Goal: Task Accomplishment & Management: Use online tool/utility

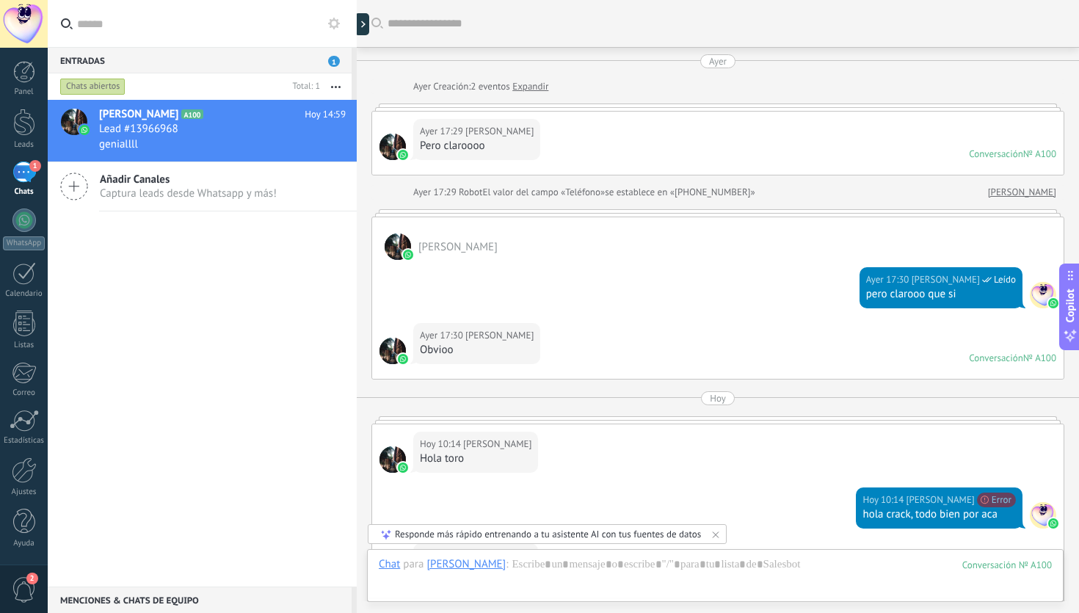
scroll to position [398, 0]
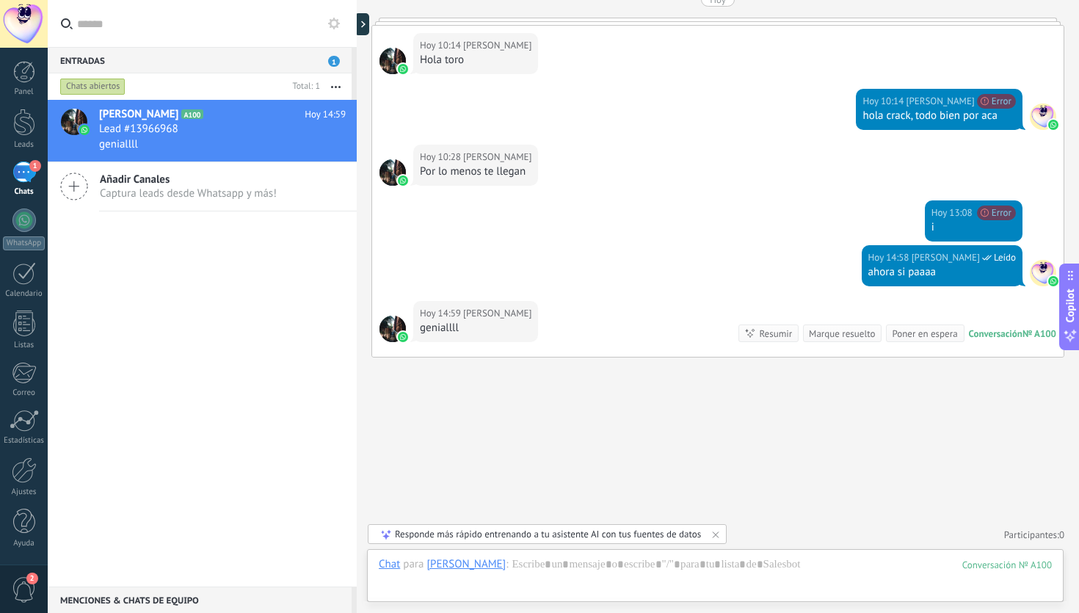
click at [20, 176] on div "1" at bounding box center [23, 171] width 23 height 21
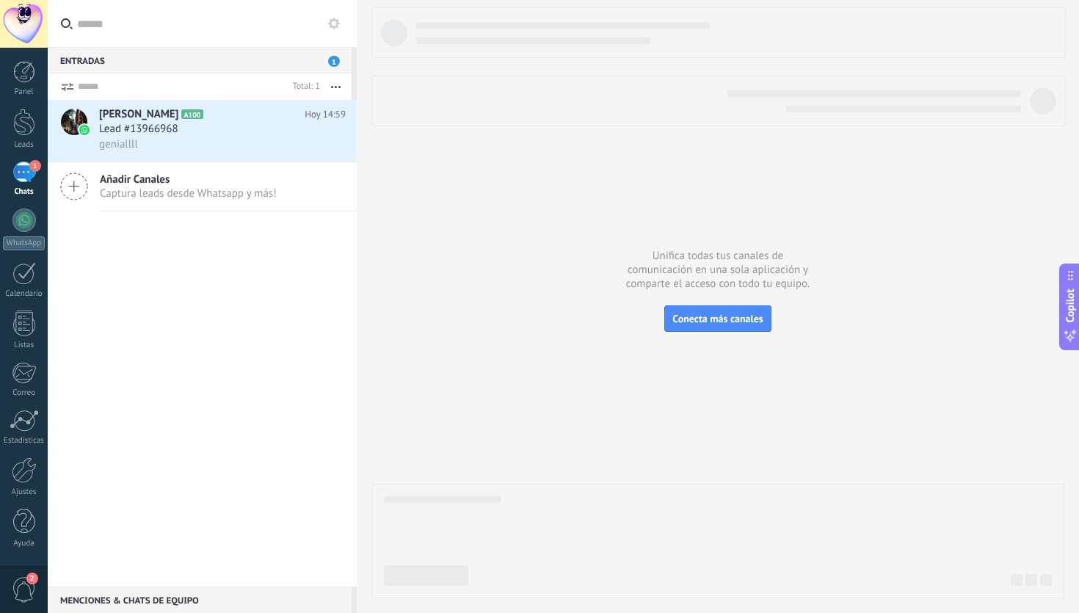
click at [26, 32] on div at bounding box center [24, 24] width 48 height 48
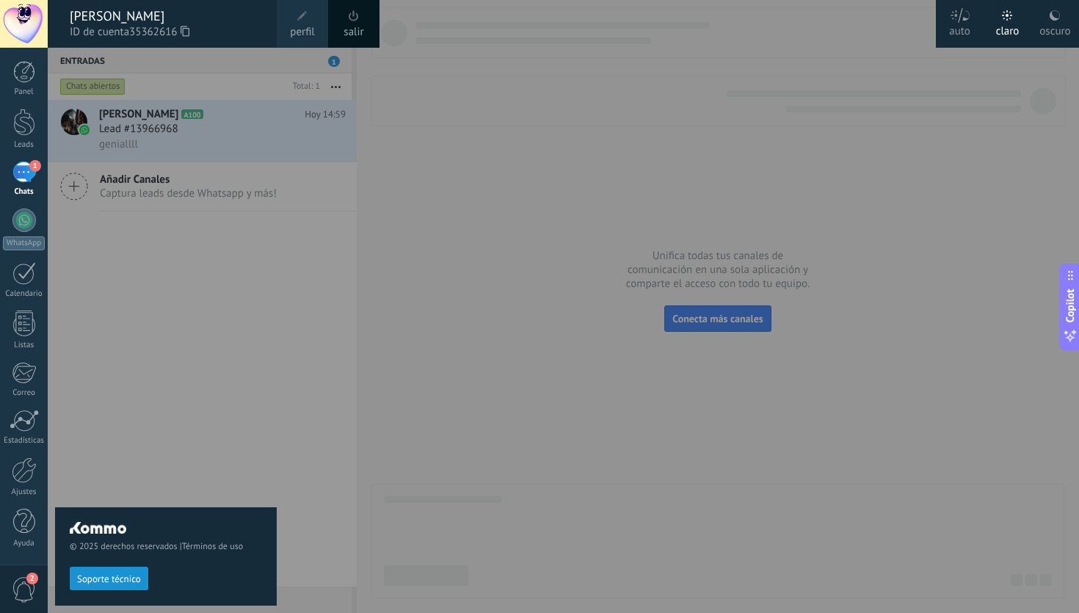
click at [26, 32] on div at bounding box center [24, 24] width 48 height 48
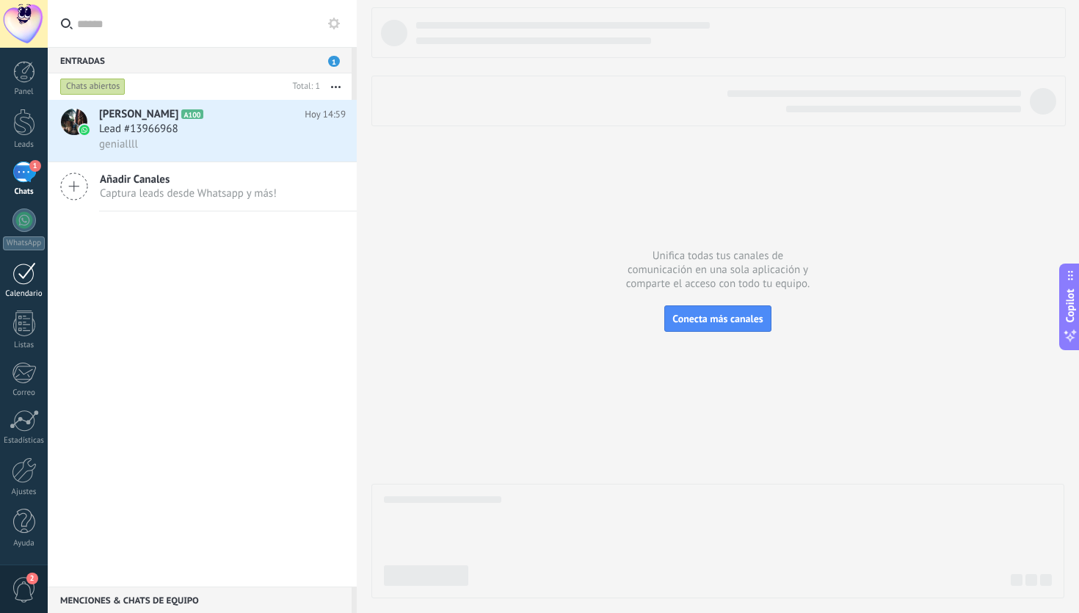
click at [32, 280] on div at bounding box center [23, 273] width 23 height 23
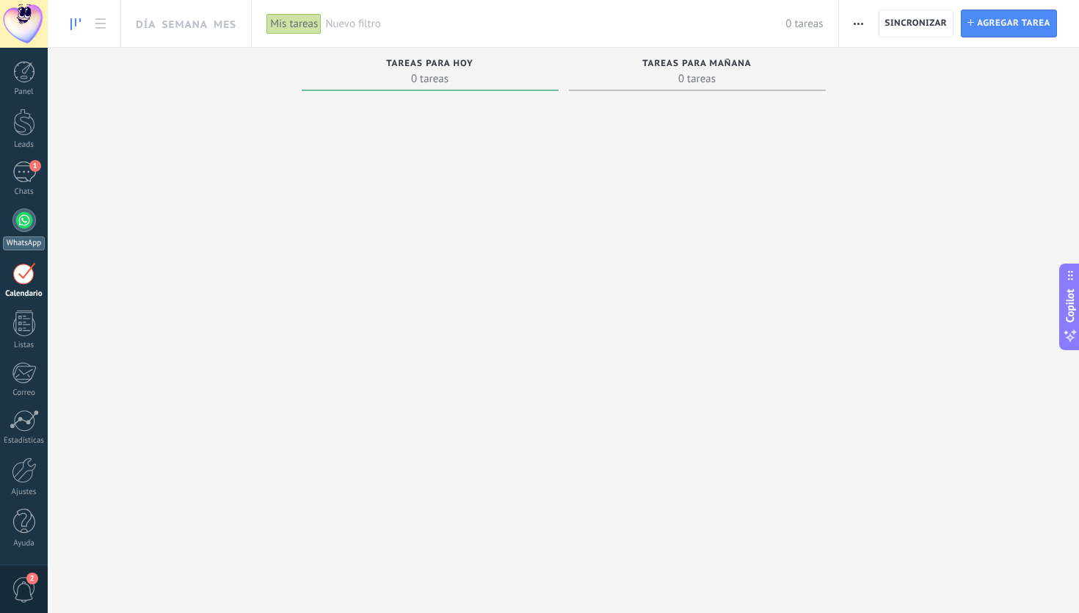
click at [27, 220] on div at bounding box center [23, 219] width 23 height 23
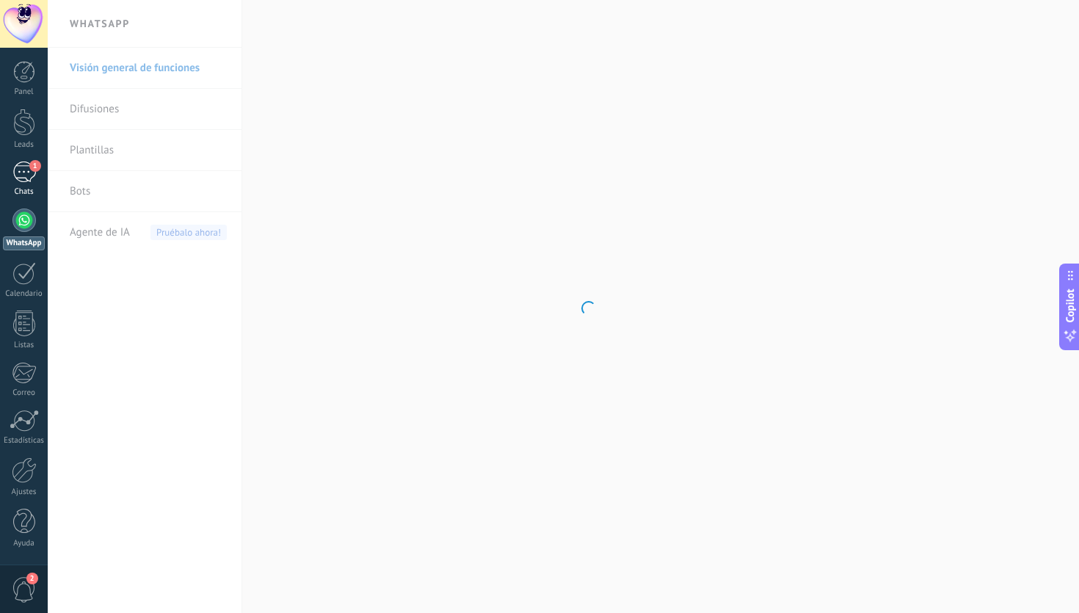
click at [23, 173] on div "1" at bounding box center [23, 171] width 23 height 21
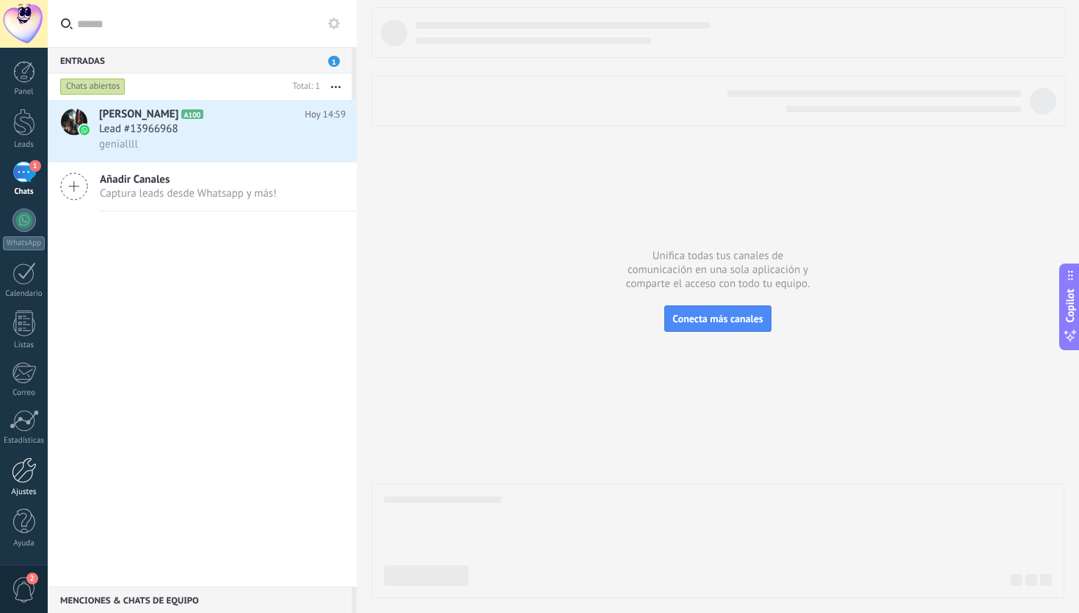
click at [29, 474] on div at bounding box center [24, 470] width 25 height 26
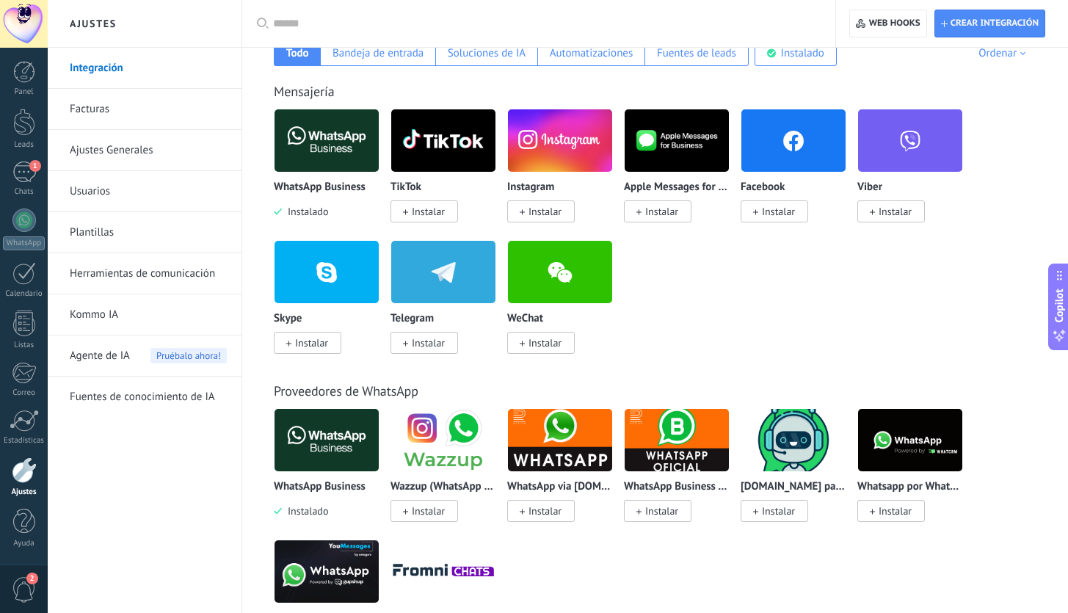
scroll to position [285, 0]
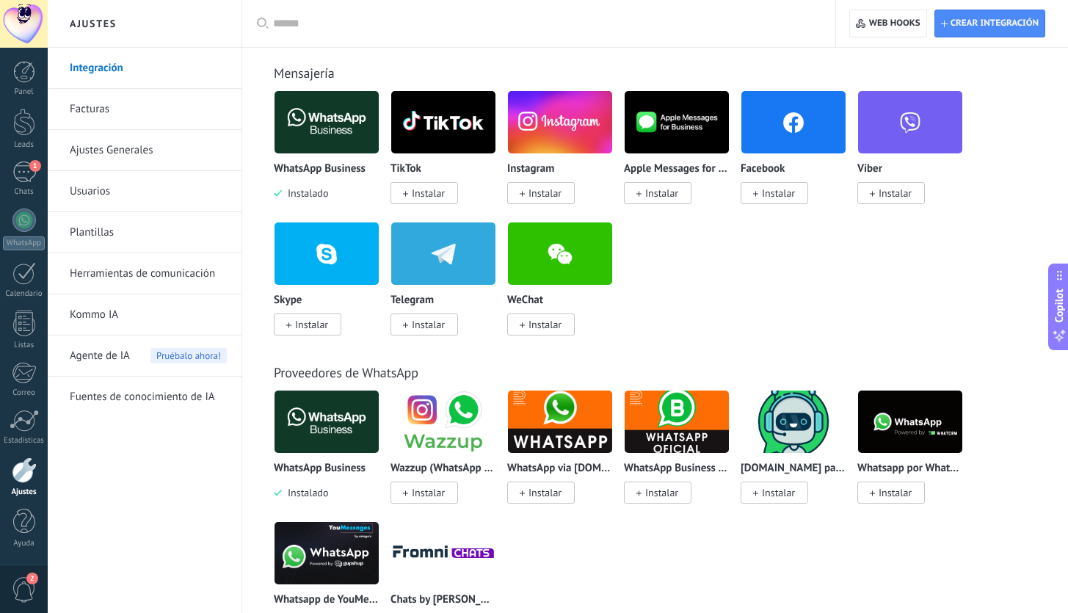
click at [660, 440] on img at bounding box center [676, 421] width 104 height 71
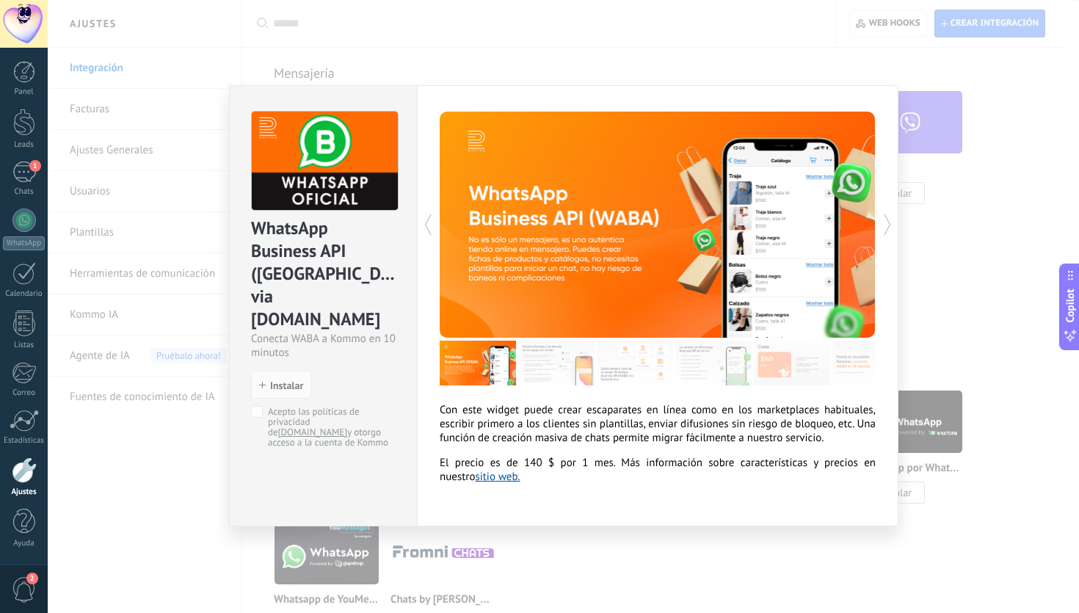
click at [996, 324] on div "WhatsApp Business API (WABA) via Radist.Online Conecta WABA a Kommo en 10 minut…" at bounding box center [563, 306] width 1031 height 613
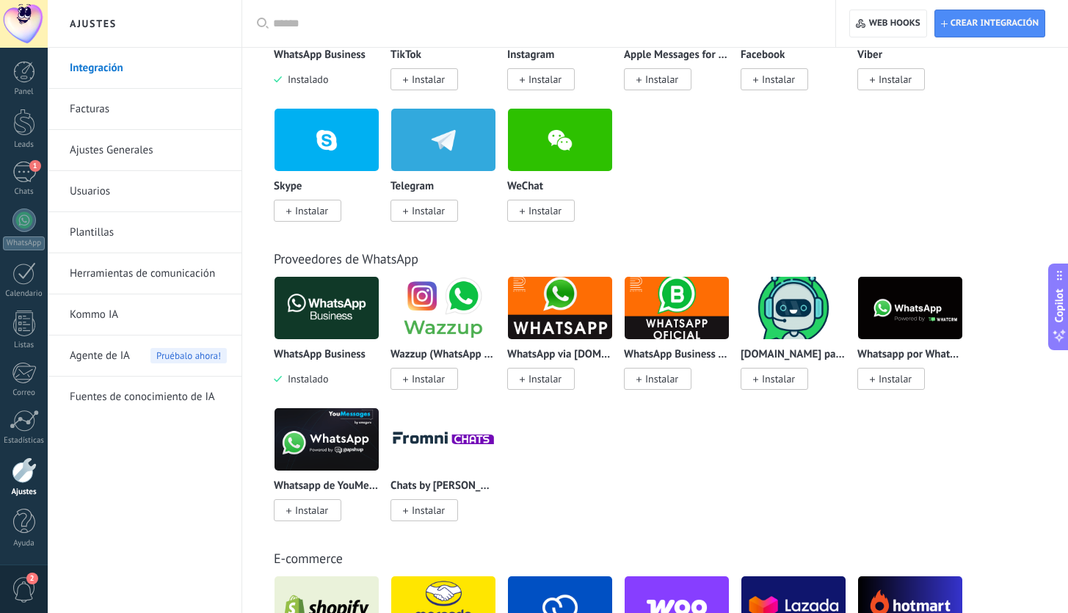
scroll to position [526, 0]
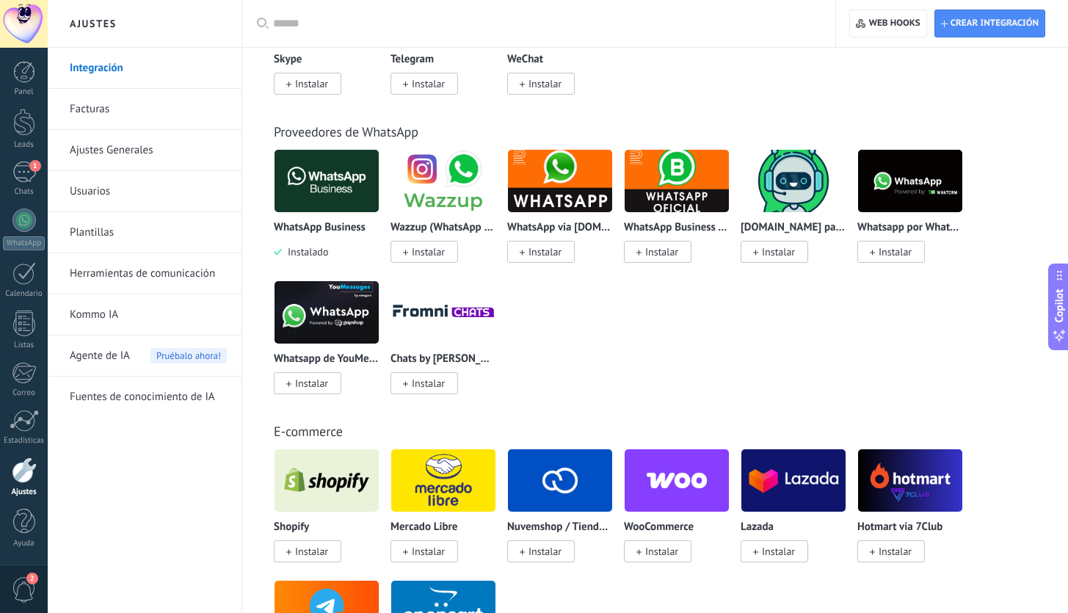
click at [361, 325] on img at bounding box center [326, 312] width 104 height 71
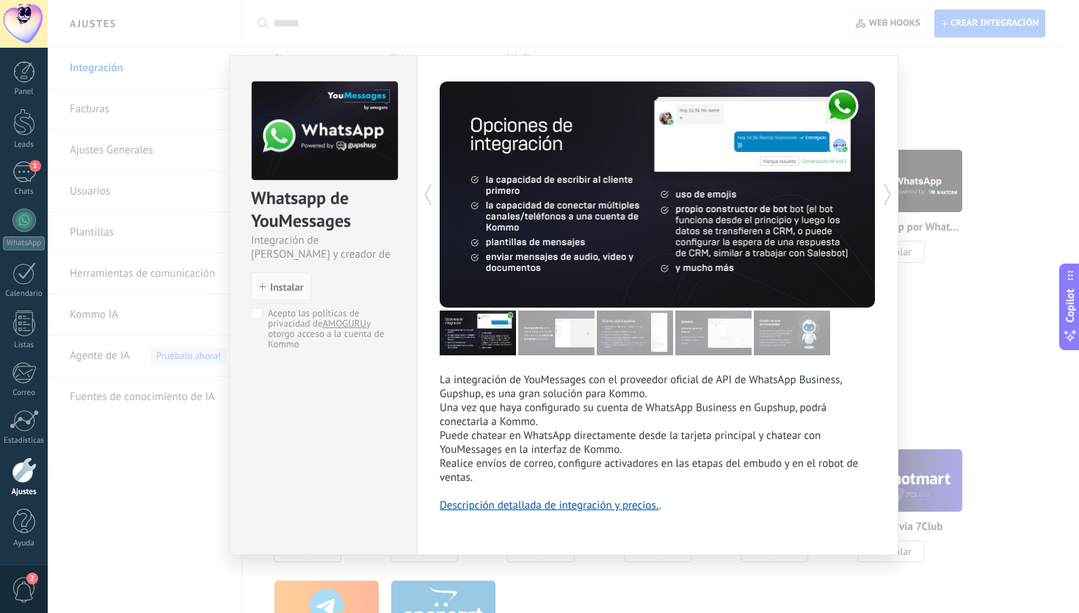
click at [949, 338] on div "Whatsapp de YouMessages Integración de Whatsapp y creador de bots install Insta…" at bounding box center [563, 306] width 1031 height 613
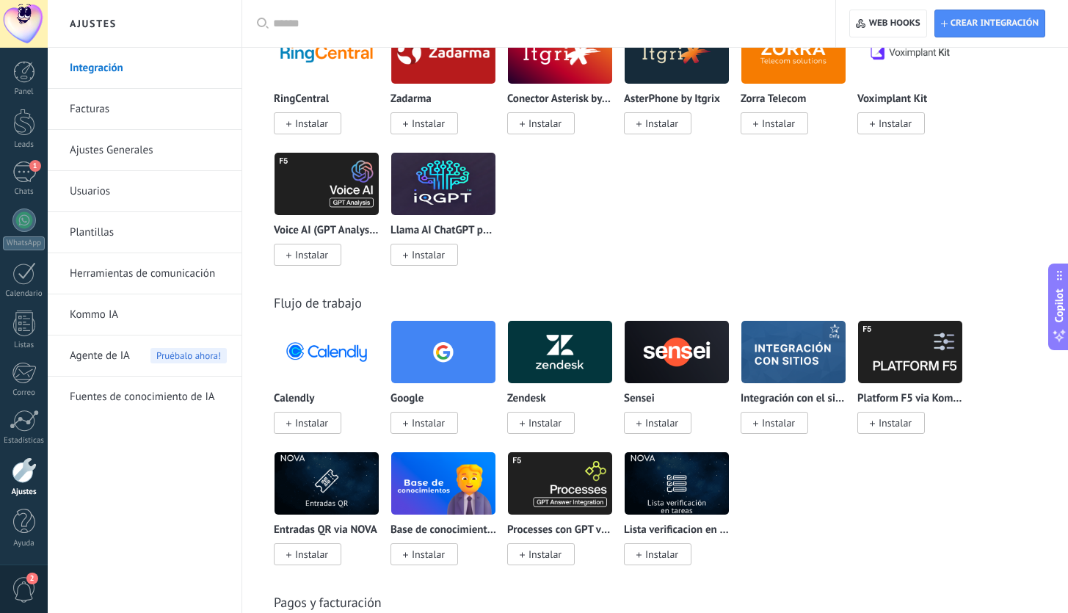
scroll to position [2378, 0]
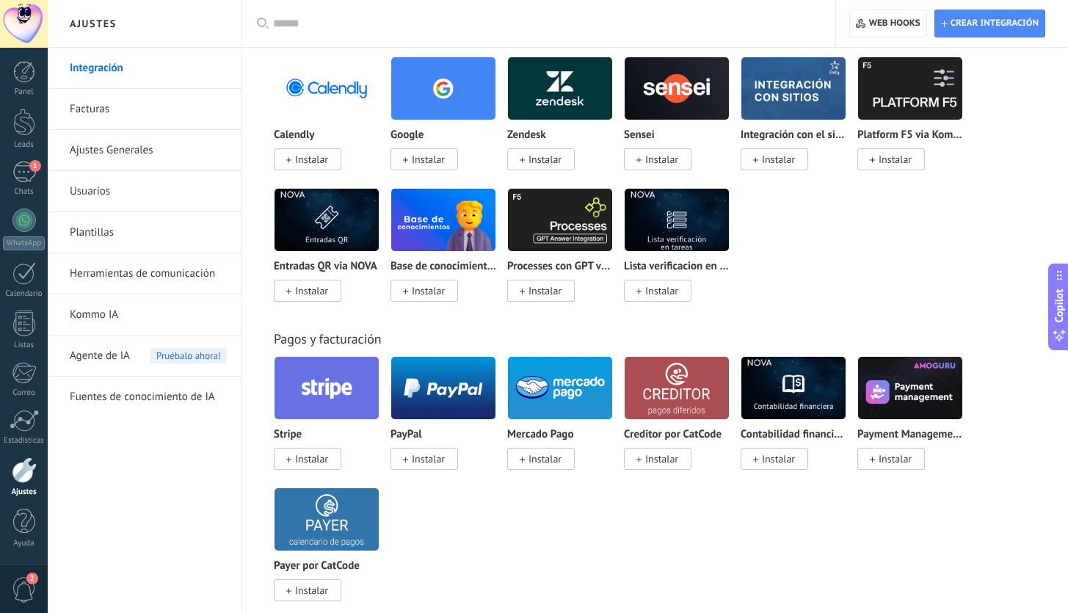
click at [572, 404] on img at bounding box center [560, 387] width 104 height 71
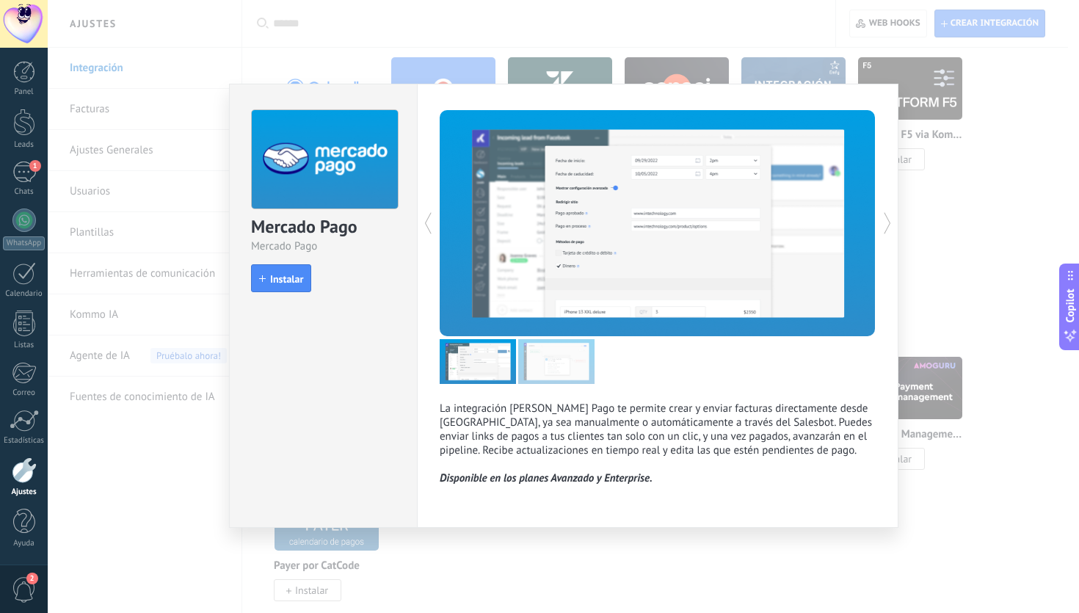
click at [925, 308] on div "Mercado Pago Mercado Pago install Instalar La integración de Mercado Pago te pe…" at bounding box center [563, 306] width 1031 height 613
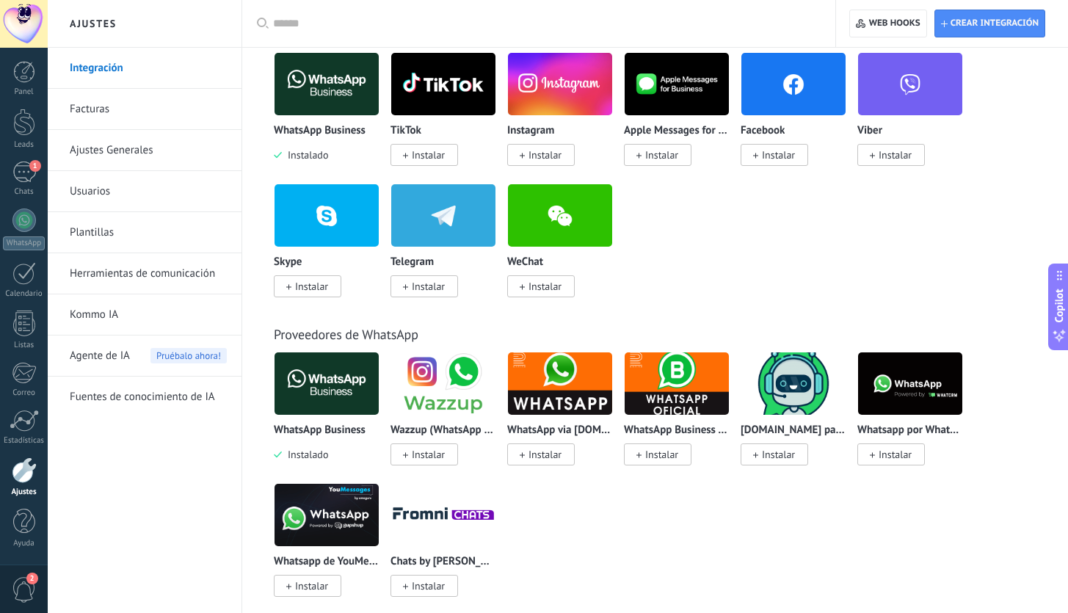
scroll to position [0, 0]
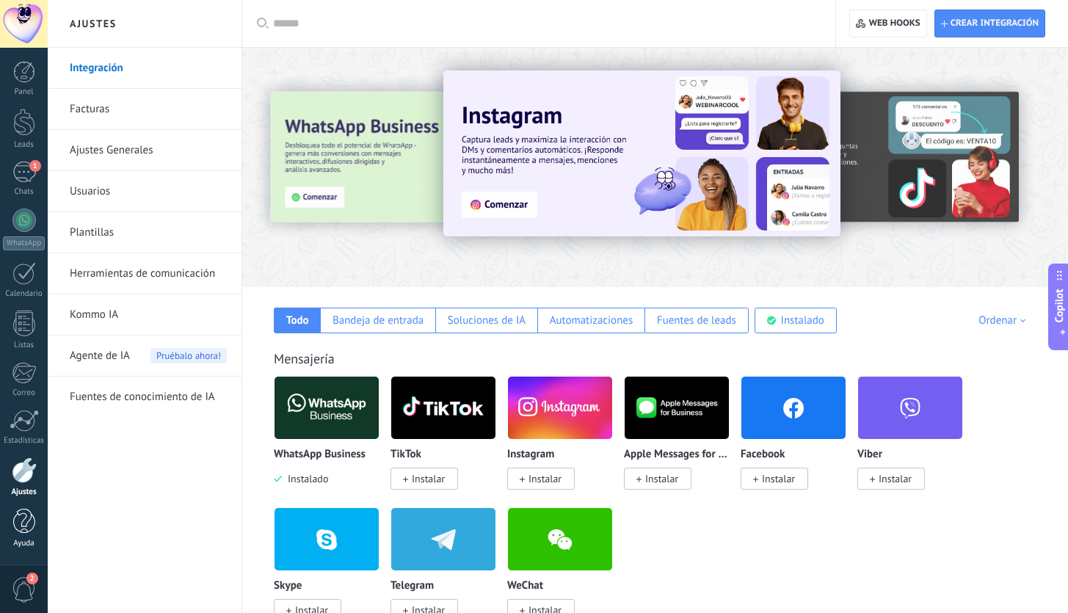
click at [17, 529] on div at bounding box center [24, 521] width 22 height 26
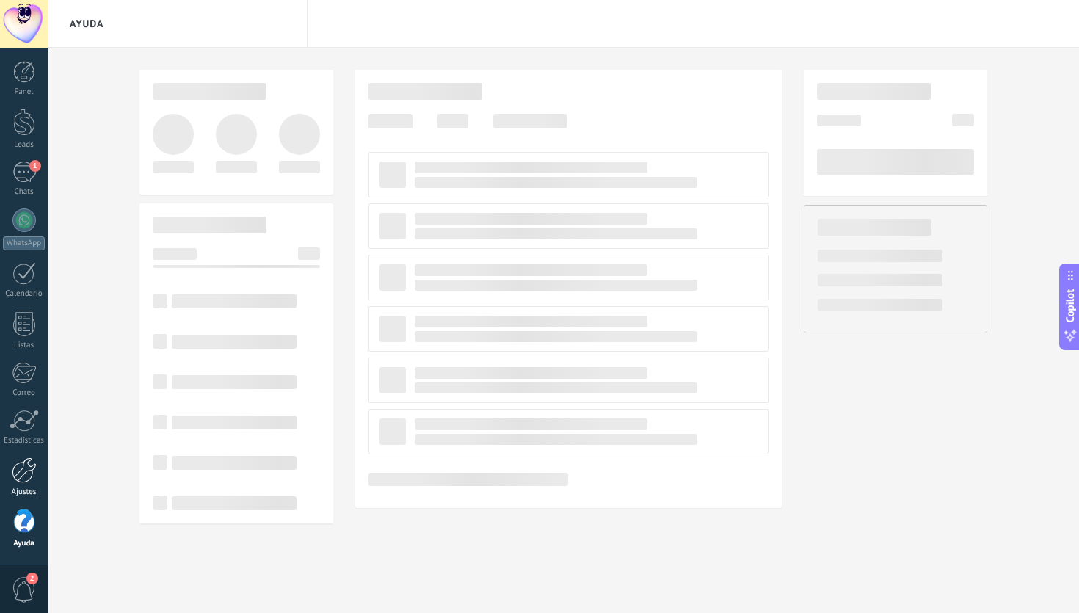
click at [32, 473] on div at bounding box center [24, 470] width 25 height 26
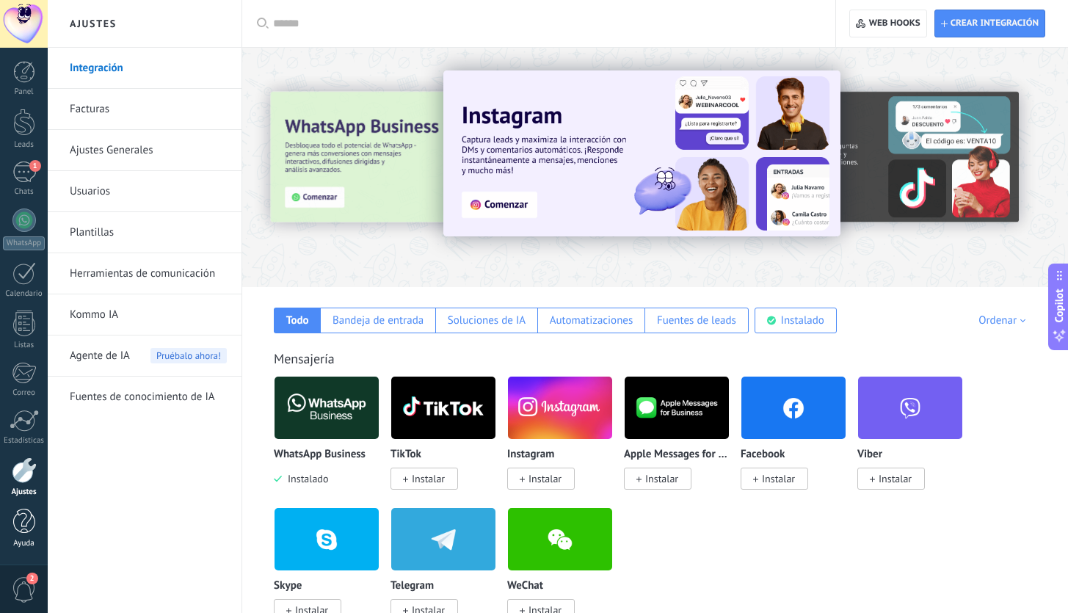
click at [18, 521] on div at bounding box center [24, 521] width 22 height 26
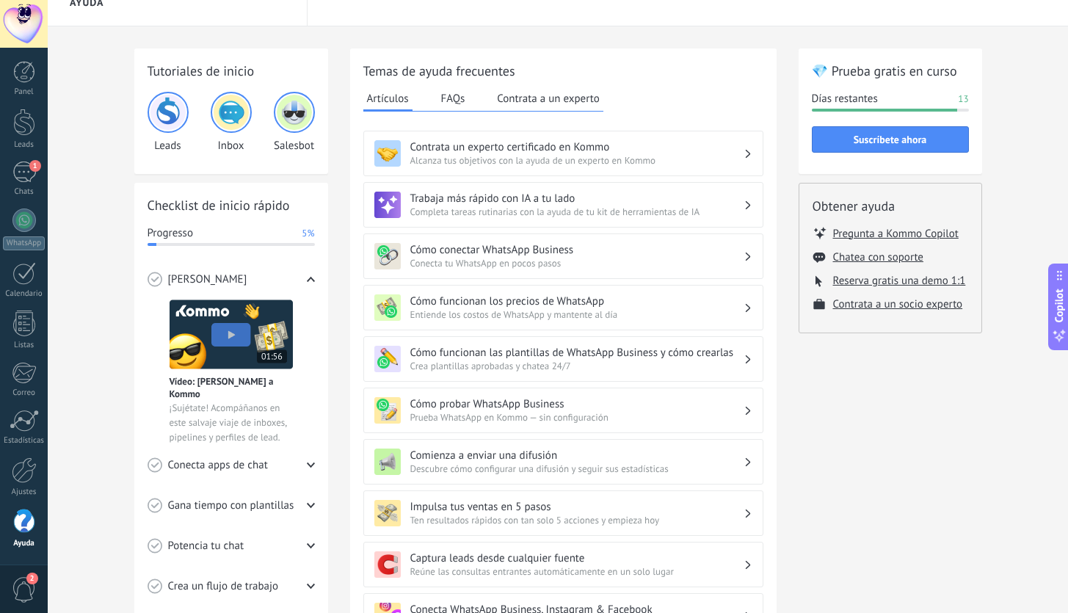
scroll to position [101, 0]
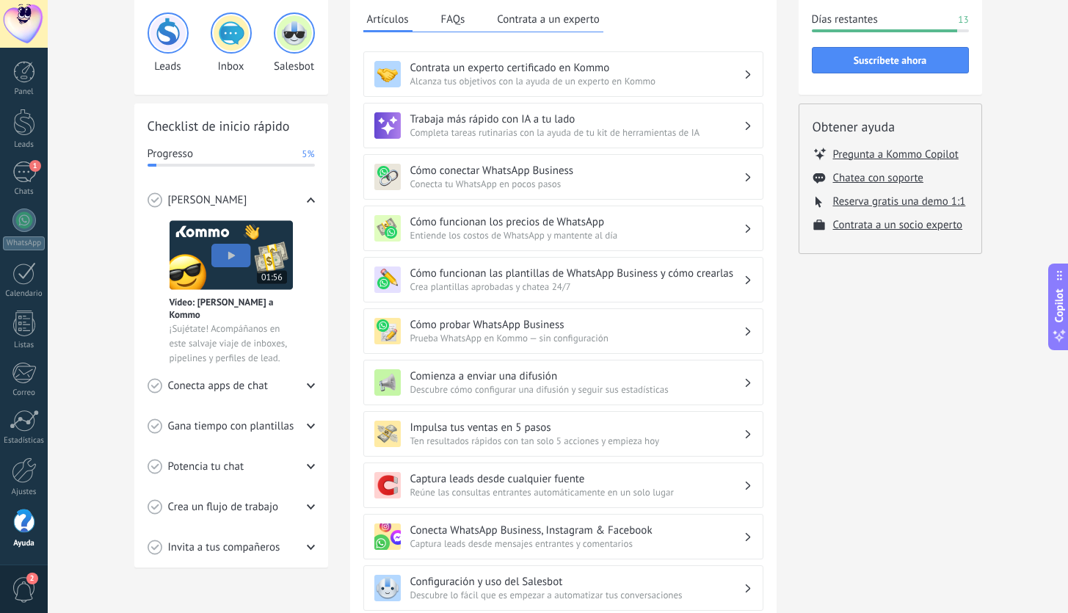
click at [293, 382] on div "Conecta apps de chat" at bounding box center [230, 385] width 167 height 40
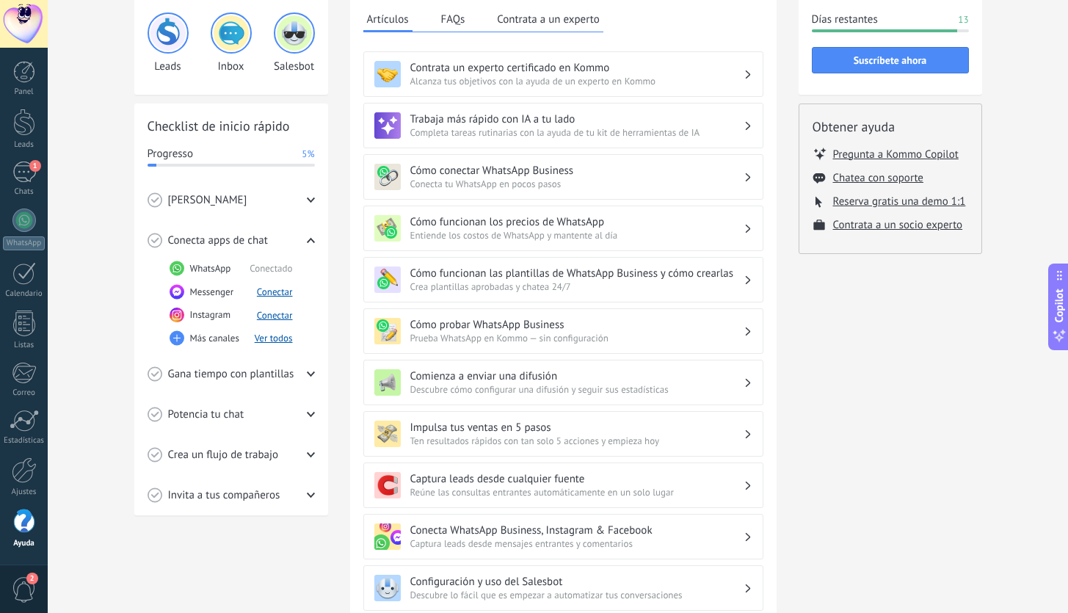
click at [293, 382] on div "Gana tiempo con plantillas" at bounding box center [230, 374] width 167 height 40
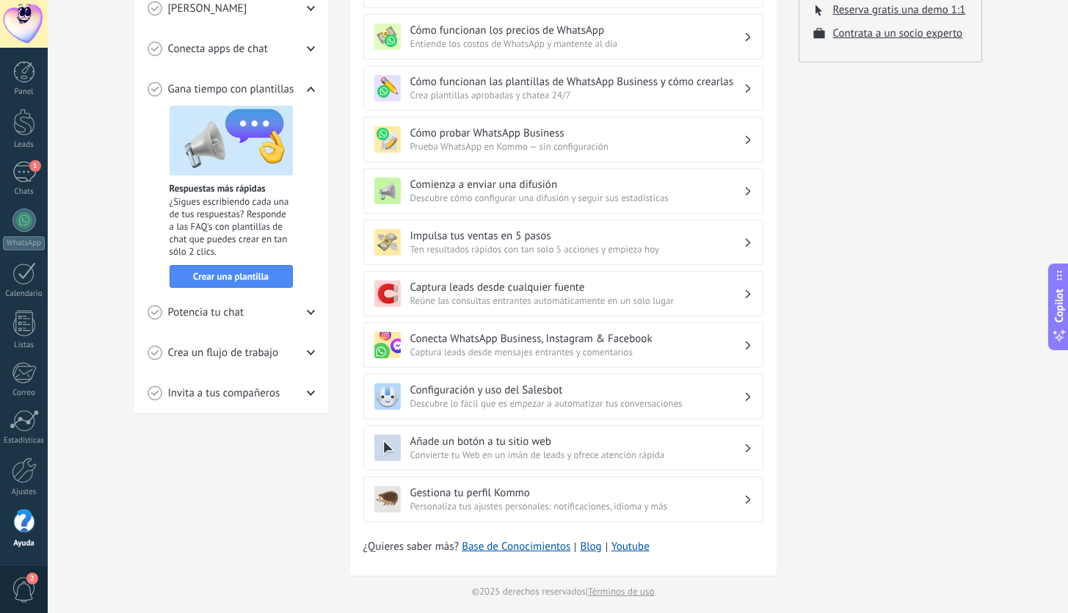
scroll to position [300, 0]
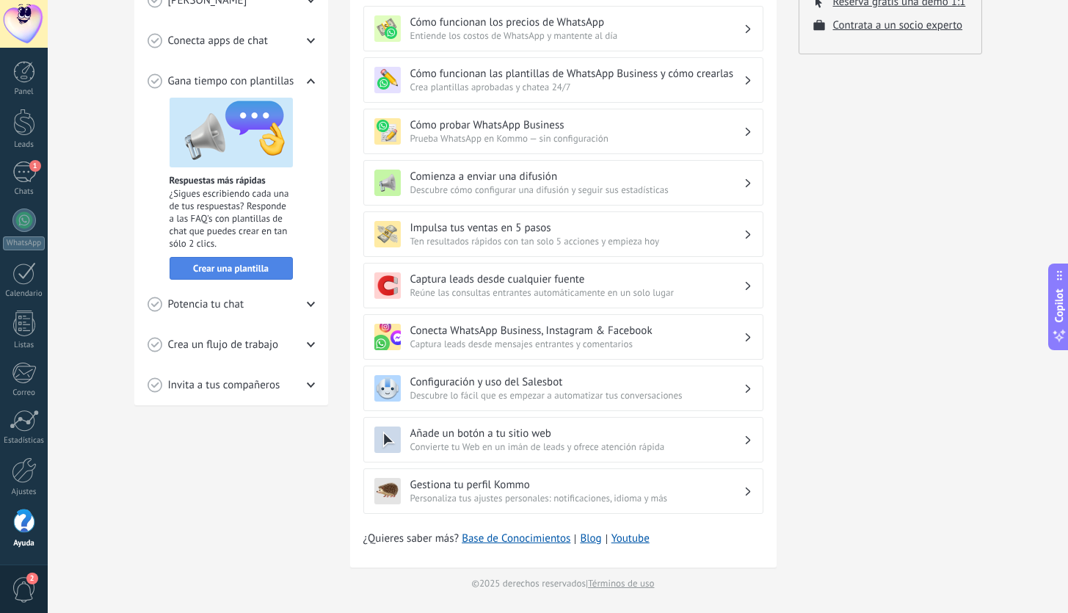
click at [279, 275] on button "Crear una plantilla" at bounding box center [230, 268] width 123 height 23
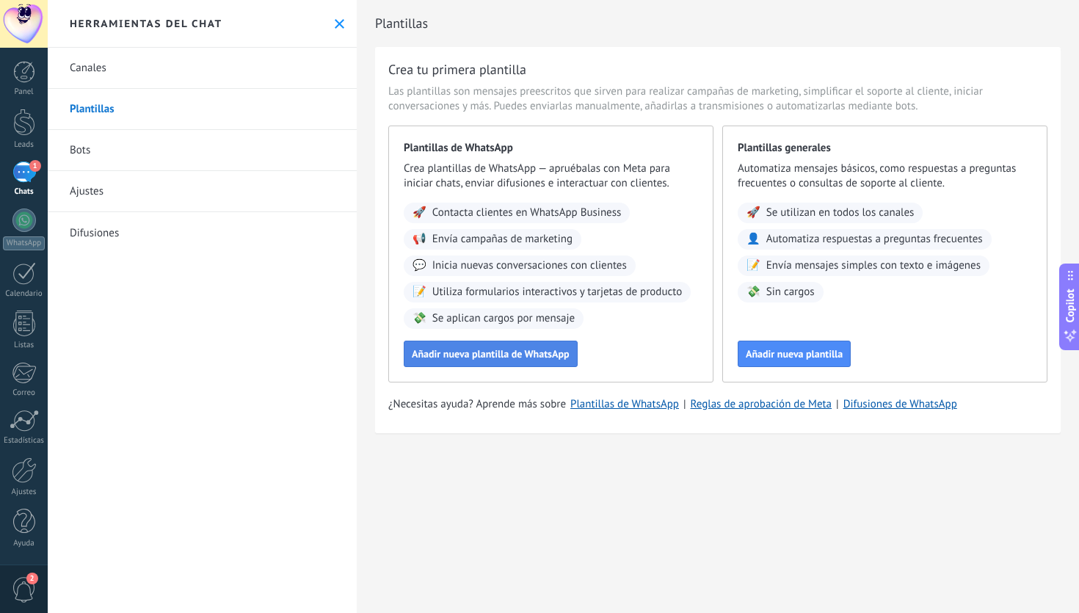
click at [555, 359] on span "Añadir nueva plantilla de WhatsApp" at bounding box center [491, 354] width 158 height 10
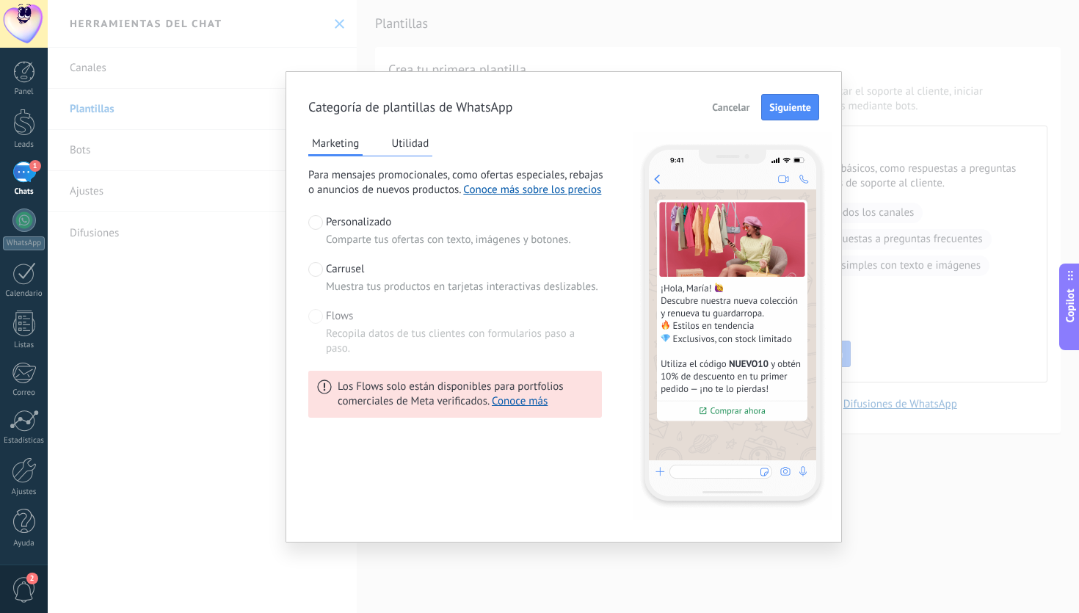
click at [726, 112] on span "Cancelar" at bounding box center [730, 107] width 37 height 10
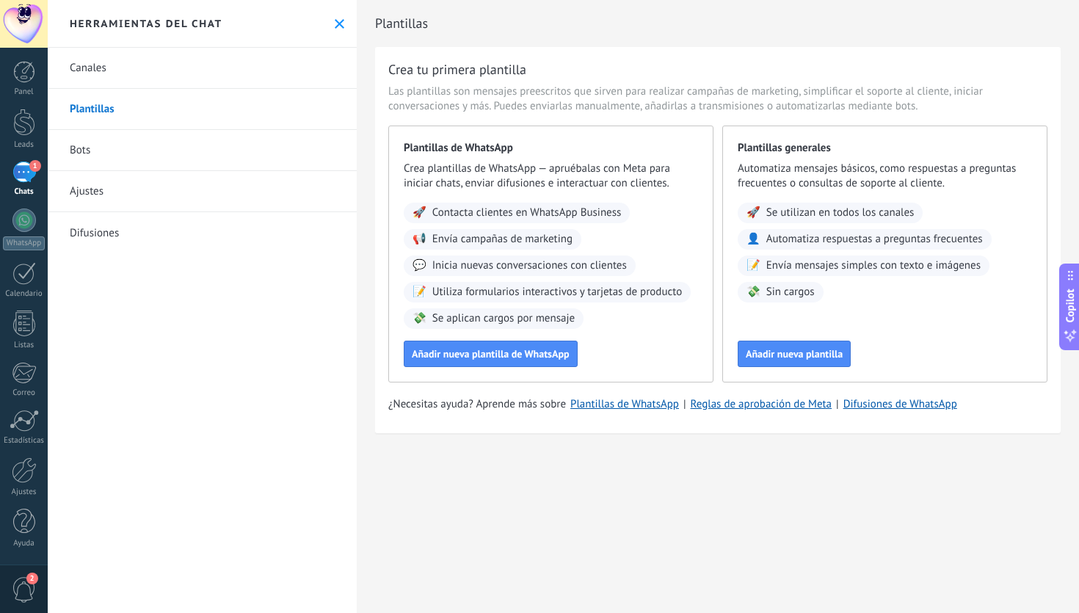
click at [214, 142] on link "Bots" at bounding box center [202, 150] width 309 height 41
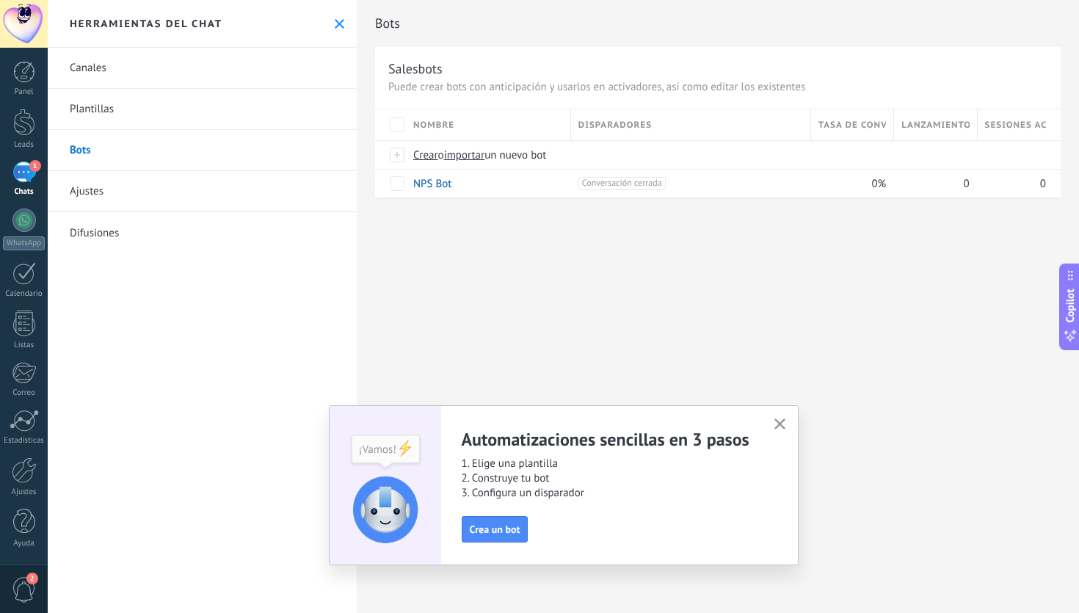
click at [787, 428] on button "button" at bounding box center [779, 425] width 18 height 20
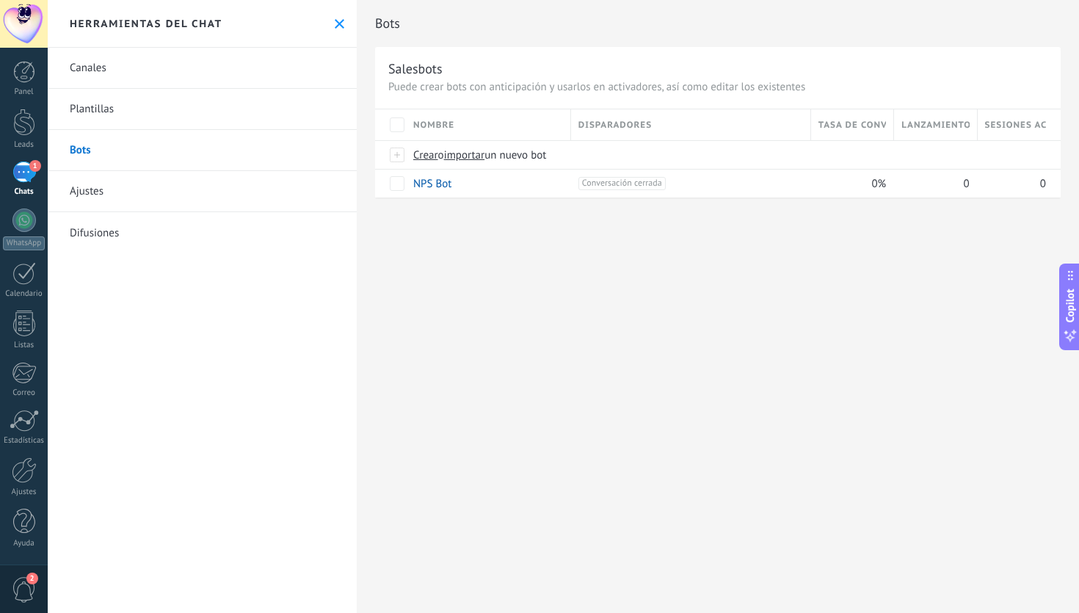
click at [161, 196] on link "Ajustes" at bounding box center [202, 191] width 309 height 41
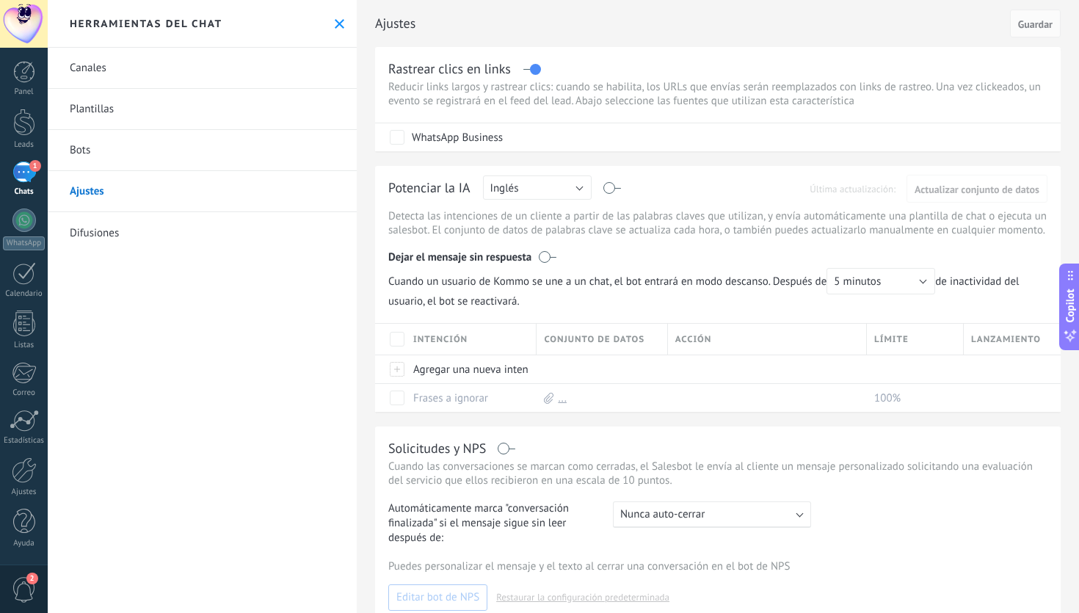
click at [131, 228] on link "Difusiones" at bounding box center [202, 232] width 309 height 41
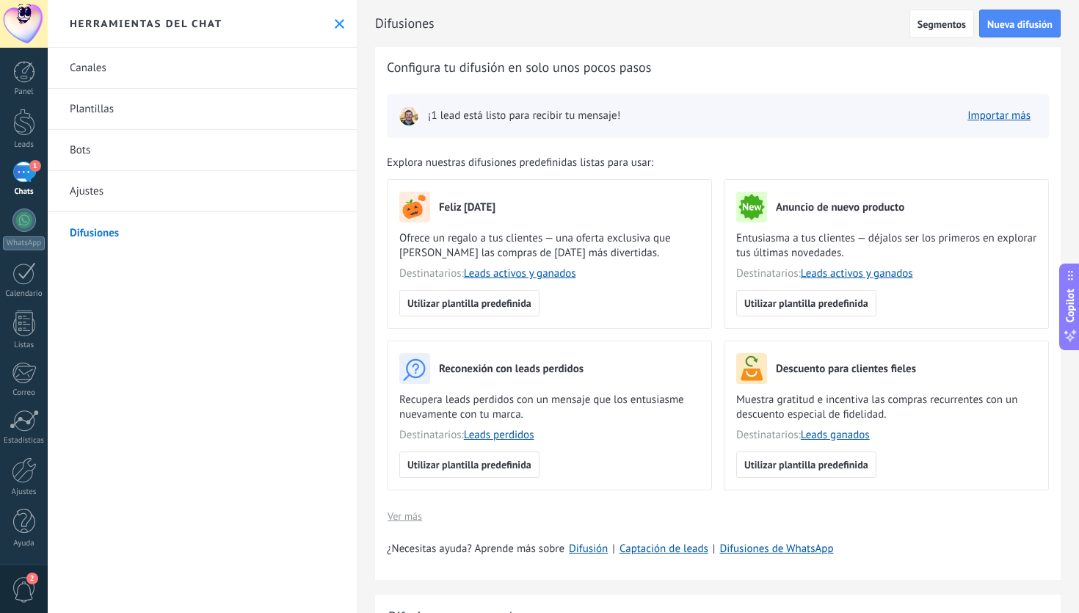
scroll to position [258, 0]
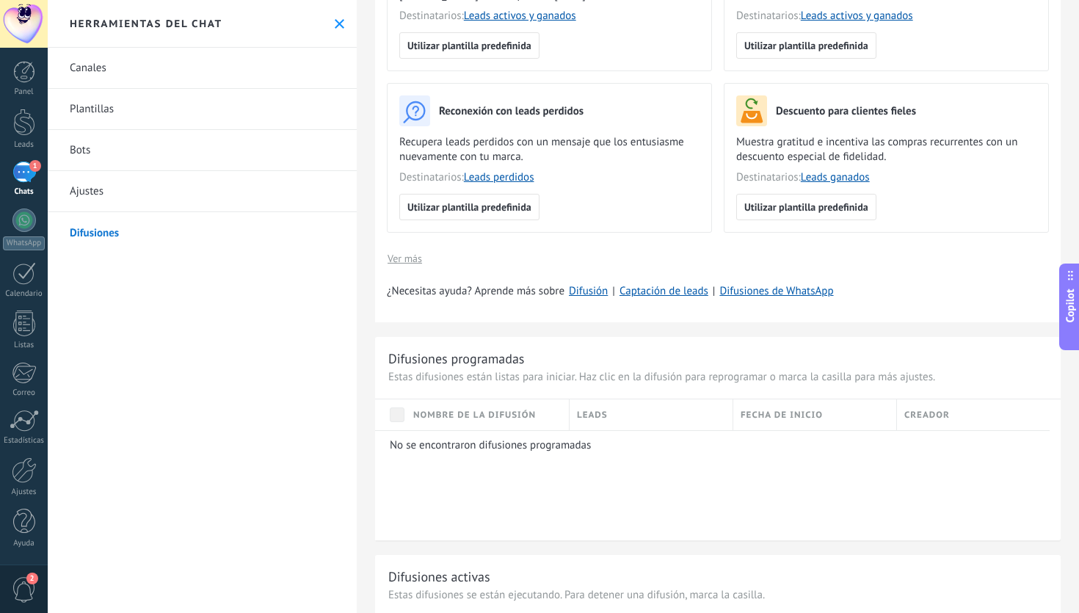
click at [16, 181] on div "1" at bounding box center [23, 171] width 23 height 21
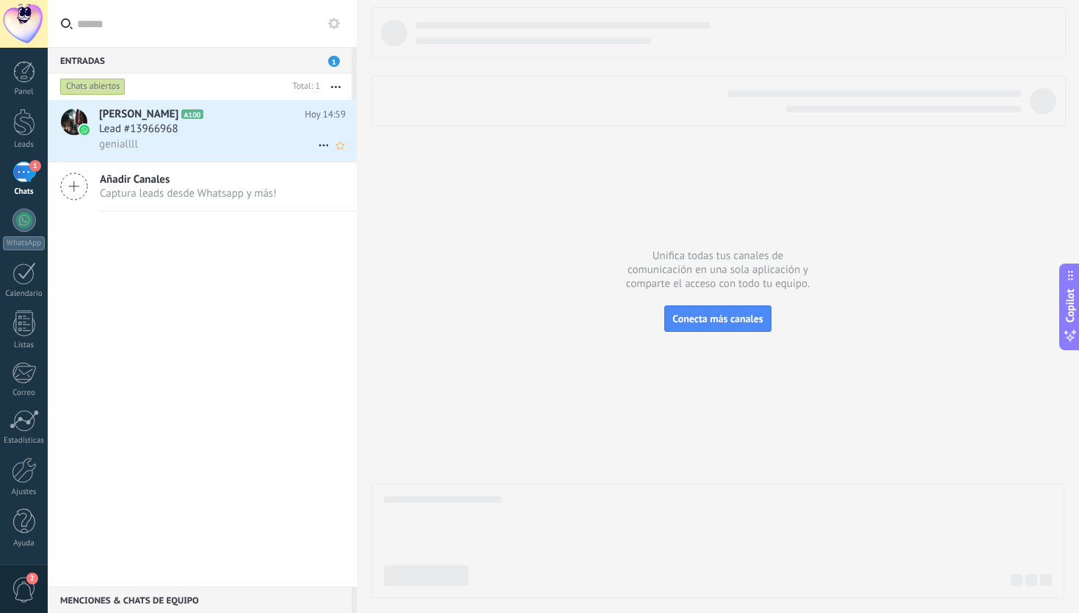
click at [283, 138] on div "geniallll" at bounding box center [222, 143] width 247 height 15
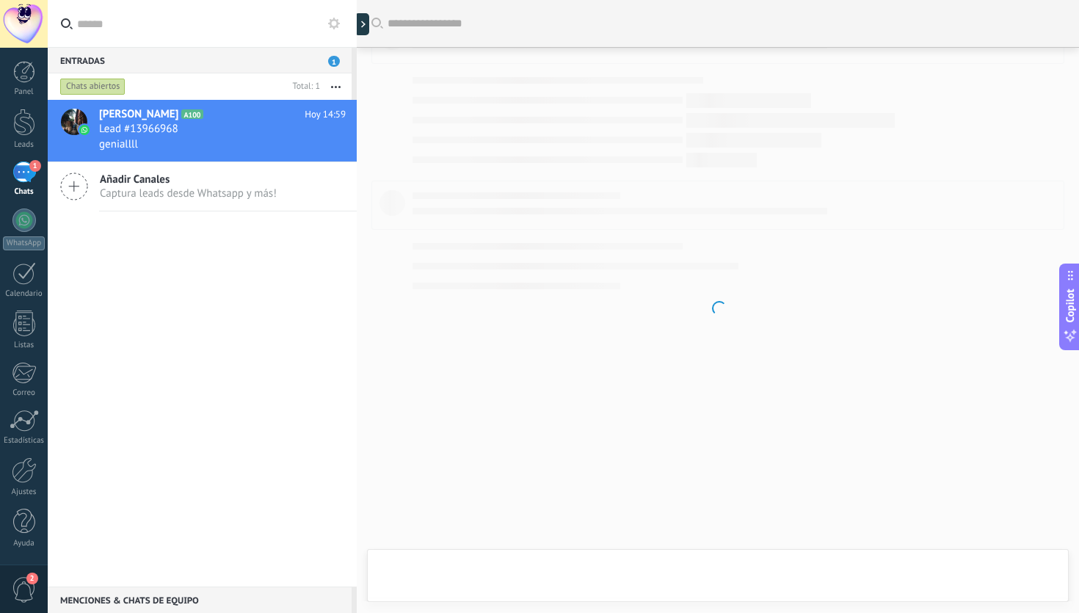
scroll to position [398, 0]
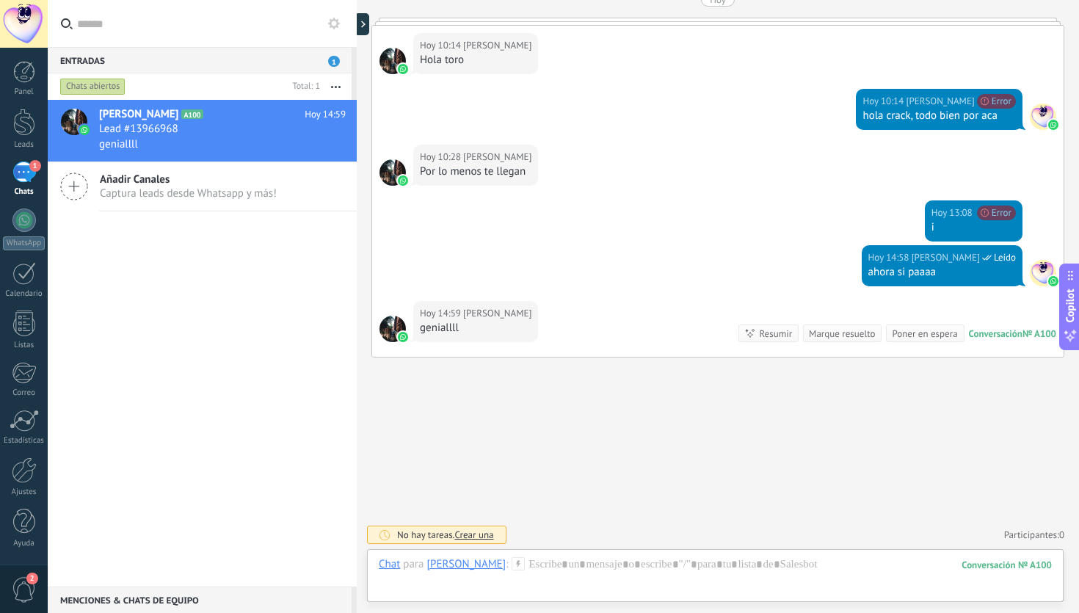
click at [544, 554] on div "Chat Correo Nota Tarea Chat para Amir Rophail : 100 Enviar Cancelar Rastrear cl…" at bounding box center [715, 575] width 696 height 53
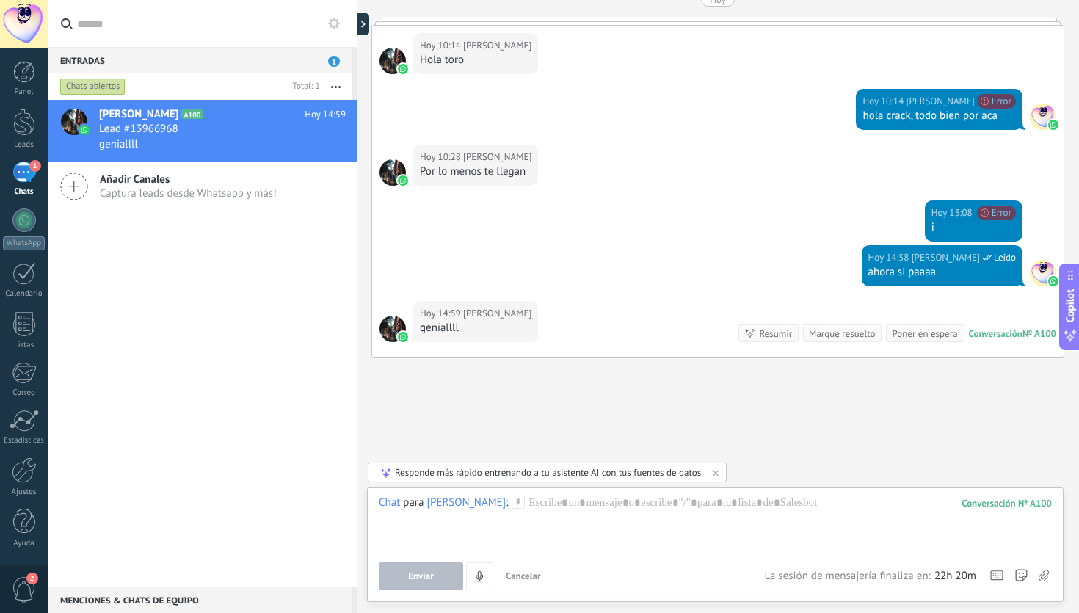
click at [511, 503] on icon at bounding box center [517, 501] width 13 height 13
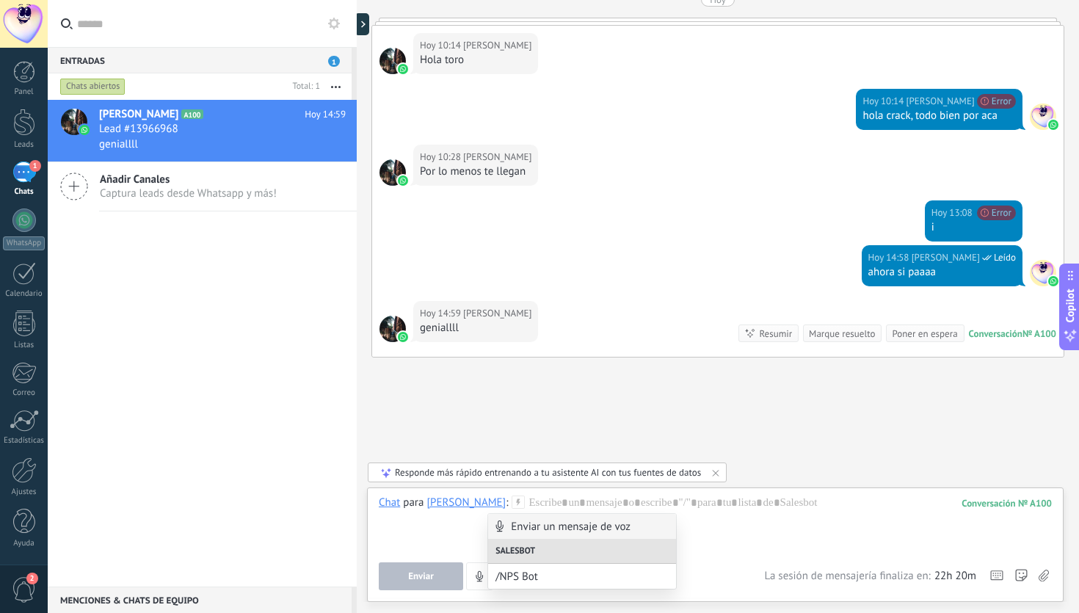
click at [538, 532] on div "Enviar un mensaje de voz" at bounding box center [582, 526] width 188 height 25
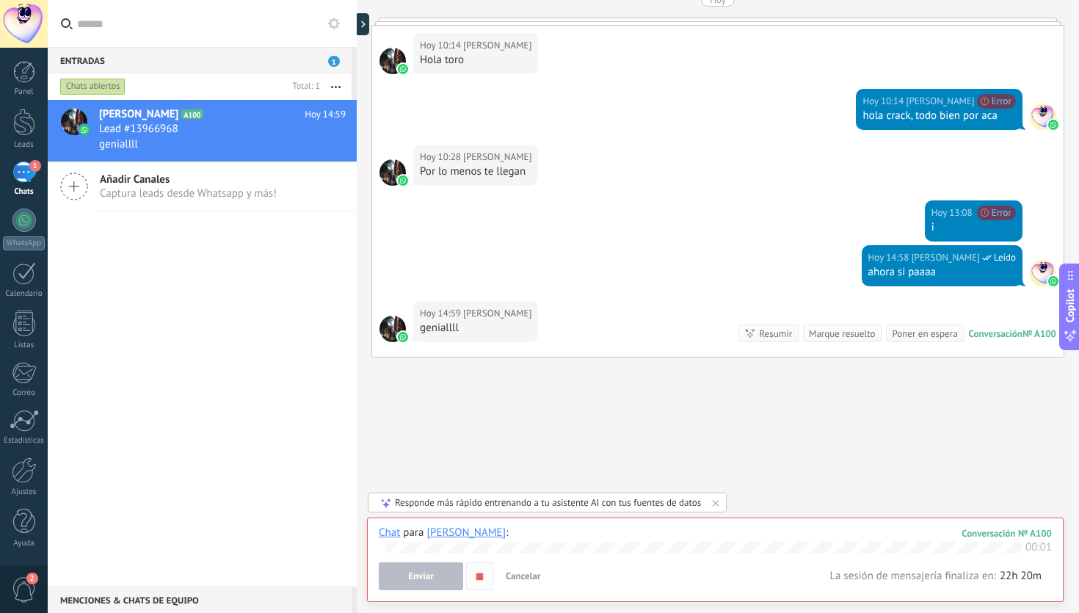
click at [489, 576] on button "button" at bounding box center [479, 576] width 27 height 28
click at [519, 577] on span "Cancelar" at bounding box center [523, 575] width 35 height 12
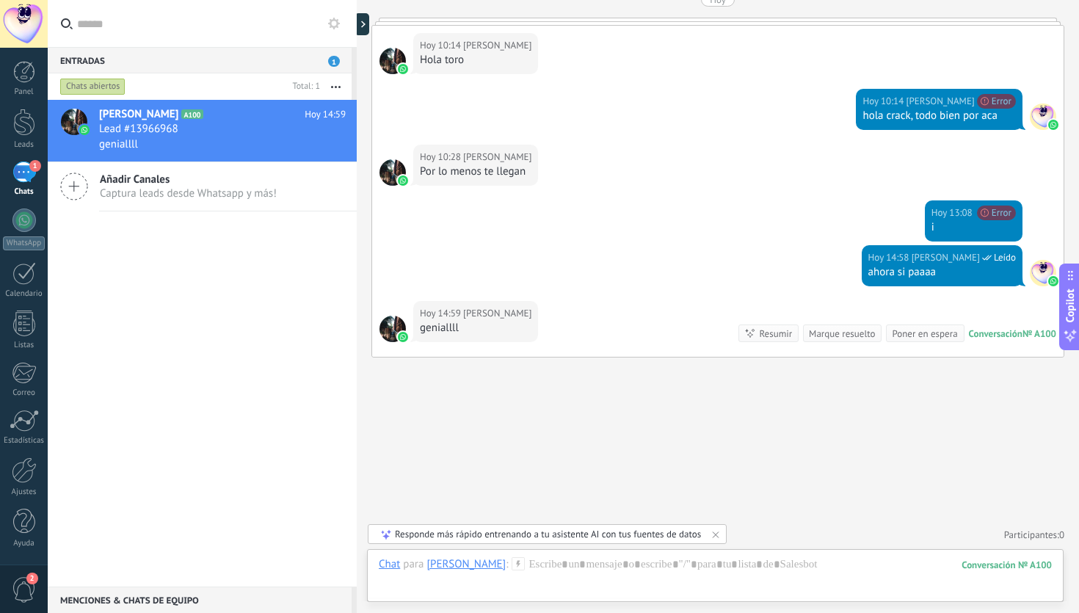
click at [511, 561] on icon at bounding box center [517, 563] width 13 height 13
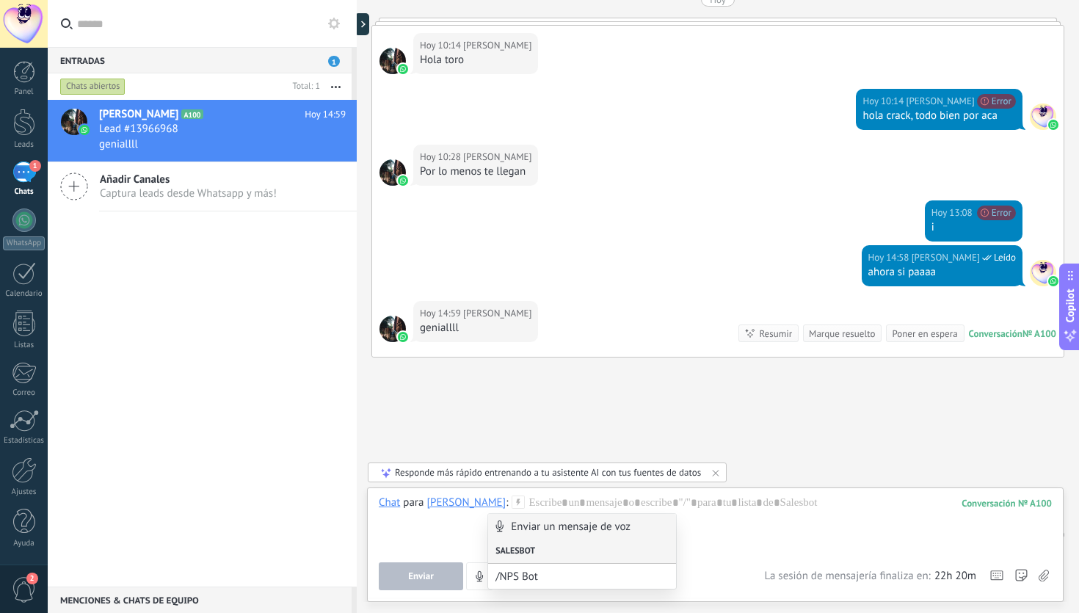
click at [539, 553] on div "Salesbot" at bounding box center [582, 551] width 188 height 25
click at [847, 517] on div at bounding box center [715, 523] width 673 height 56
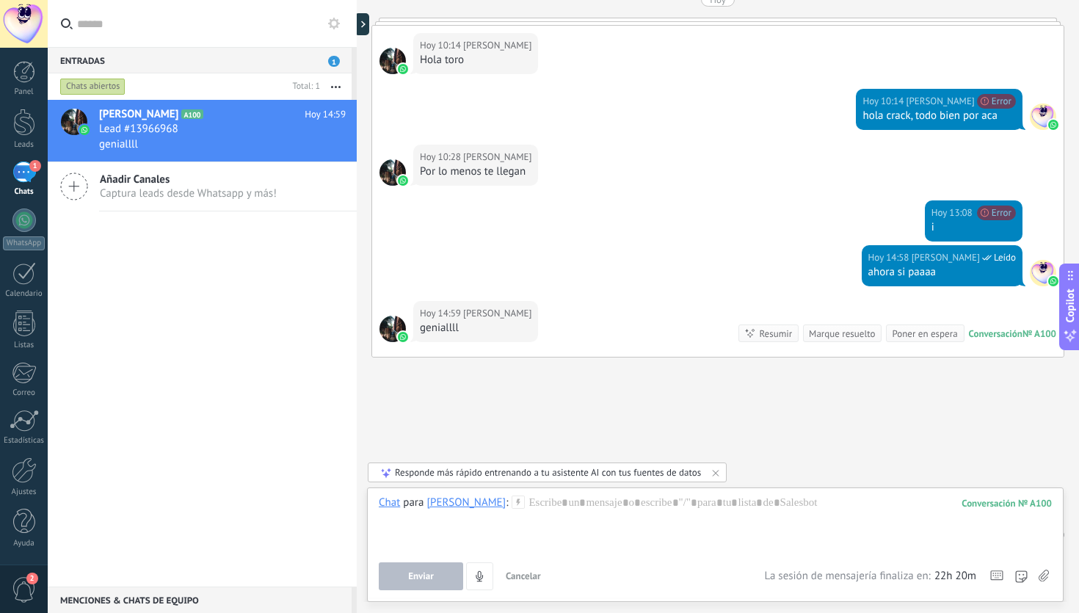
click at [1046, 576] on icon at bounding box center [1043, 575] width 10 height 12
click at [0, 0] on input "file" at bounding box center [0, 0] width 0 height 0
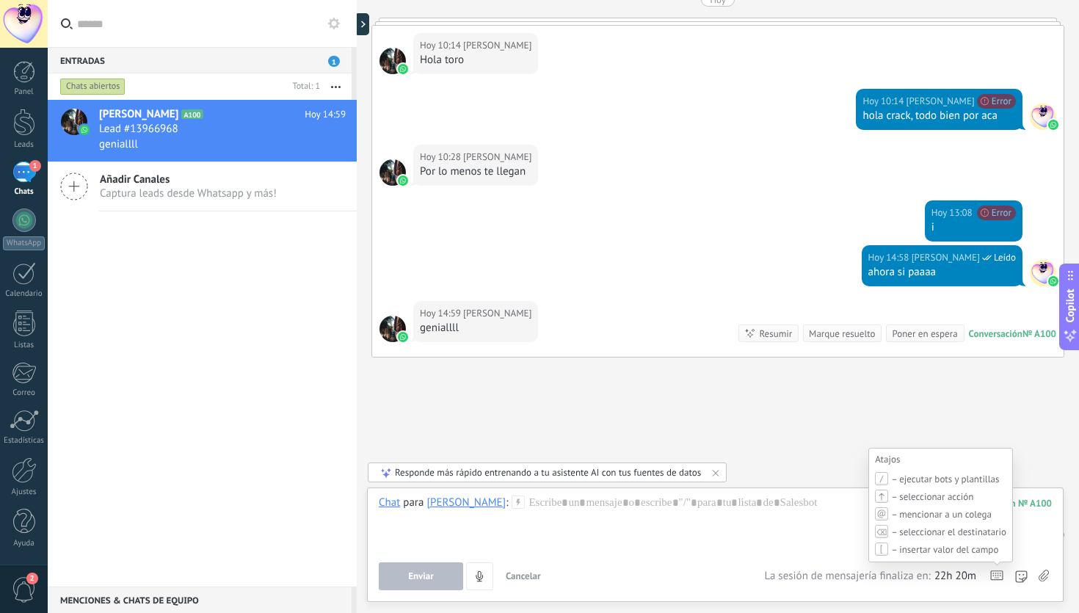
click at [997, 580] on icon at bounding box center [996, 575] width 13 height 10
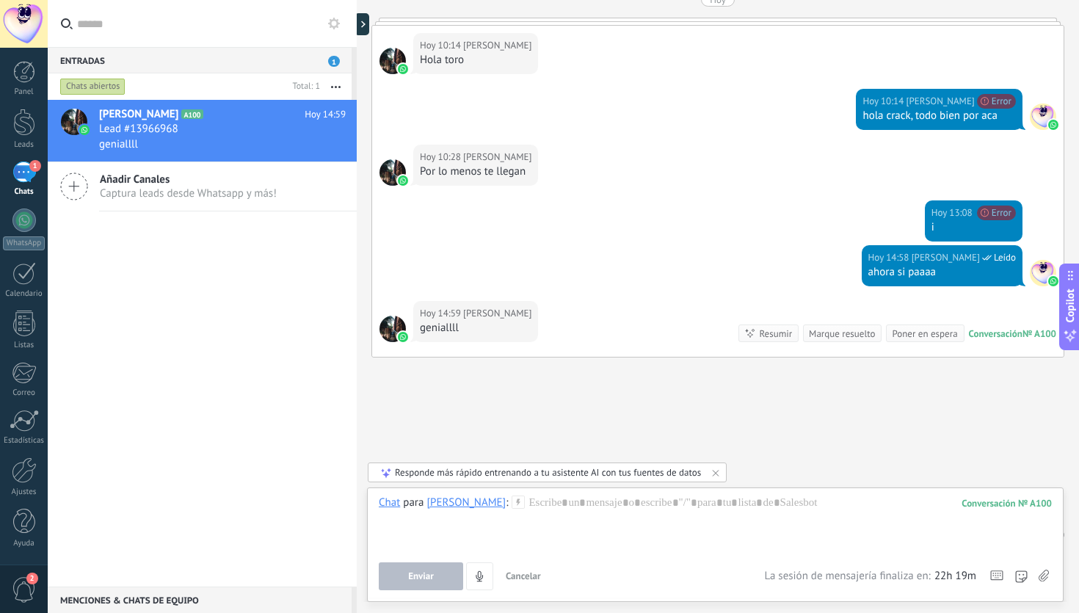
click at [1042, 579] on use at bounding box center [1043, 575] width 10 height 12
click at [0, 0] on input "file" at bounding box center [0, 0] width 0 height 0
click at [511, 505] on icon at bounding box center [517, 501] width 13 height 13
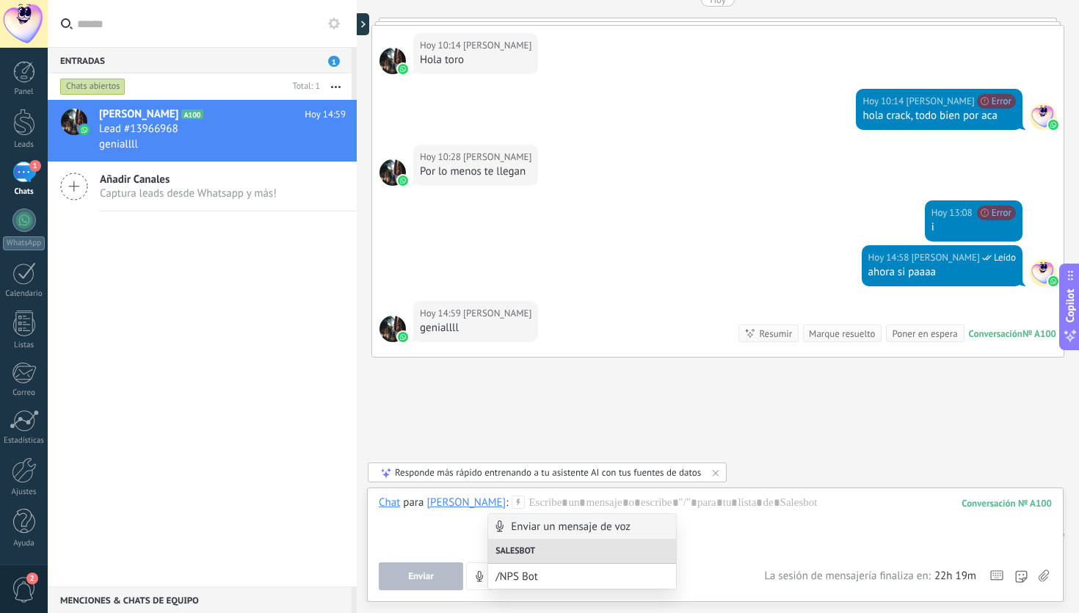
click at [511, 505] on icon at bounding box center [517, 501] width 13 height 13
click at [464, 534] on div at bounding box center [715, 523] width 673 height 56
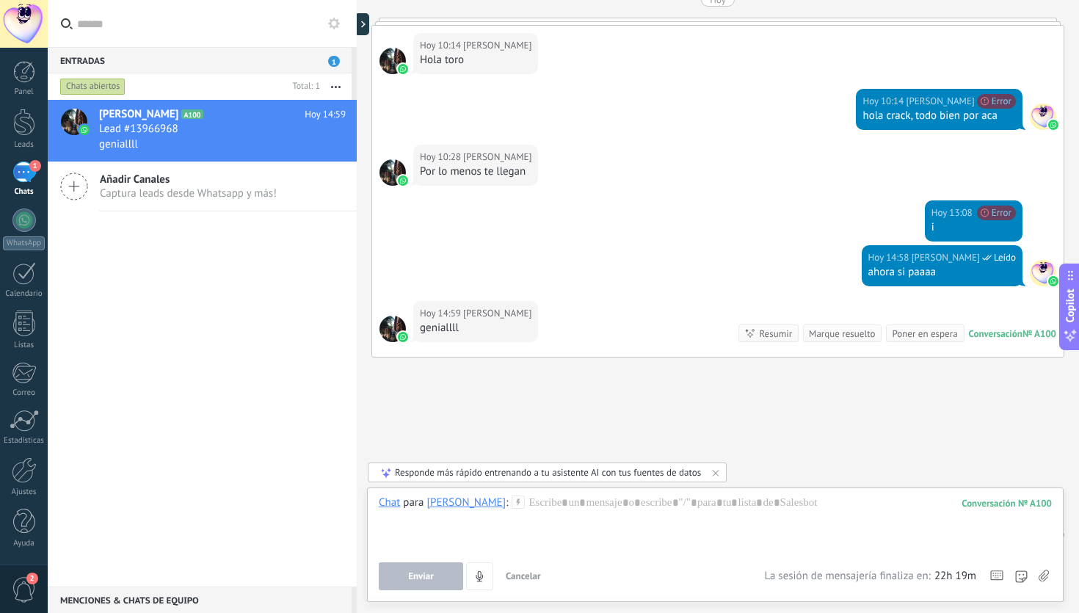
click at [335, 29] on button at bounding box center [334, 24] width 18 height 18
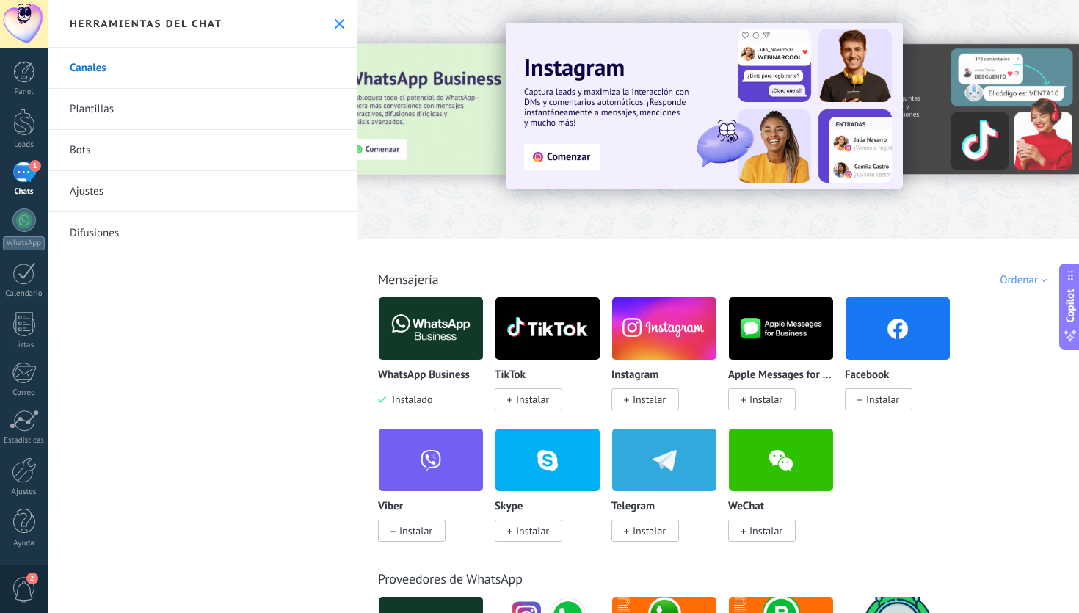
click at [219, 141] on link "Bots" at bounding box center [202, 150] width 309 height 41
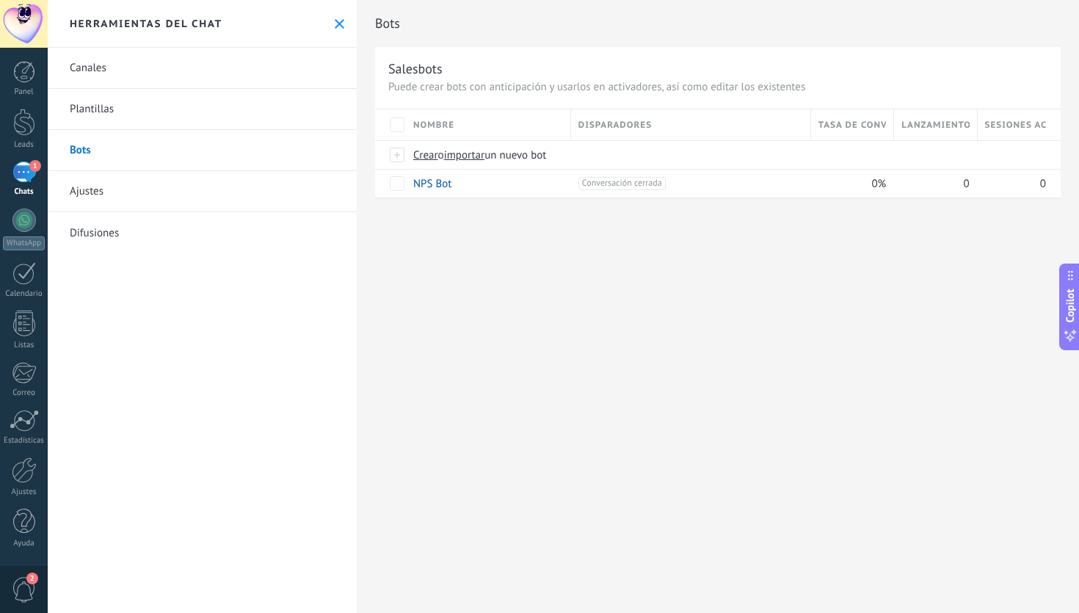
click at [335, 21] on icon at bounding box center [340, 24] width 10 height 10
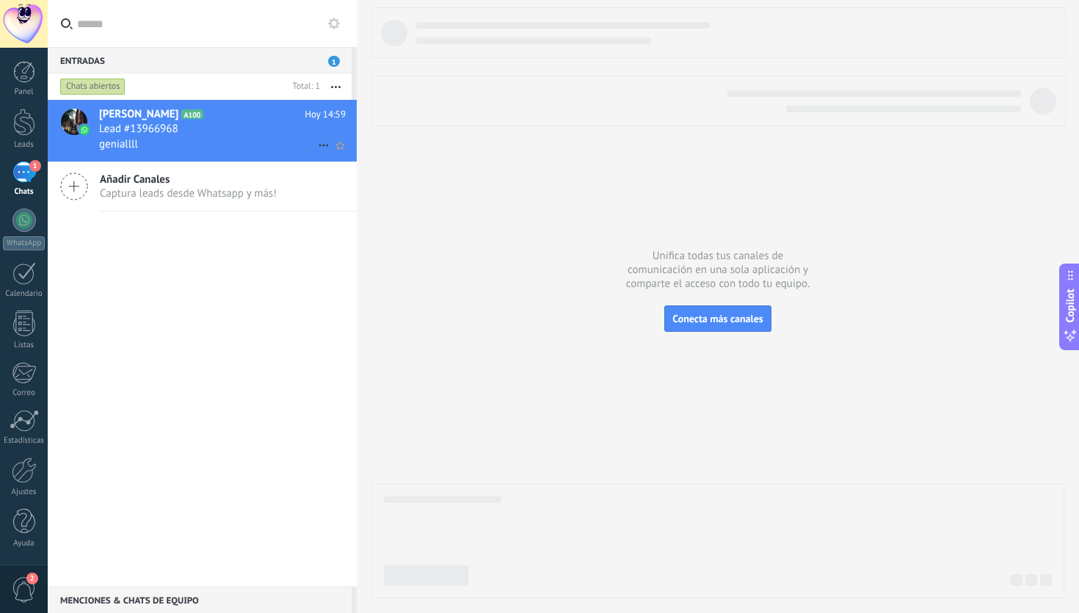
click at [252, 150] on div "geniallll" at bounding box center [222, 143] width 247 height 15
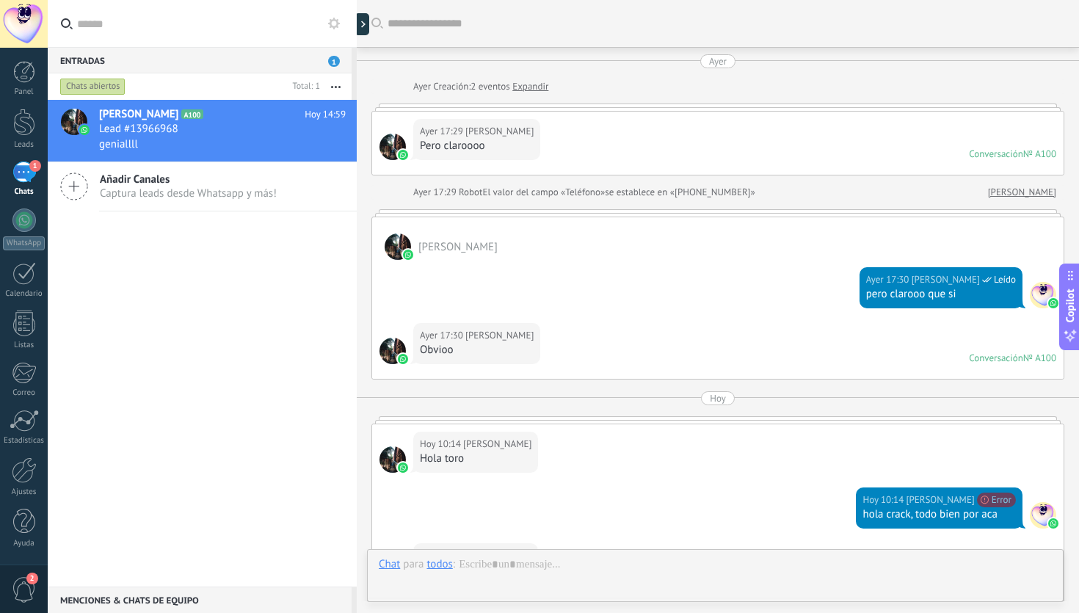
scroll to position [398, 0]
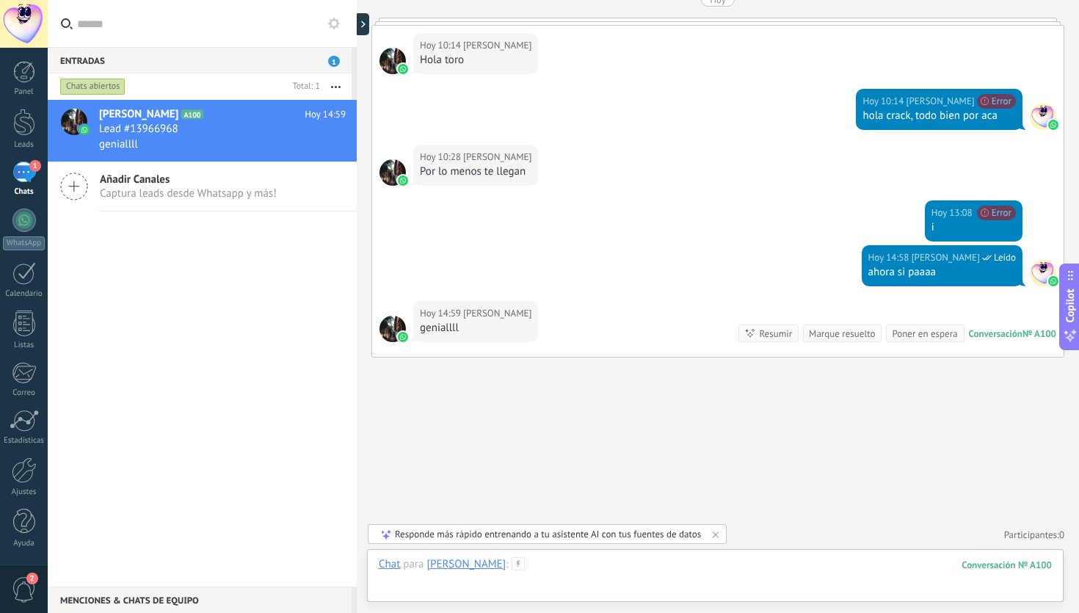
click at [527, 565] on div at bounding box center [715, 579] width 673 height 44
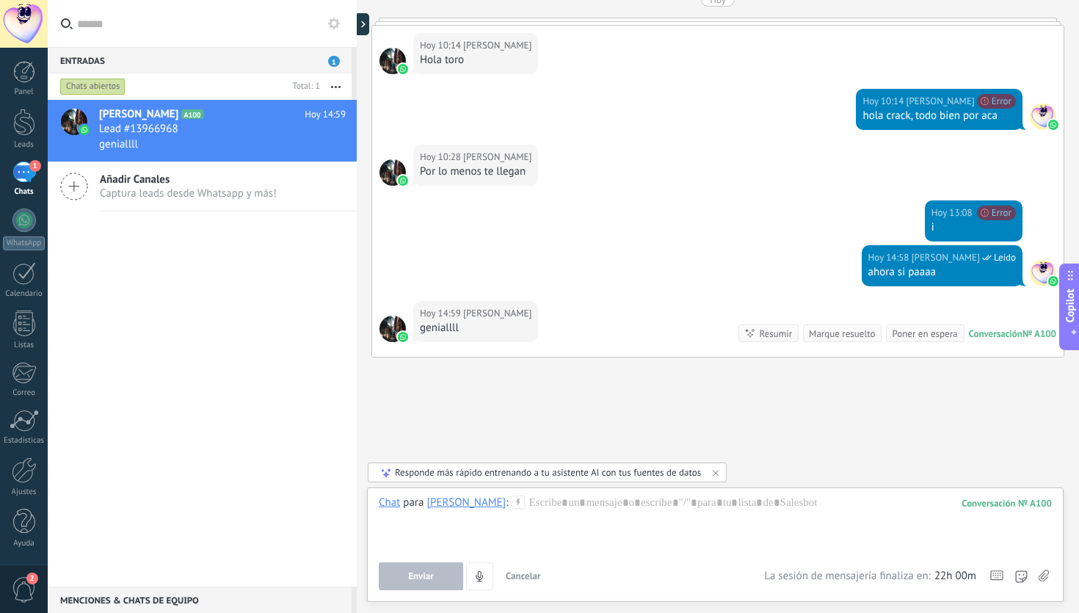
click at [1043, 575] on icon at bounding box center [1043, 575] width 10 height 12
click at [0, 0] on input "file" at bounding box center [0, 0] width 0 height 0
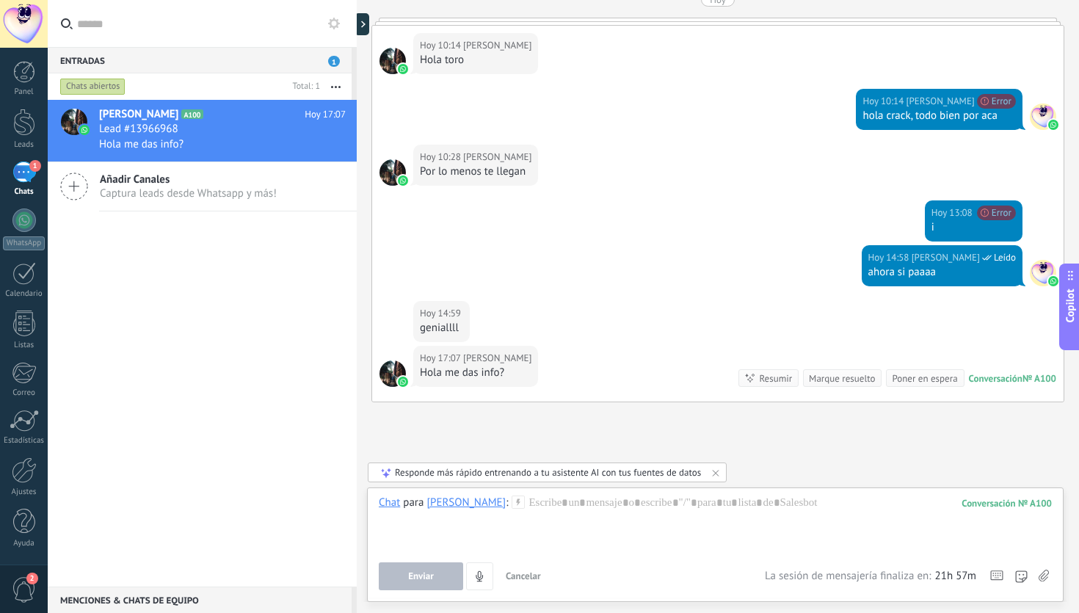
scroll to position [443, 0]
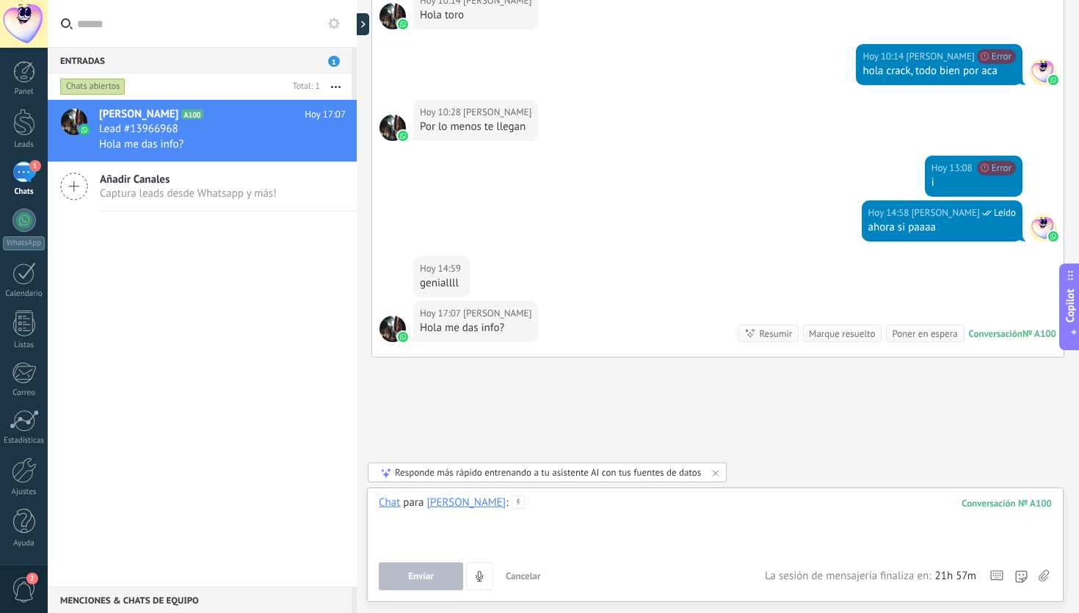
click at [605, 500] on div at bounding box center [715, 523] width 673 height 56
click at [1040, 577] on use at bounding box center [1043, 575] width 10 height 12
click at [0, 0] on input "file" at bounding box center [0, 0] width 0 height 0
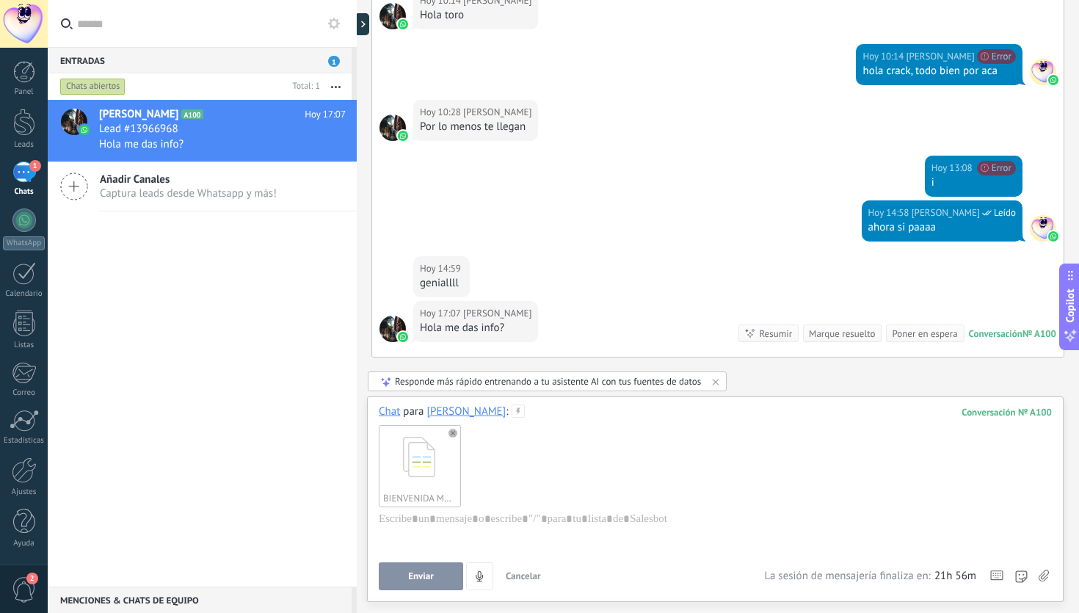
click at [446, 574] on button "Enviar" at bounding box center [421, 576] width 84 height 28
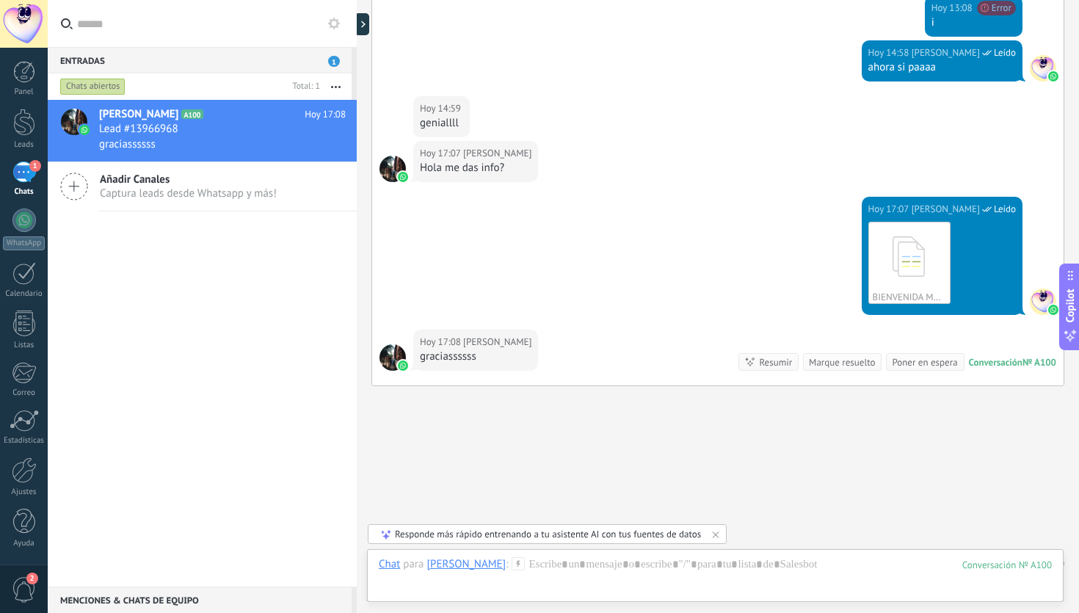
scroll to position [632, 0]
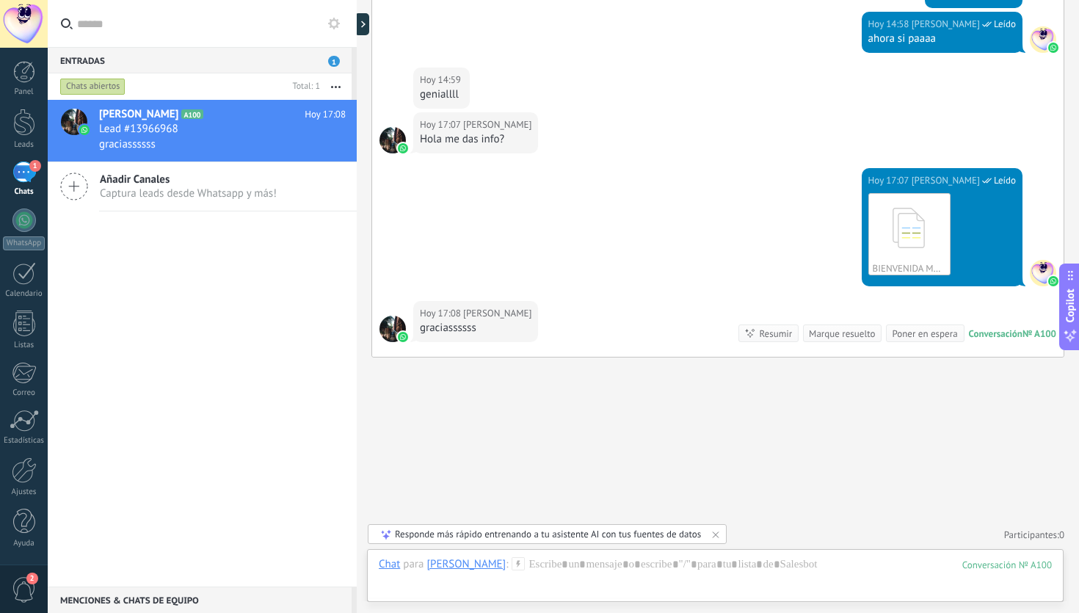
click at [511, 566] on icon at bounding box center [517, 563] width 13 height 13
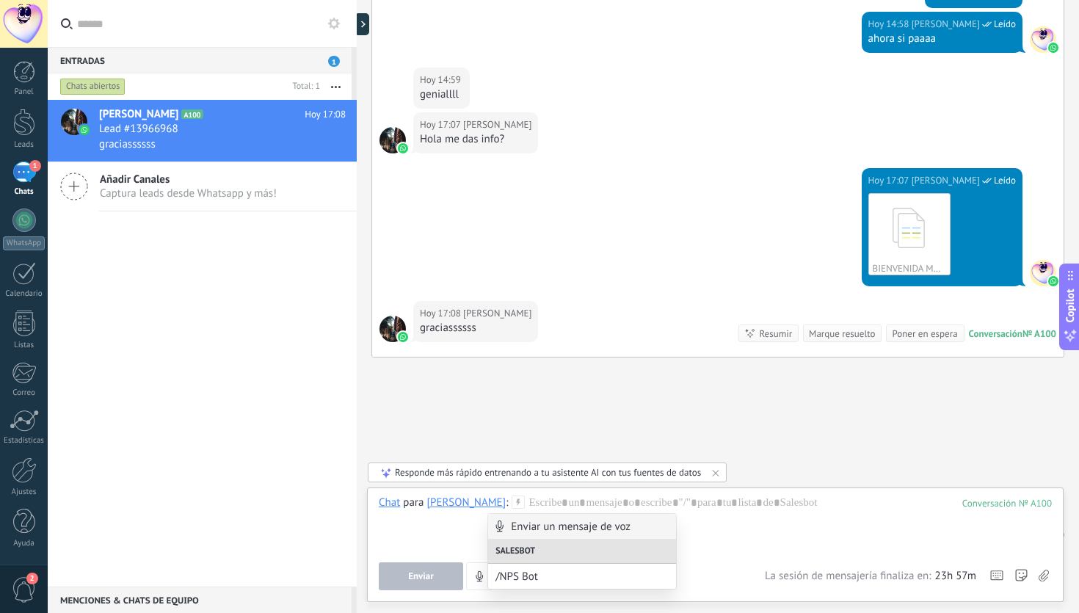
click at [528, 527] on div "Enviar un mensaje de voz" at bounding box center [582, 526] width 188 height 25
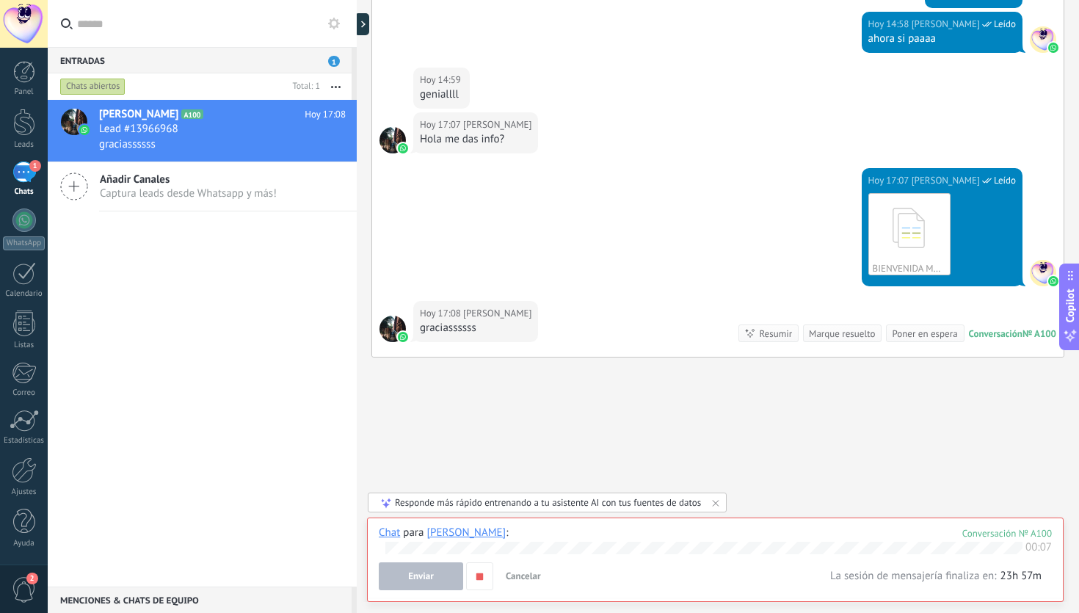
click at [440, 581] on button "Enviar" at bounding box center [421, 576] width 84 height 28
click at [484, 578] on icon "button" at bounding box center [479, 576] width 12 height 12
click at [441, 576] on button "Enviar" at bounding box center [421, 576] width 84 height 28
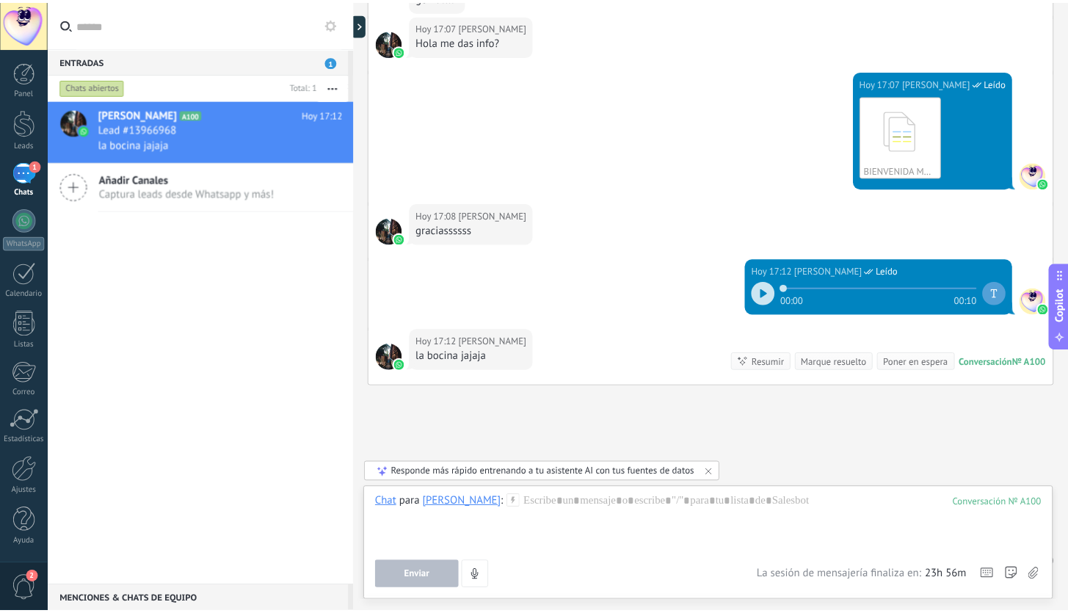
scroll to position [758, 0]
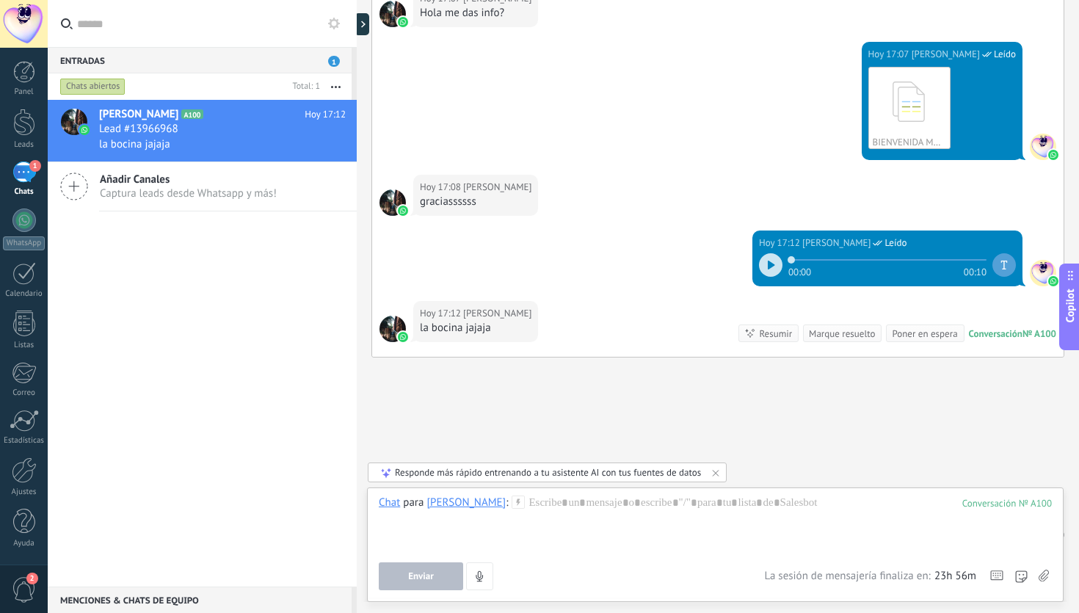
click at [1043, 577] on use at bounding box center [1043, 575] width 10 height 12
click at [0, 0] on input "file" at bounding box center [0, 0] width 0 height 0
click at [448, 500] on div "[PERSON_NAME]" at bounding box center [465, 501] width 79 height 13
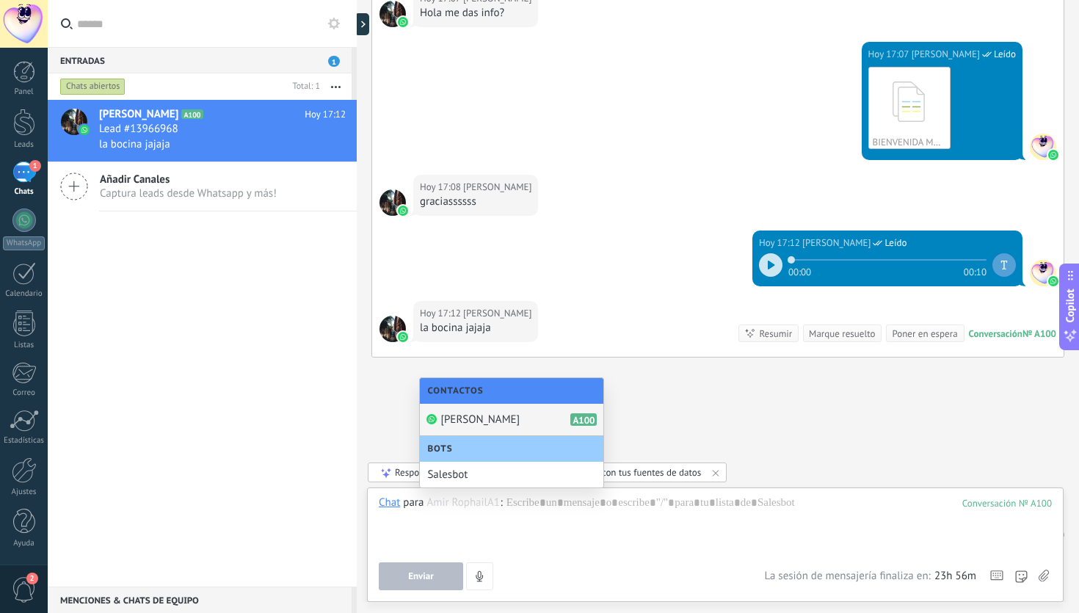
click at [520, 423] on div "Amir Rophail A100" at bounding box center [511, 420] width 183 height 32
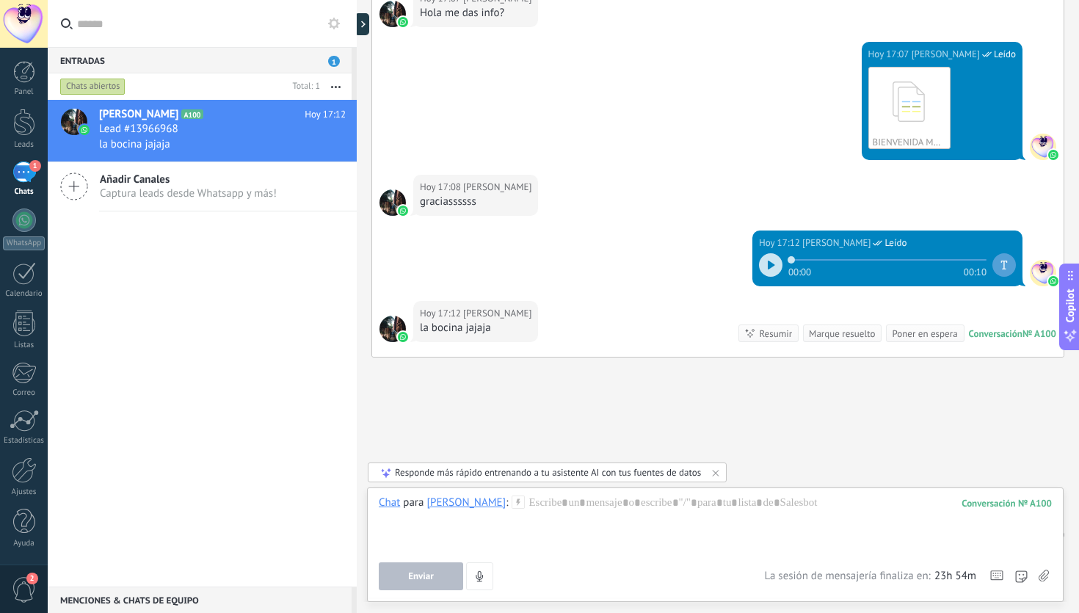
click at [471, 505] on div "[PERSON_NAME]" at bounding box center [465, 501] width 79 height 13
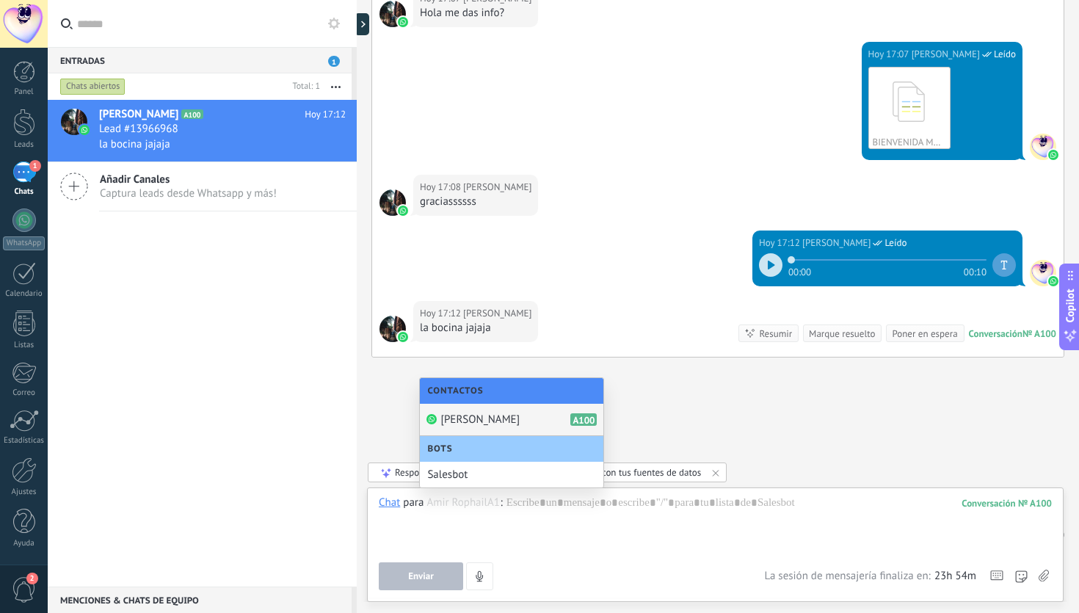
click at [570, 418] on span "A100" at bounding box center [583, 419] width 26 height 12
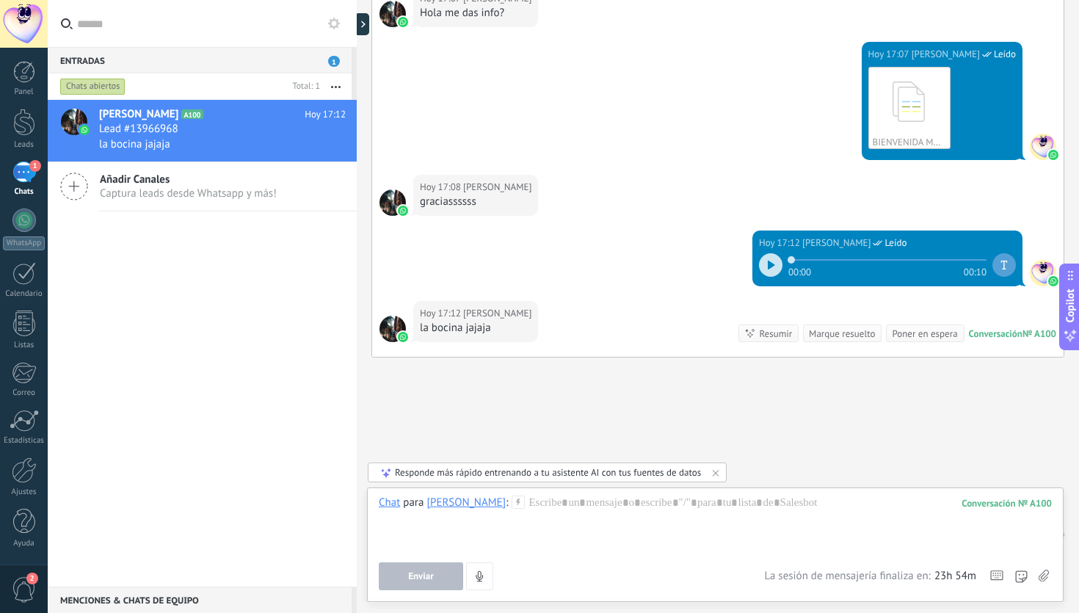
click at [24, 478] on div at bounding box center [24, 470] width 25 height 26
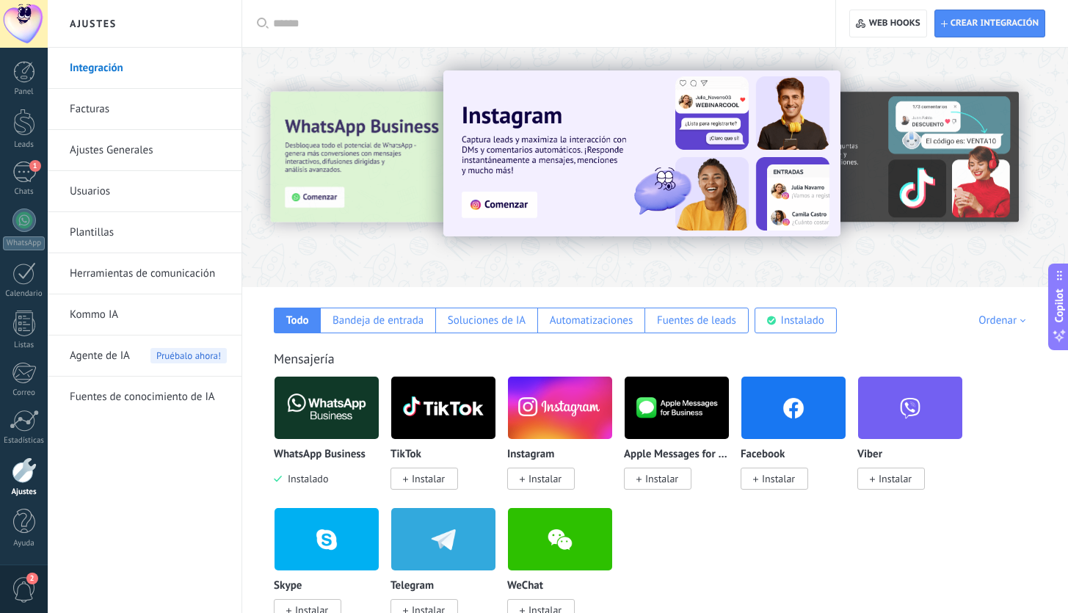
click at [380, 27] on input "text" at bounding box center [544, 23] width 542 height 15
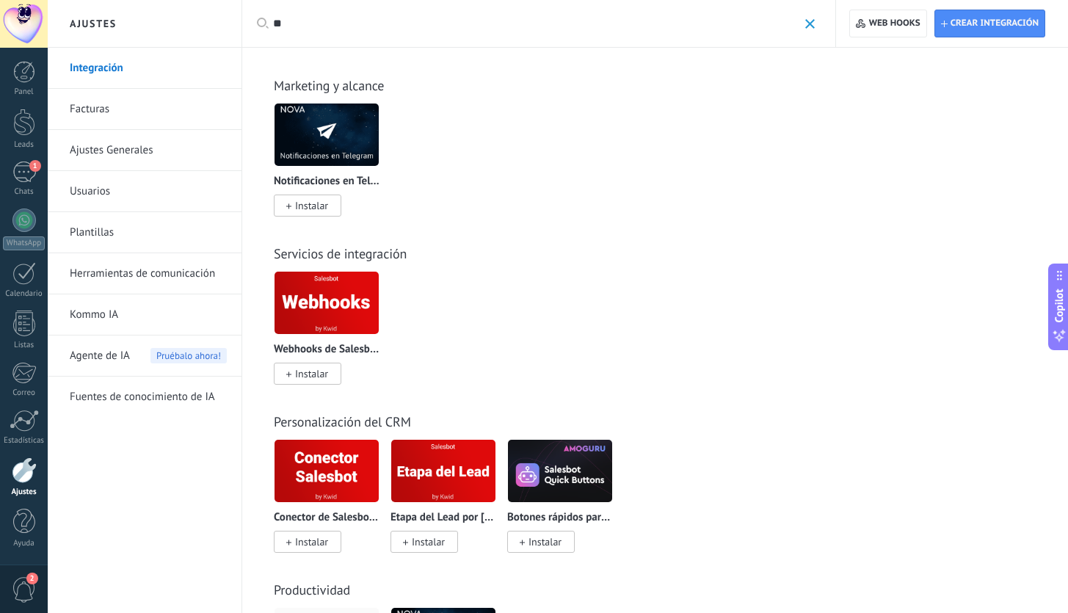
type input "*"
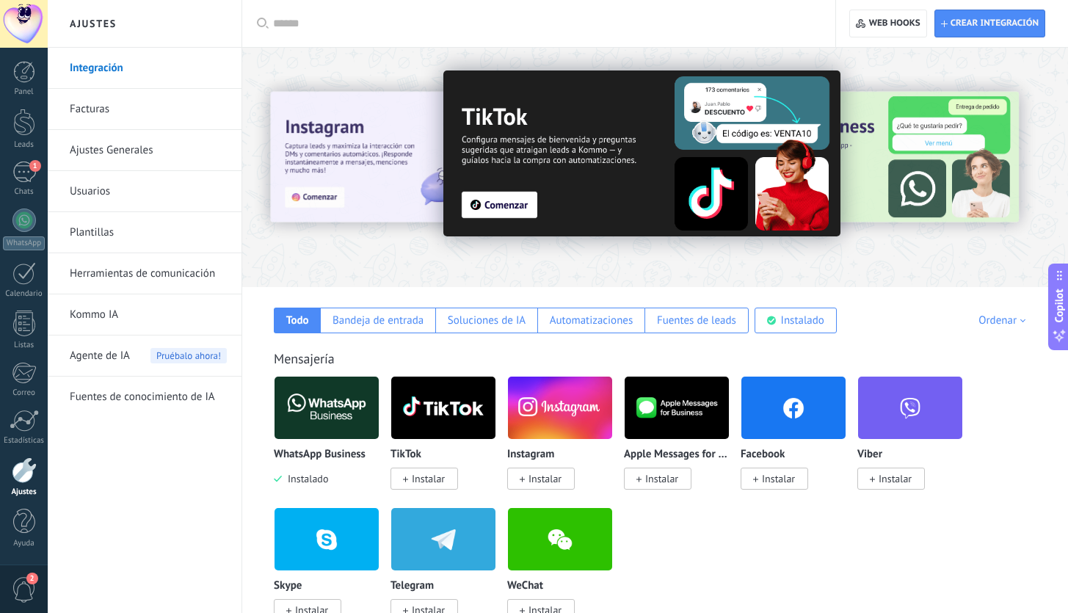
click at [108, 150] on link "Ajustes Generales" at bounding box center [148, 150] width 157 height 41
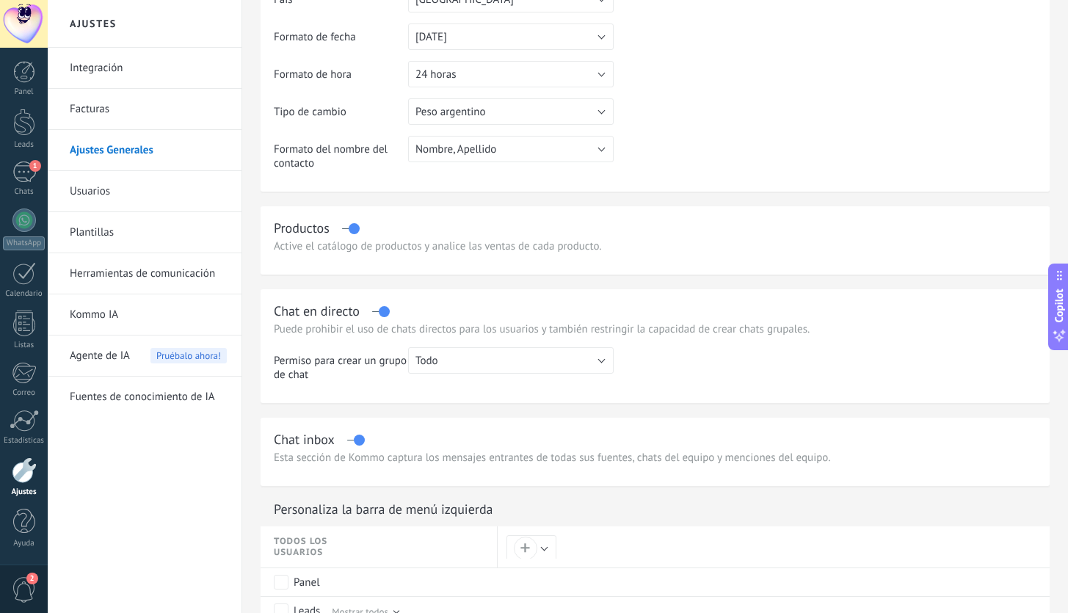
scroll to position [649, 0]
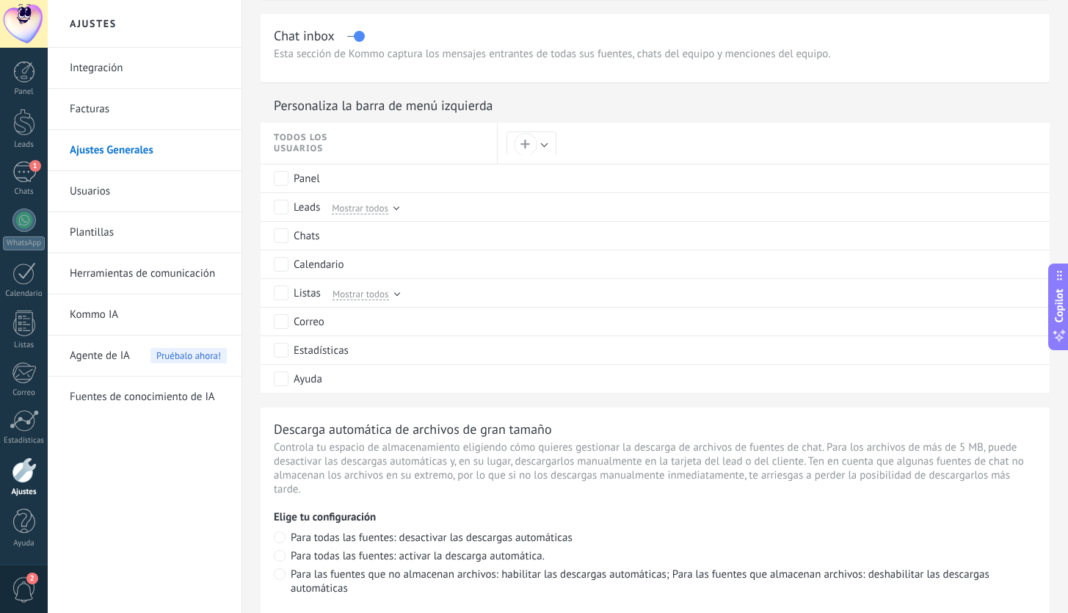
click at [138, 271] on link "Herramientas de comunicación" at bounding box center [148, 273] width 157 height 41
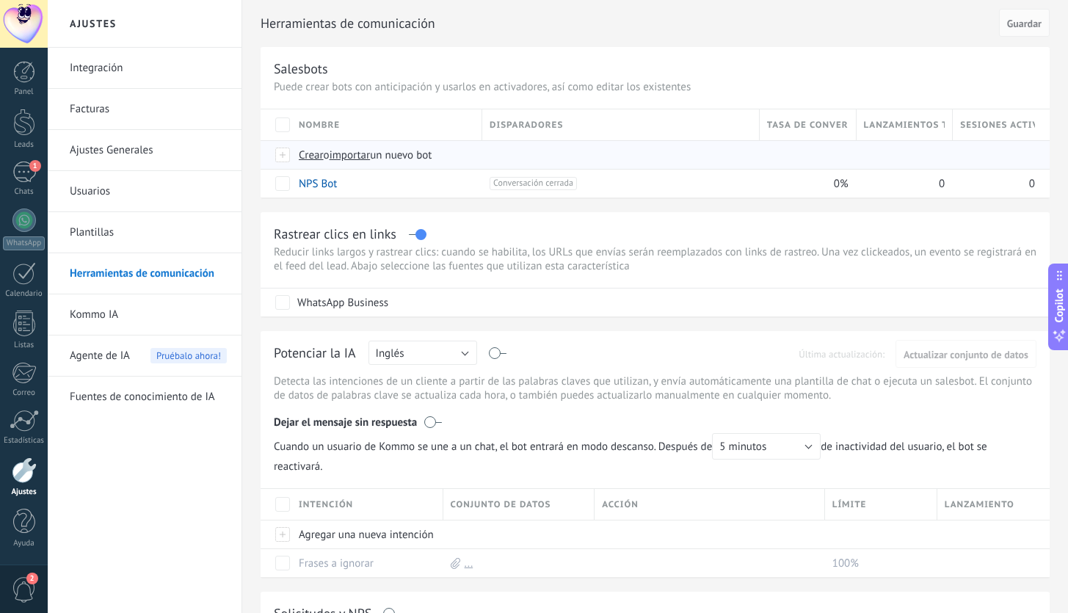
click at [284, 158] on div at bounding box center [283, 154] width 16 height 13
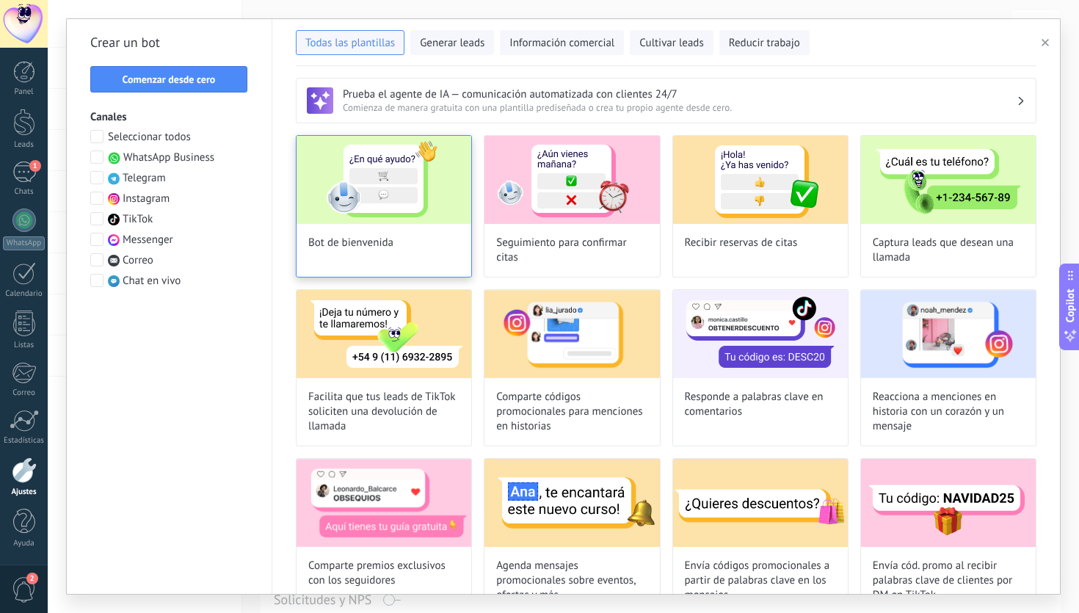
click at [399, 222] on img at bounding box center [383, 180] width 175 height 88
type input "**********"
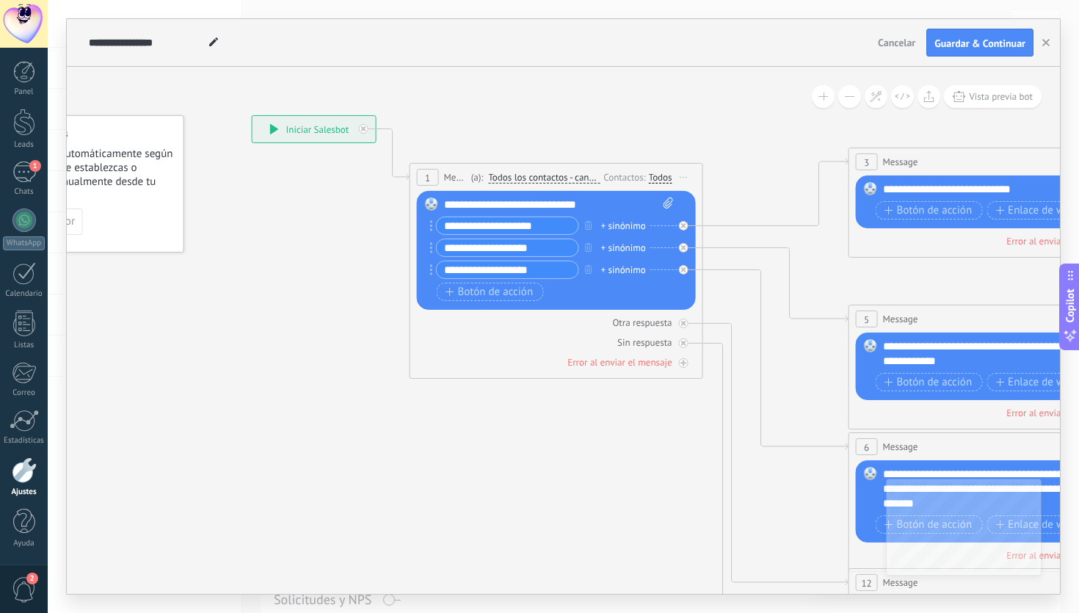
drag, startPoint x: 549, startPoint y: 496, endPoint x: 421, endPoint y: 434, distance: 141.8
click at [421, 434] on icon at bounding box center [1028, 489] width 2287 height 1482
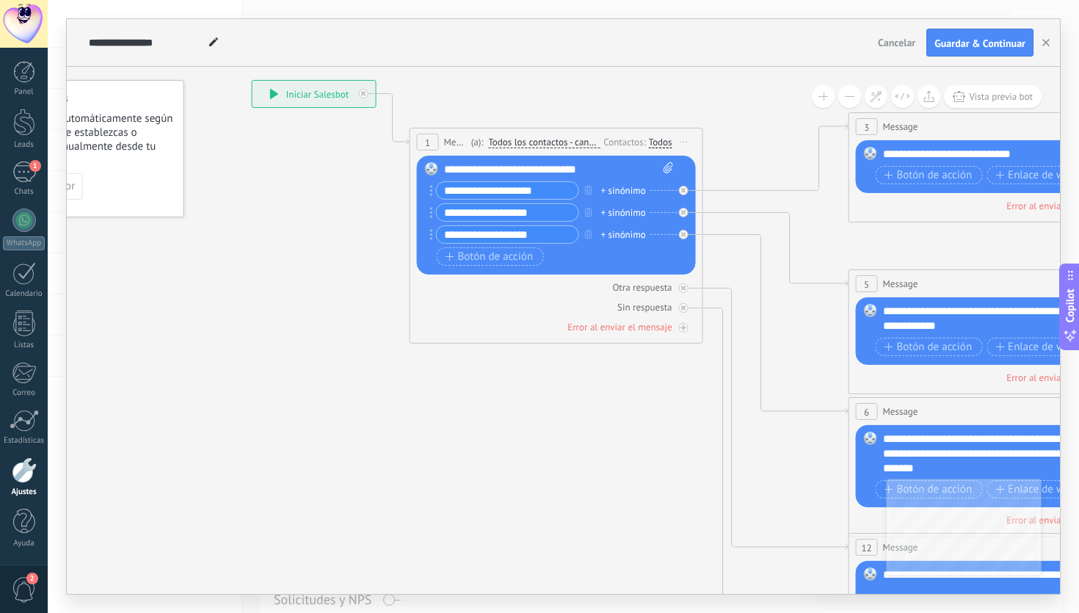
click at [853, 101] on button at bounding box center [849, 96] width 23 height 23
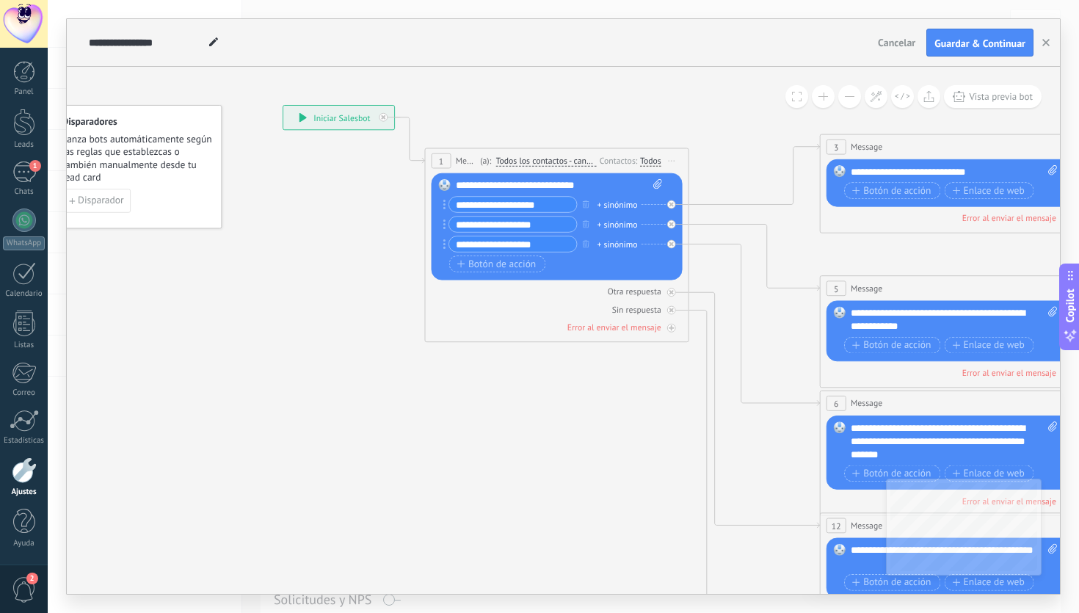
click at [852, 101] on button at bounding box center [849, 96] width 23 height 23
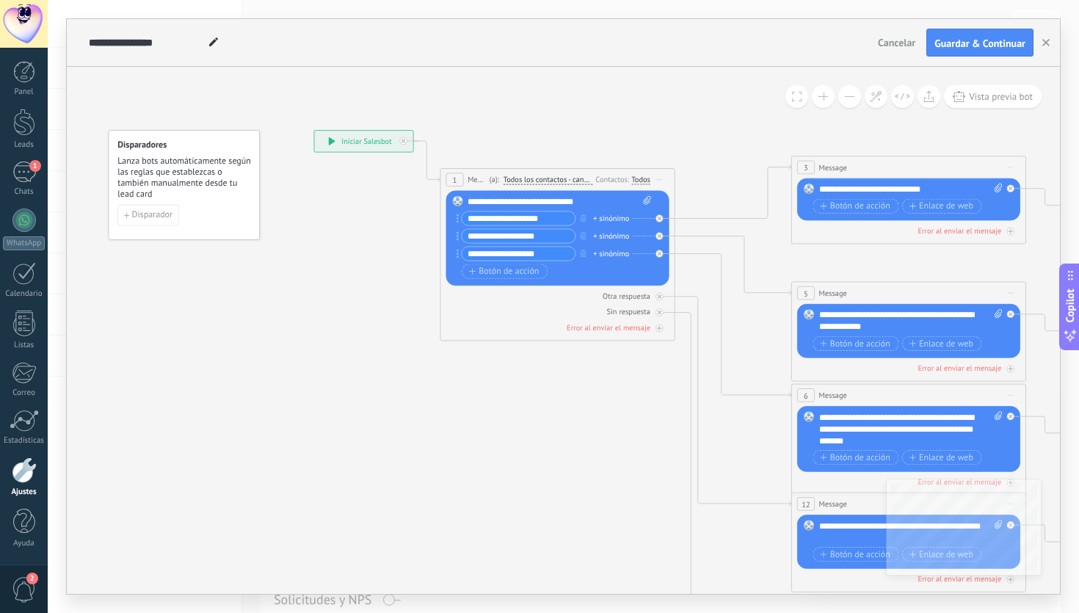
click at [852, 101] on button at bounding box center [849, 96] width 23 height 23
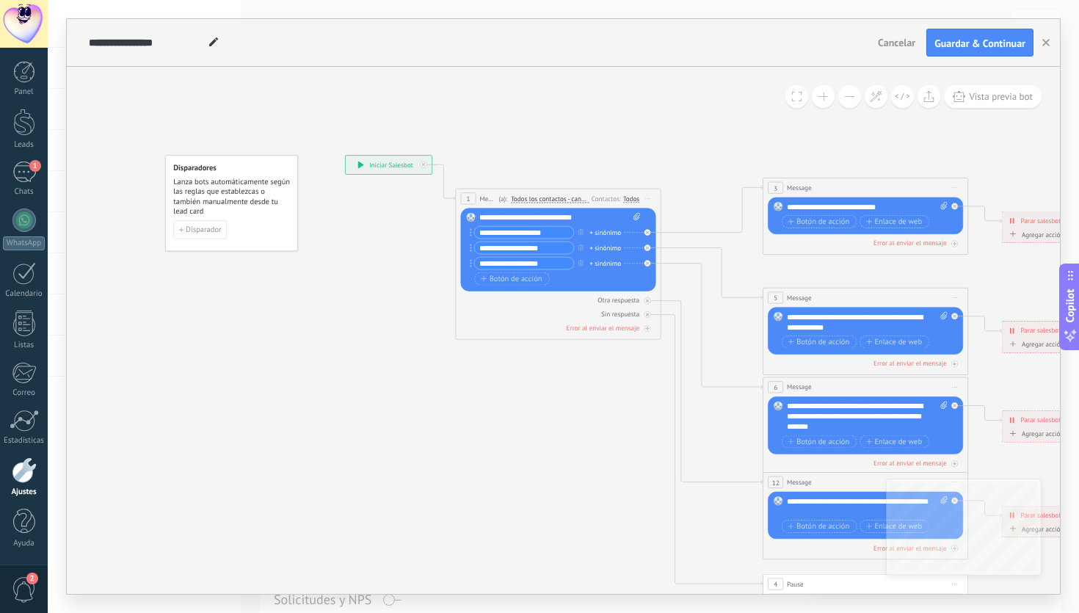
click at [852, 101] on button at bounding box center [849, 96] width 23 height 23
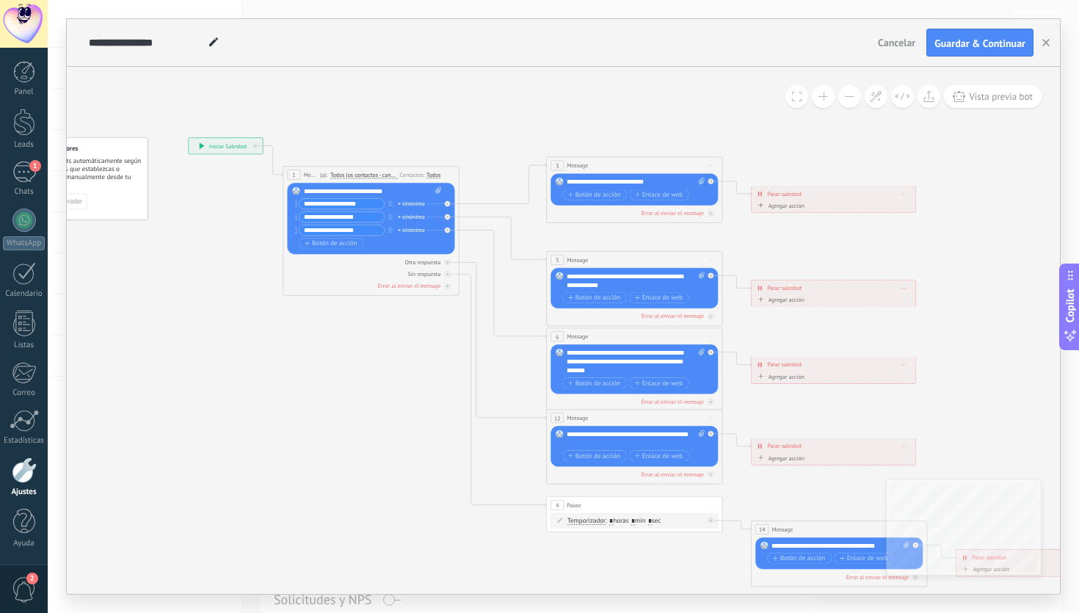
drag, startPoint x: 1019, startPoint y: 198, endPoint x: 831, endPoint y: 156, distance: 192.6
click at [831, 156] on icon at bounding box center [654, 361] width 1372 height 889
click at [683, 170] on div "3 Message ******* (a): Todos los contactos - canales seleccionados Todos los co…" at bounding box center [634, 165] width 175 height 16
click at [839, 201] on div "Agregar acción Conversación marcada como cerrada Iniciar Salesbot Conversación …" at bounding box center [833, 206] width 156 height 11
click at [904, 192] on span at bounding box center [904, 194] width 4 height 5
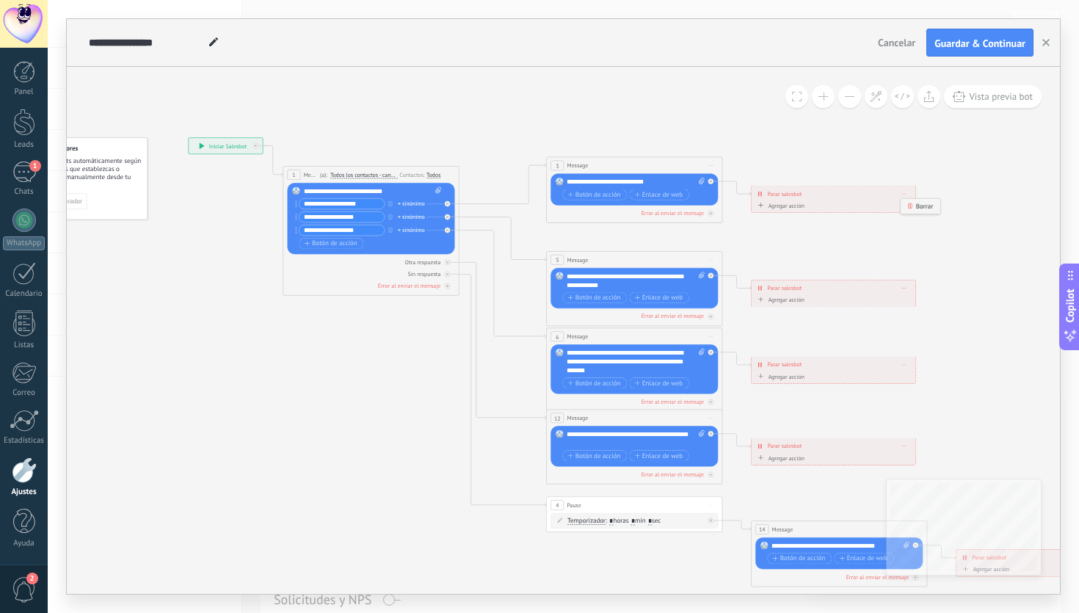
click at [924, 212] on div "Borrar" at bounding box center [919, 206] width 39 height 15
click at [906, 288] on div "**********" at bounding box center [833, 287] width 164 height 15
click at [903, 289] on span at bounding box center [904, 288] width 4 height 5
click at [916, 301] on div "Borrar" at bounding box center [919, 300] width 39 height 15
click at [902, 361] on div "**********" at bounding box center [833, 364] width 164 height 15
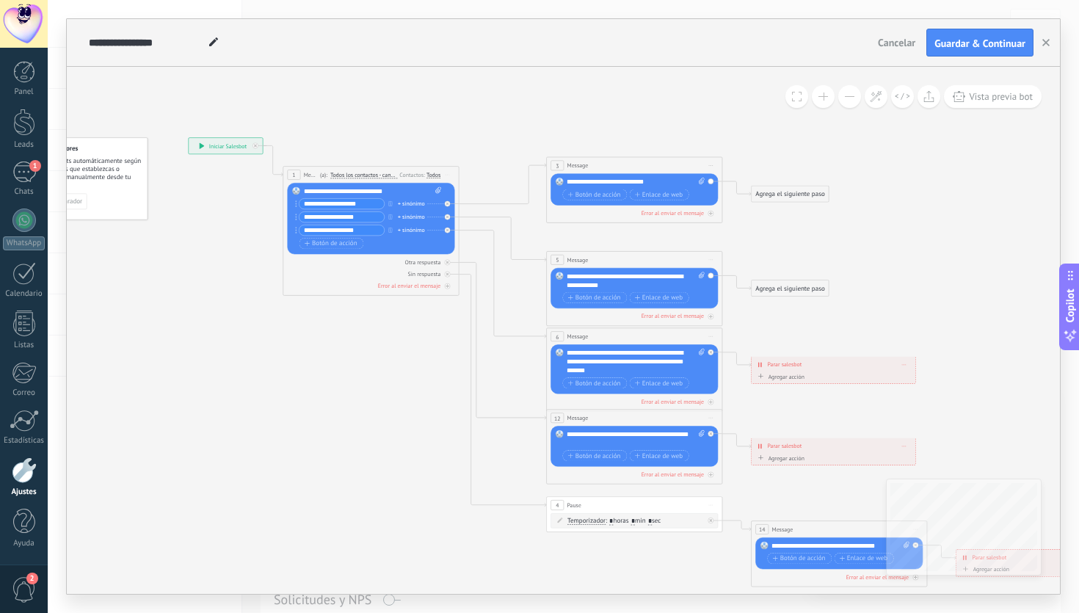
click at [906, 363] on div "**********" at bounding box center [833, 364] width 164 height 15
click at [903, 368] on div "**********" at bounding box center [833, 364] width 164 height 15
click at [905, 365] on span at bounding box center [904, 364] width 4 height 5
click at [913, 373] on div "Borrar" at bounding box center [919, 377] width 39 height 15
click at [904, 445] on icon at bounding box center [904, 445] width 4 height 1
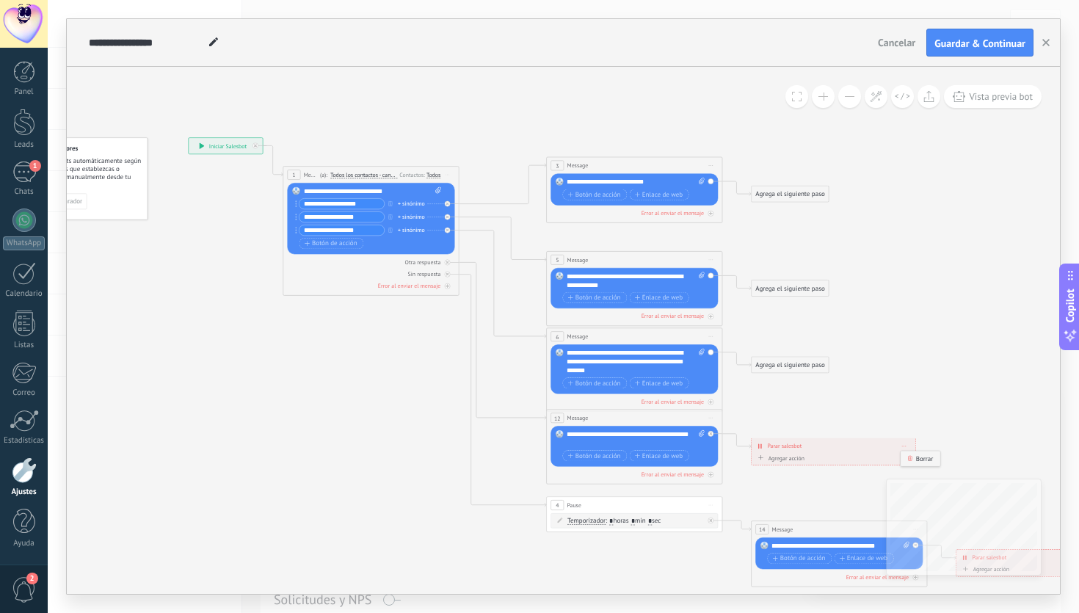
click at [922, 462] on div "Borrar" at bounding box center [919, 458] width 39 height 15
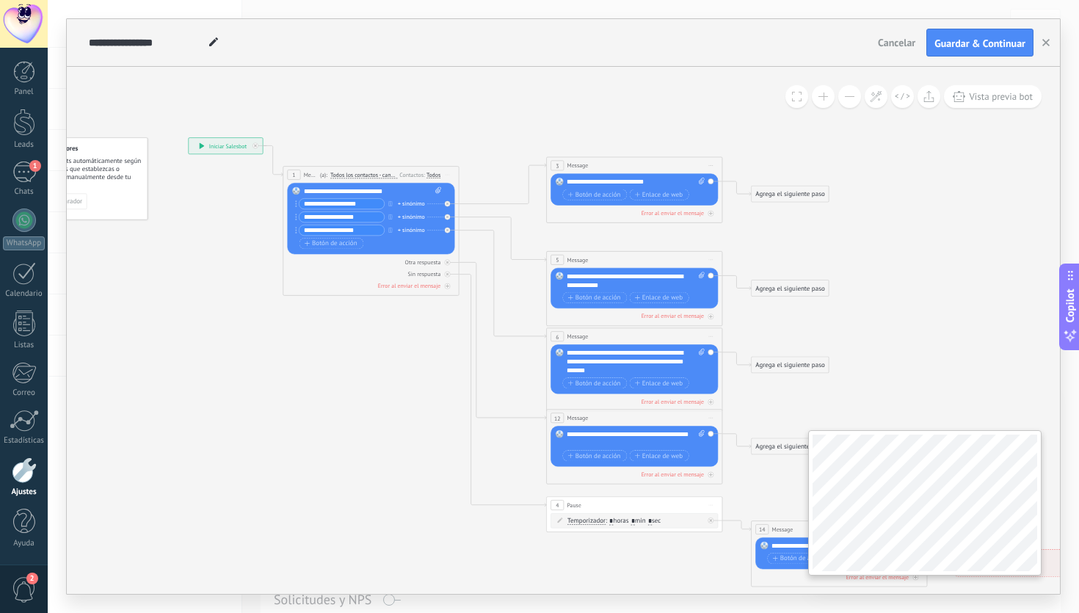
click at [817, 431] on div at bounding box center [924, 502] width 233 height 145
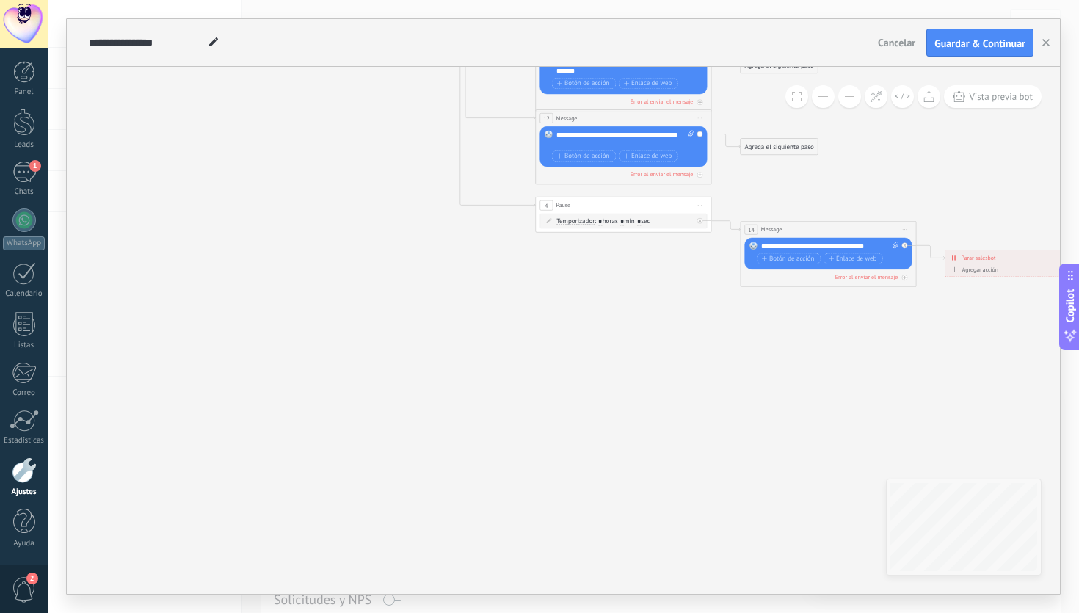
click at [901, 225] on span "Iniciar vista previa aquí Cambiar nombre Duplicar Borrar" at bounding box center [904, 229] width 14 height 12
click at [925, 291] on div "Borrar" at bounding box center [944, 287] width 87 height 15
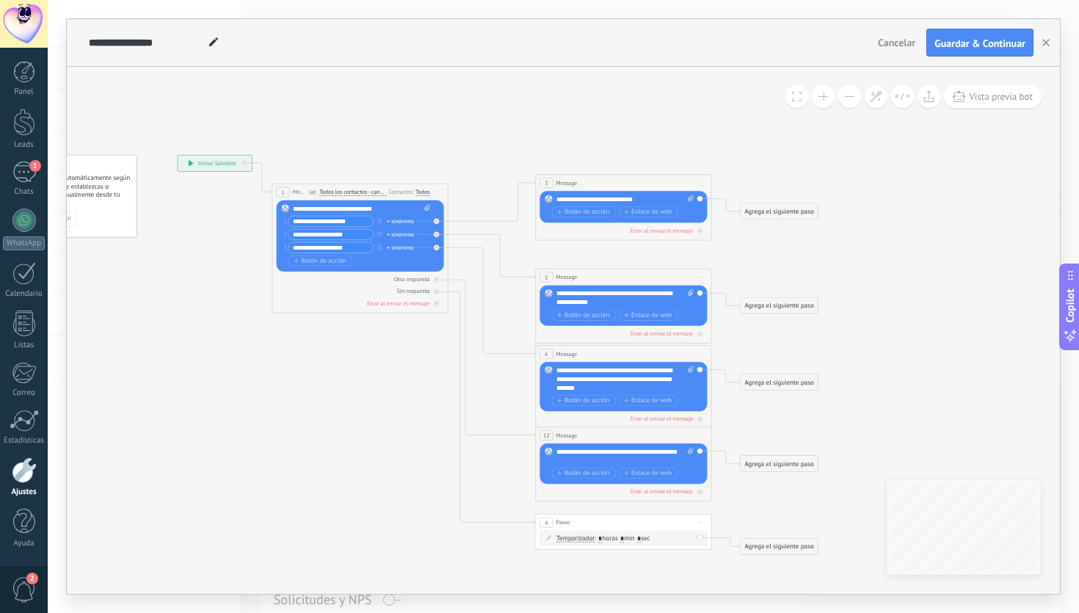
click at [703, 434] on span "Iniciar vista previa aquí Cambiar nombre Duplicar Borrar" at bounding box center [700, 435] width 14 height 12
click at [728, 490] on div "Borrar" at bounding box center [739, 492] width 87 height 15
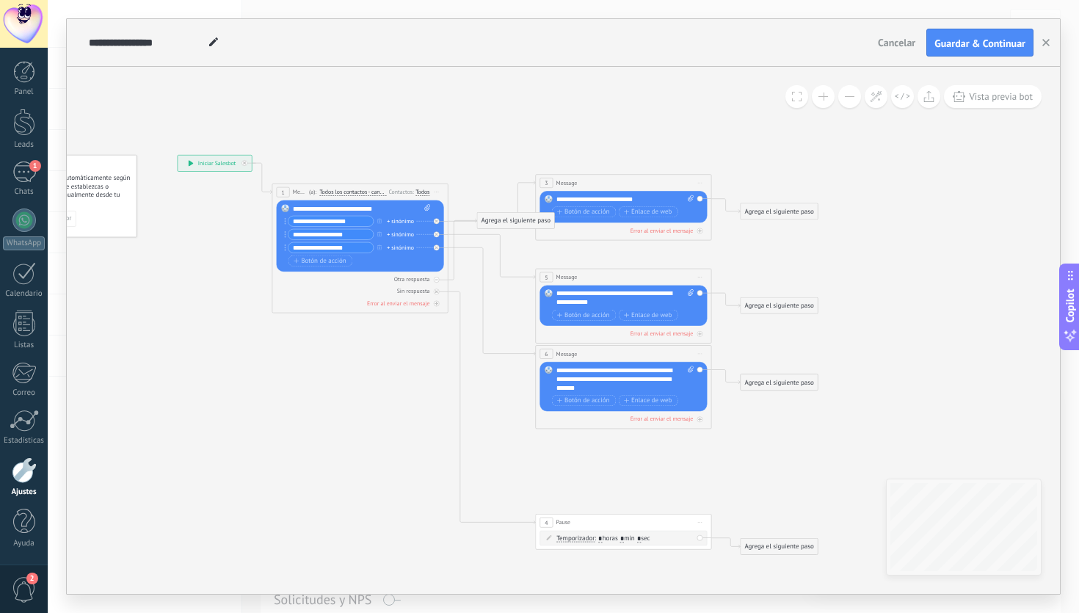
click at [702, 354] on span "Iniciar vista previa aquí Cambiar nombre Duplicar Borrar" at bounding box center [700, 353] width 14 height 12
click at [737, 408] on div "Borrar" at bounding box center [739, 411] width 87 height 15
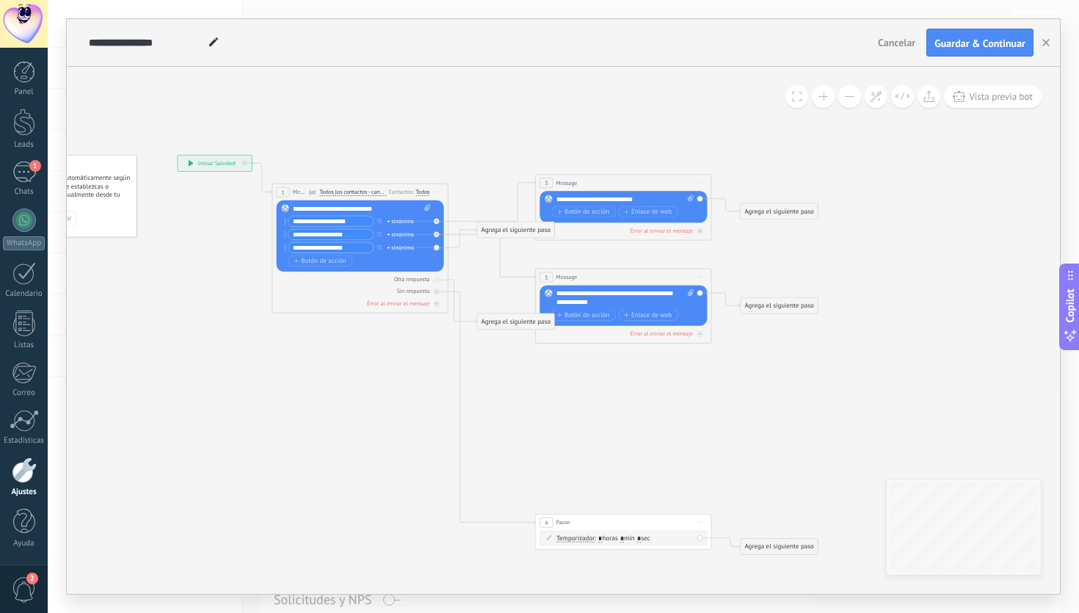
click at [696, 279] on span "Iniciar vista previa aquí Cambiar nombre Duplicar Borrar" at bounding box center [700, 277] width 14 height 12
click at [722, 335] on div "Borrar" at bounding box center [739, 334] width 87 height 15
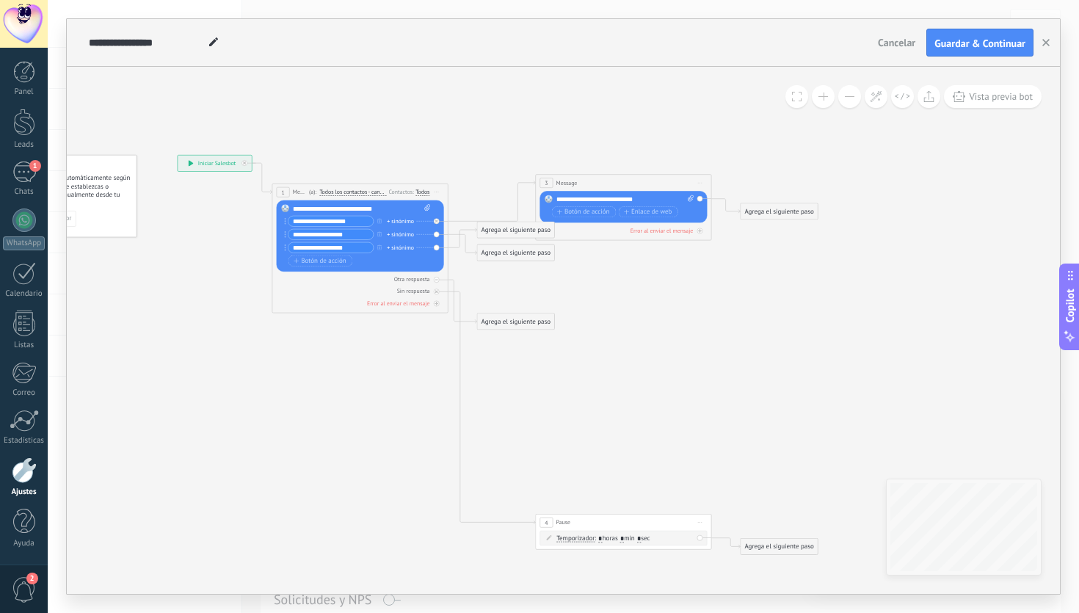
click at [699, 514] on div "4 Pause ***** Iniciar vista previa aquí Cambiar nombre Duplicar Borrar Temporiz…" at bounding box center [623, 532] width 176 height 36
click at [699, 516] on span "Iniciar vista previa aquí Cambiar nombre Duplicar Borrar" at bounding box center [700, 522] width 14 height 12
click at [725, 575] on div "Borrar" at bounding box center [739, 579] width 87 height 15
click at [696, 181] on span "Iniciar vista previa aquí Cambiar nombre Duplicar Borrar" at bounding box center [700, 182] width 14 height 12
click at [727, 239] on div "Borrar" at bounding box center [739, 240] width 87 height 15
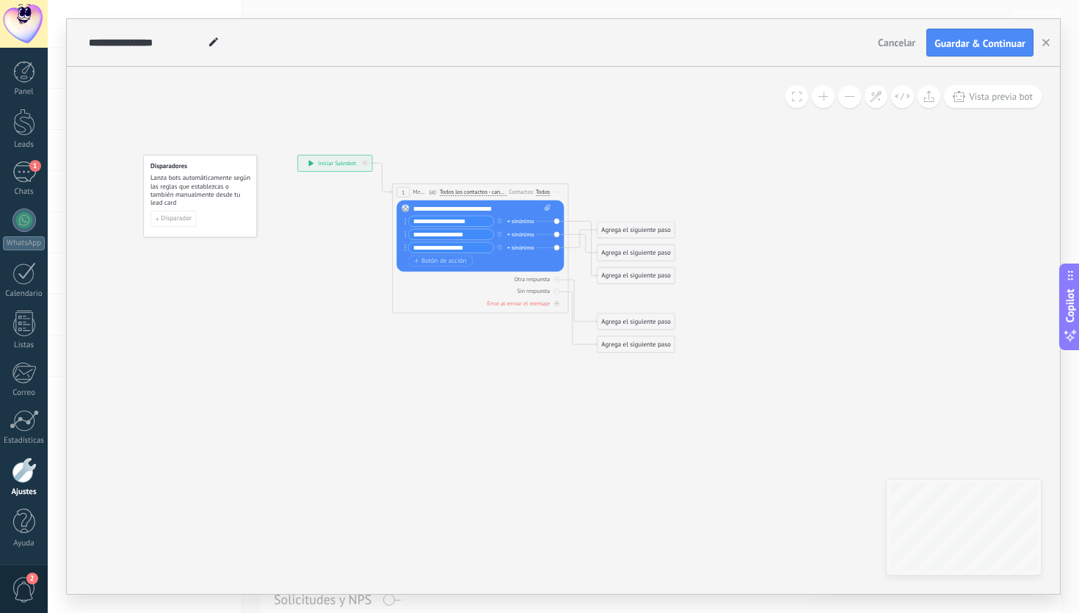
drag, startPoint x: 517, startPoint y: 301, endPoint x: 640, endPoint y: 301, distance: 122.5
click at [640, 301] on icon at bounding box center [470, 254] width 787 height 638
click at [500, 245] on icon "button" at bounding box center [502, 246] width 4 height 5
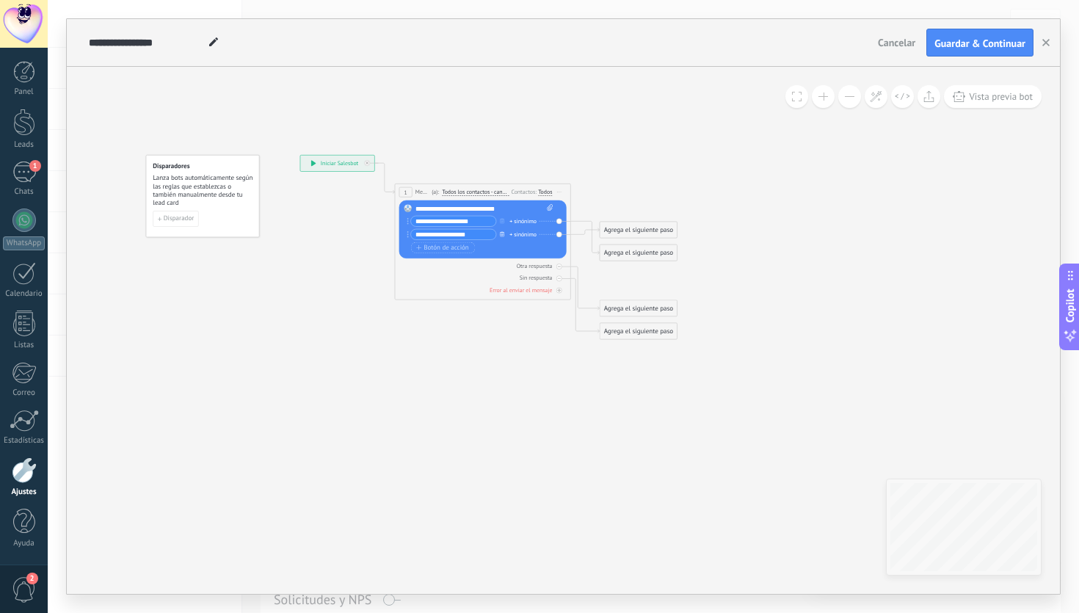
click at [503, 237] on button "button" at bounding box center [502, 233] width 10 height 11
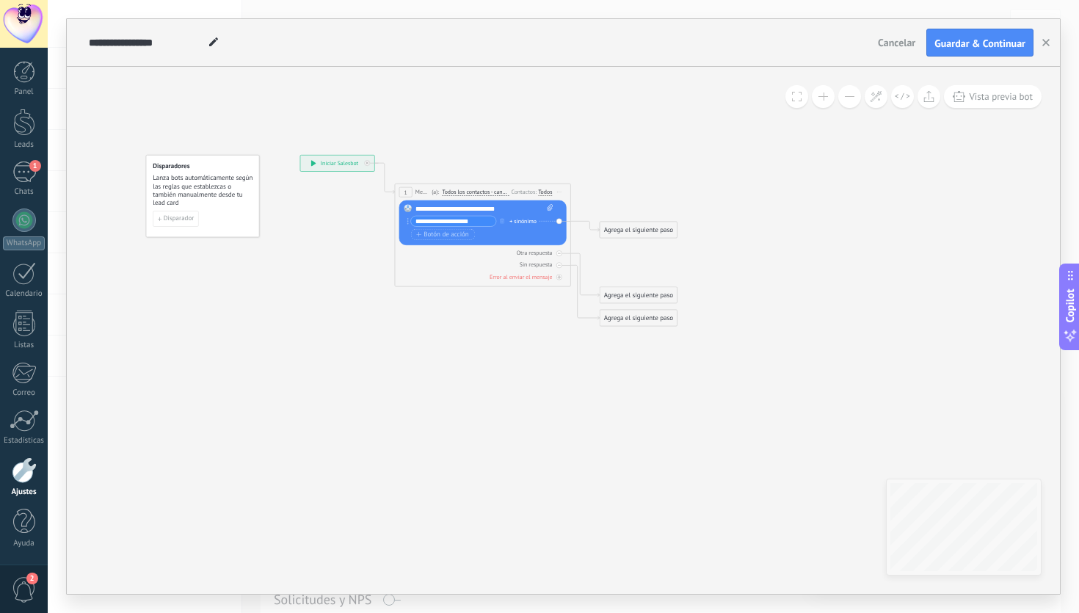
click at [826, 98] on button at bounding box center [823, 96] width 23 height 23
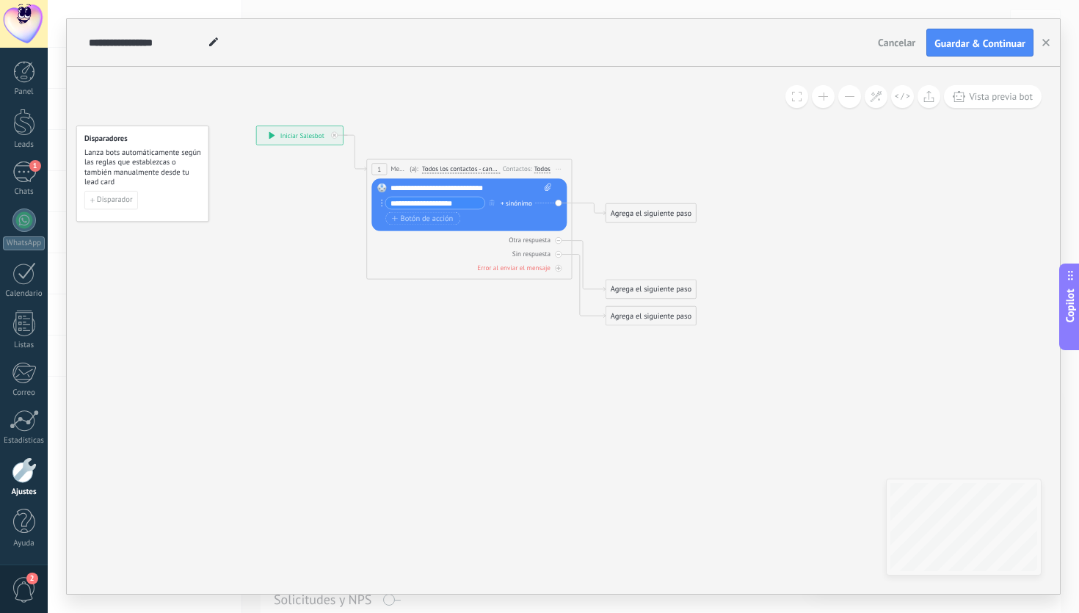
click at [826, 98] on button at bounding box center [823, 96] width 23 height 23
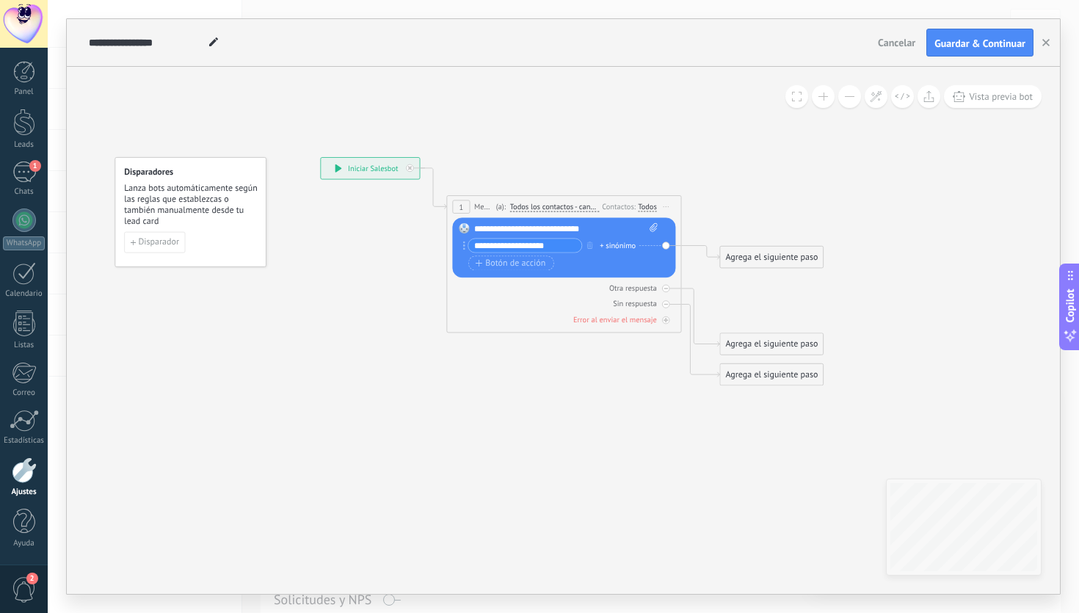
drag, startPoint x: 693, startPoint y: 153, endPoint x: 824, endPoint y: 219, distance: 147.0
click at [822, 220] on icon at bounding box center [551, 289] width 1050 height 851
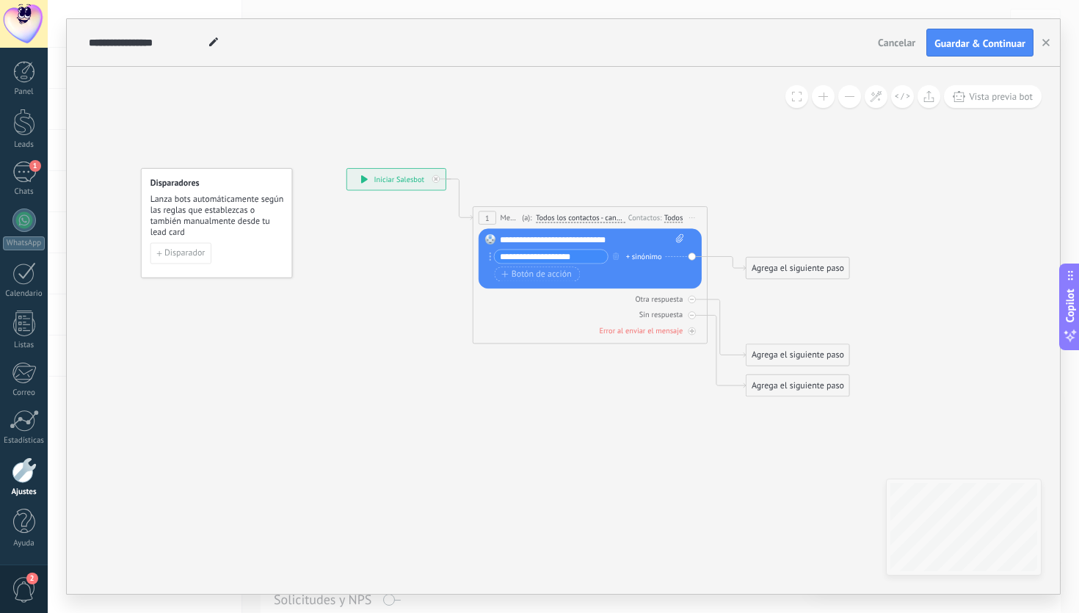
click at [679, 236] on icon at bounding box center [679, 238] width 7 height 9
click input "Subir" at bounding box center [0, 0] width 0 height 0
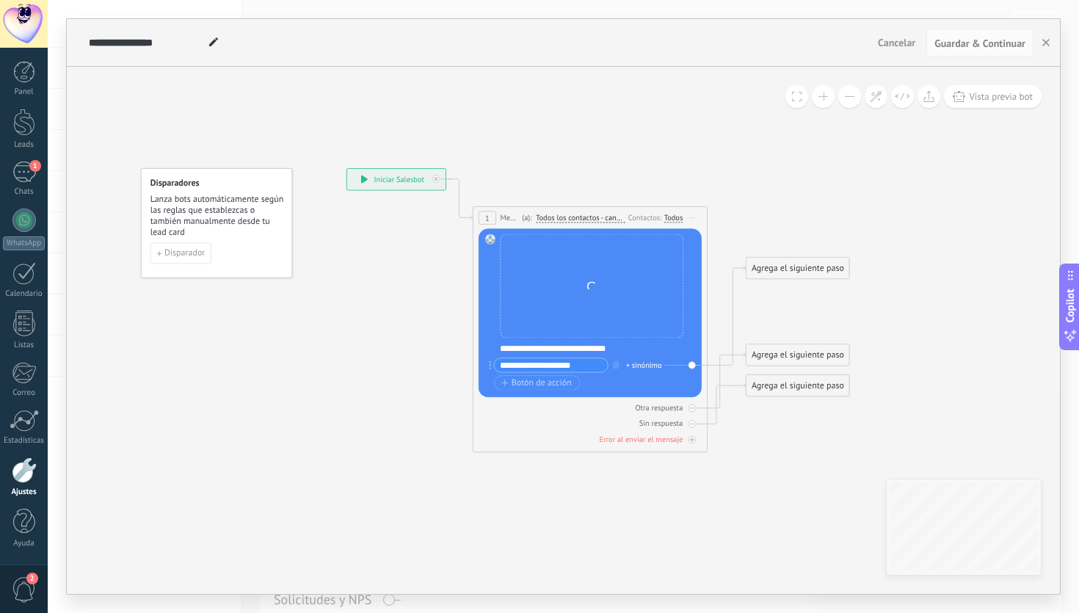
click at [593, 298] on div "Reemplazar Quitar Convertir a mensaje de voz Arrastre la imagen aquí para adjun…" at bounding box center [591, 286] width 183 height 104
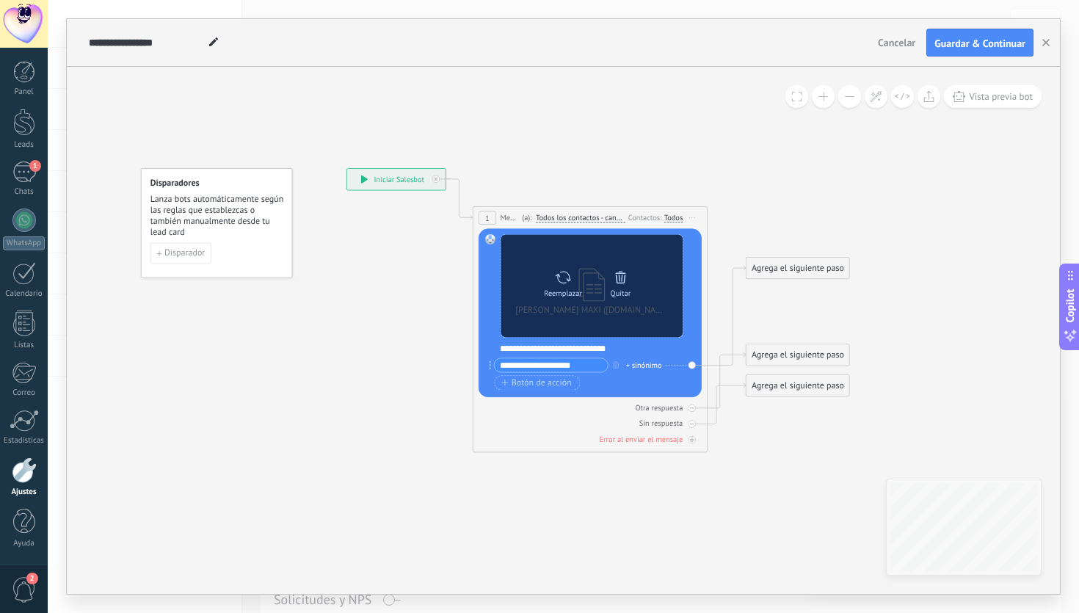
click at [619, 280] on icon at bounding box center [620, 277] width 16 height 16
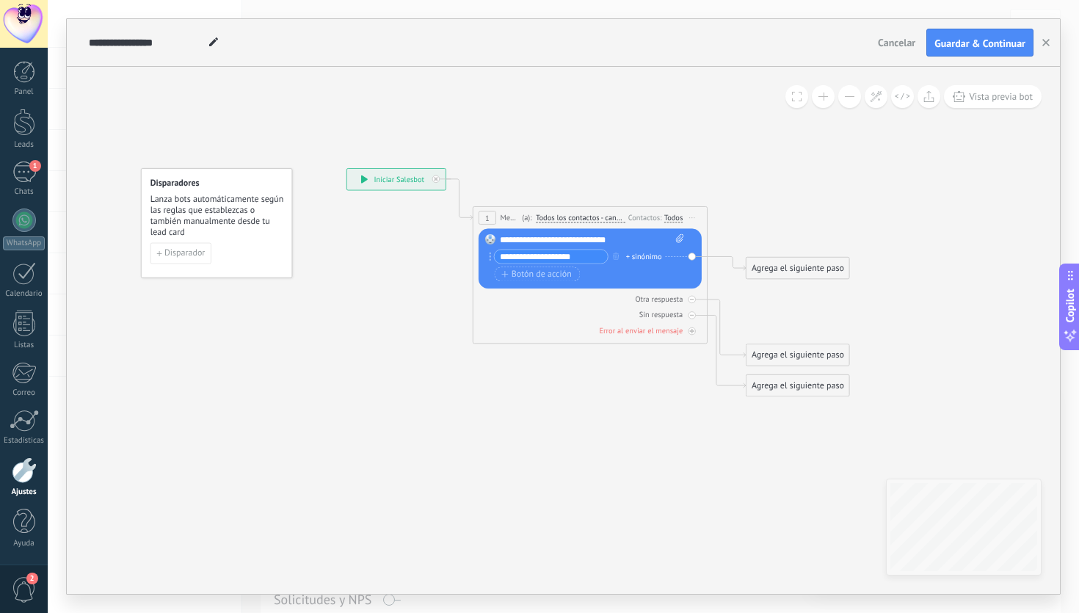
click at [812, 263] on div "Agrega el siguiente paso" at bounding box center [797, 267] width 103 height 19
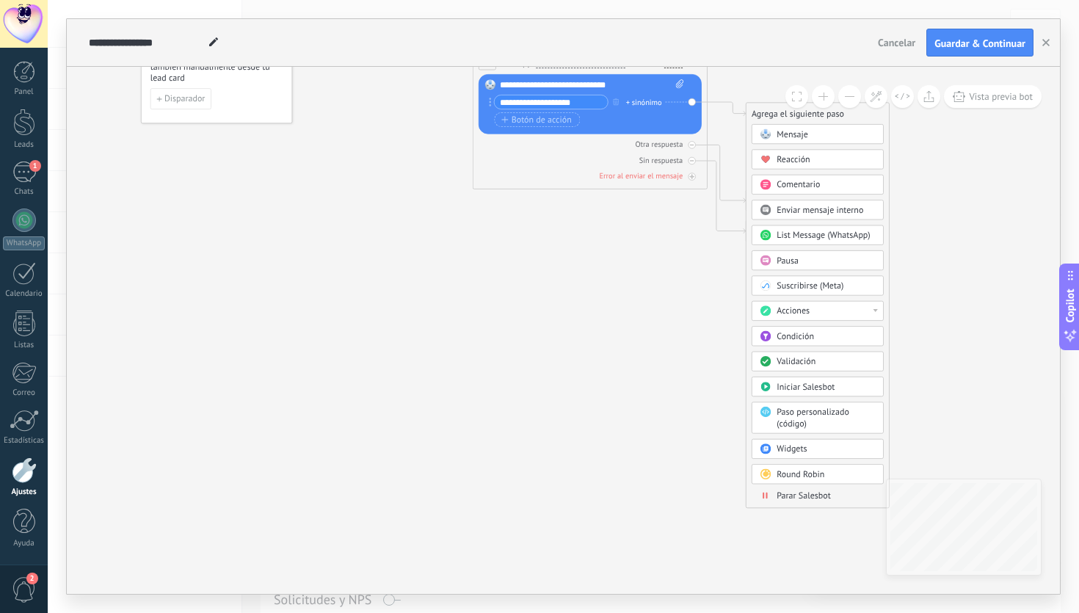
click at [823, 315] on div "Acciones" at bounding box center [825, 311] width 98 height 12
click at [900, 310] on icon at bounding box center [578, 145] width 1050 height 851
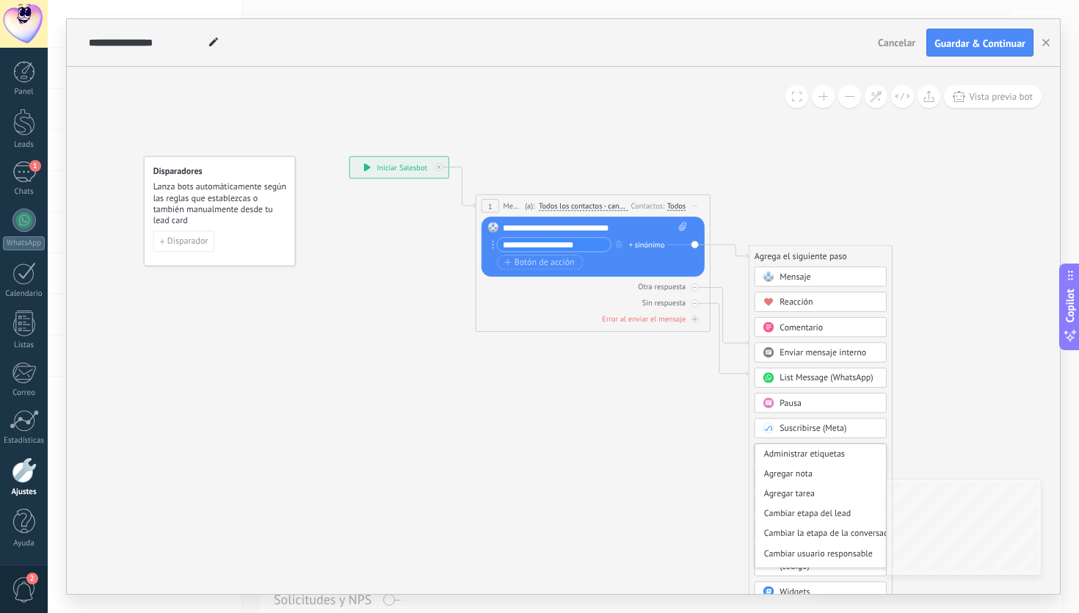
click at [813, 200] on icon at bounding box center [581, 288] width 1050 height 851
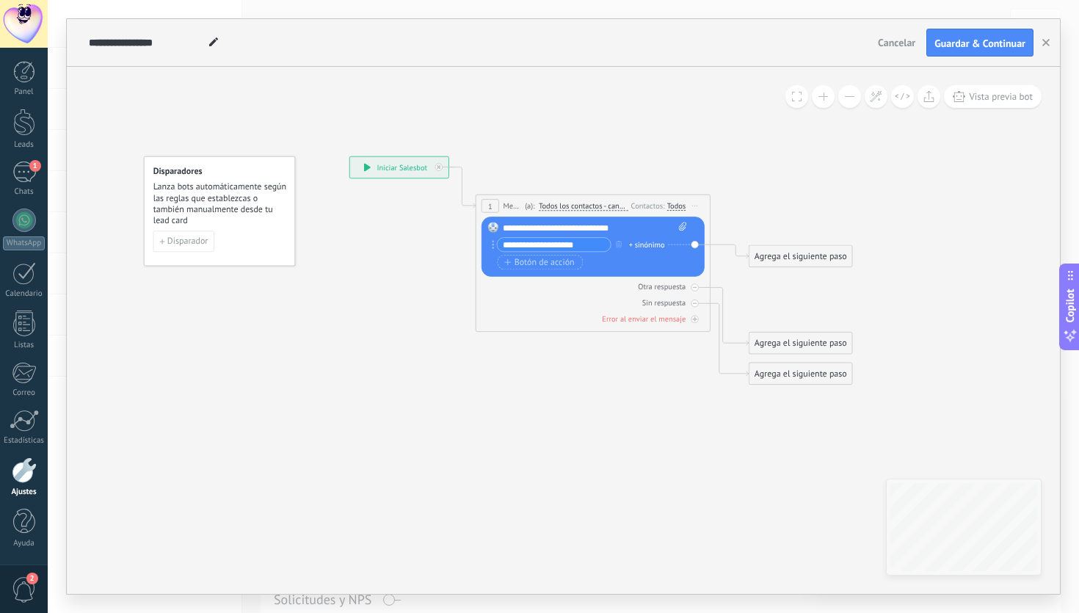
click at [797, 258] on div "Agrega el siguiente paso" at bounding box center [800, 256] width 103 height 19
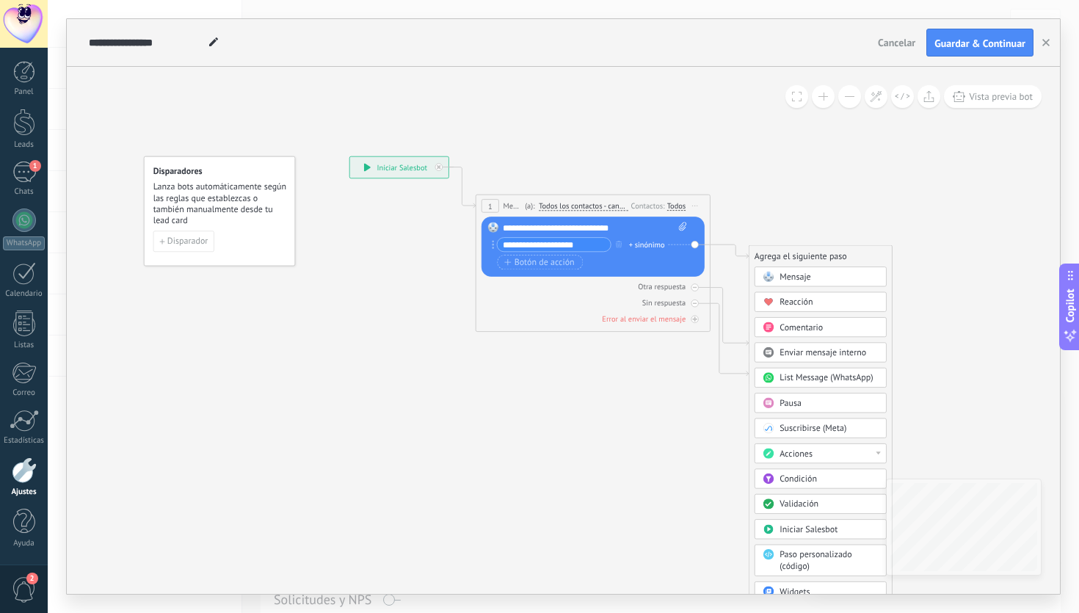
click at [762, 178] on icon at bounding box center [581, 288] width 1050 height 851
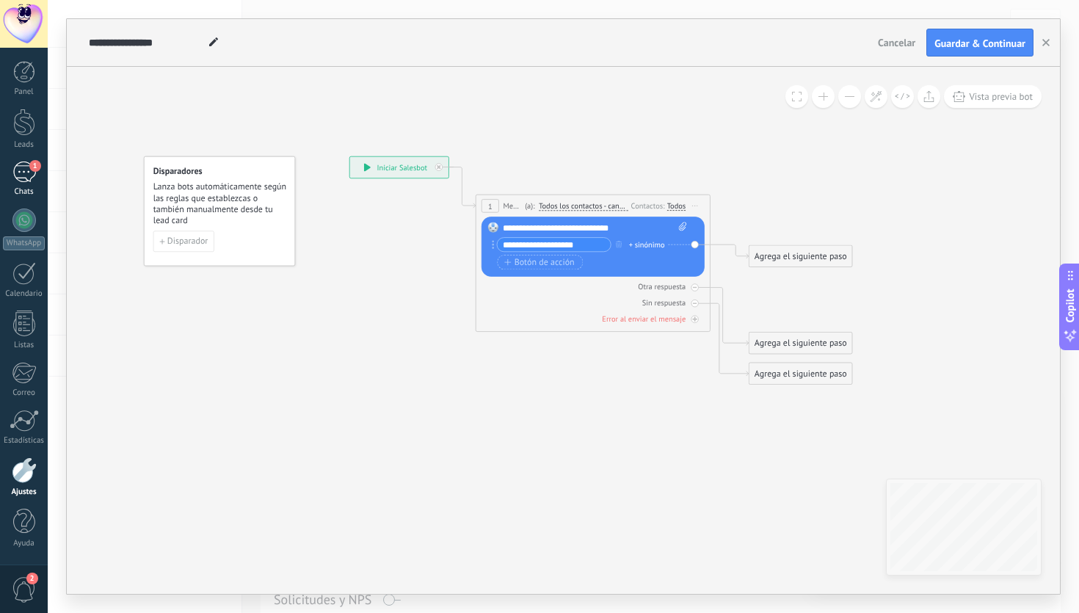
click at [22, 167] on div "1" at bounding box center [23, 171] width 23 height 21
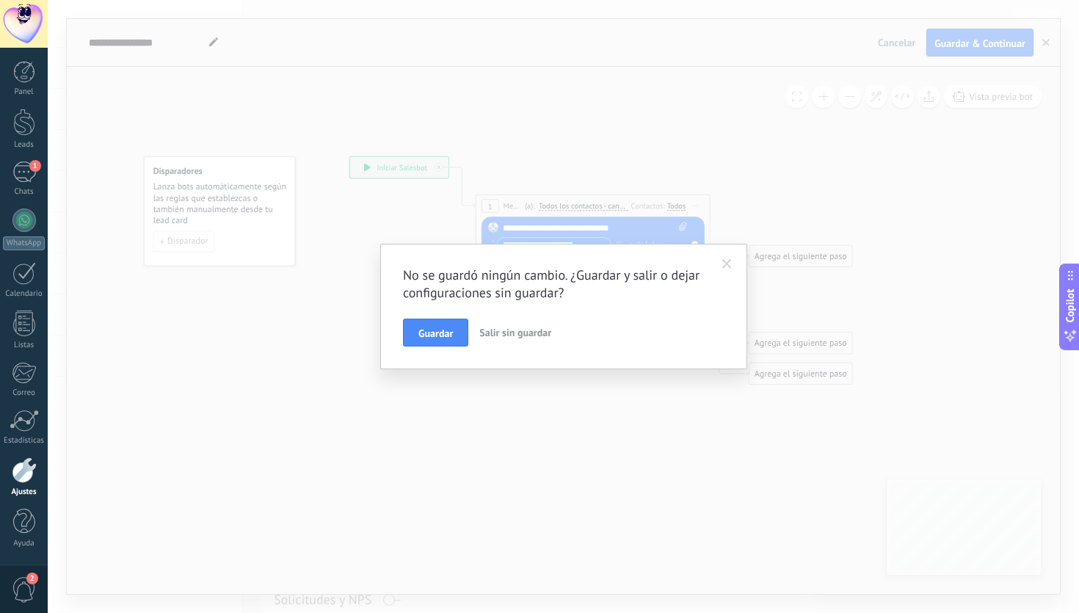
click at [498, 337] on span "Salir sin guardar" at bounding box center [515, 332] width 72 height 13
